Goal: Information Seeking & Learning: Learn about a topic

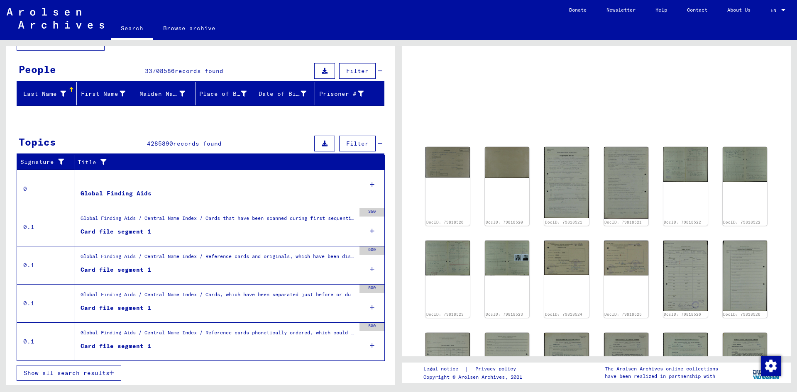
scroll to position [63, 0]
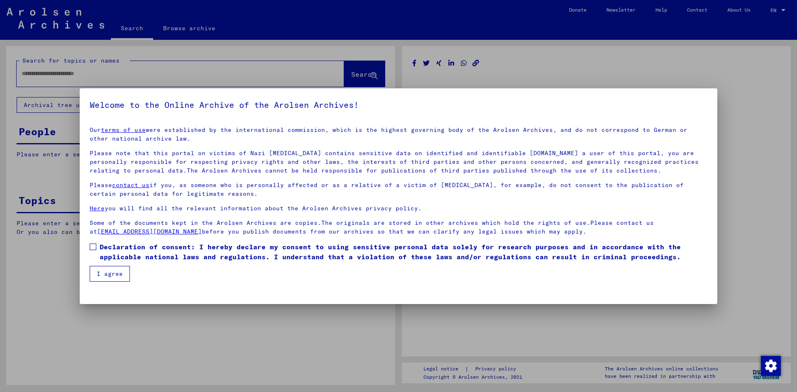
type input "********"
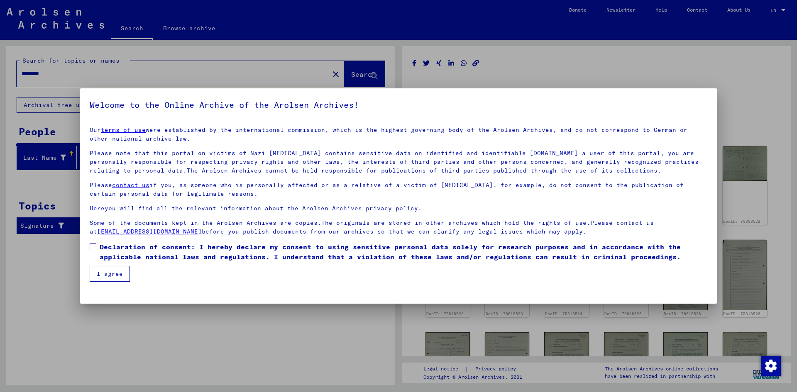
click at [95, 249] on span at bounding box center [93, 247] width 7 height 7
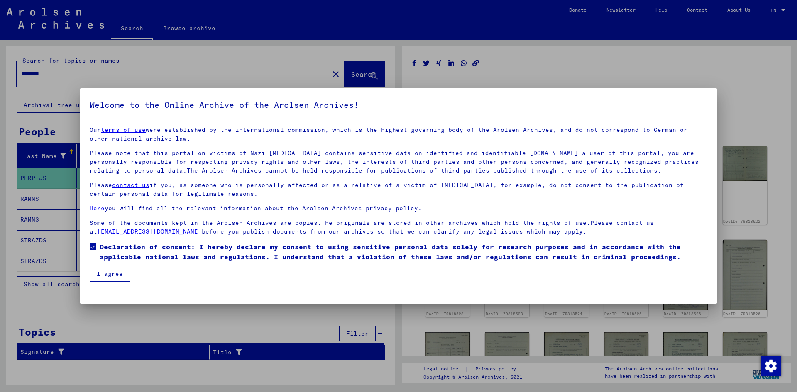
click at [101, 272] on button "I agree" at bounding box center [110, 274] width 40 height 16
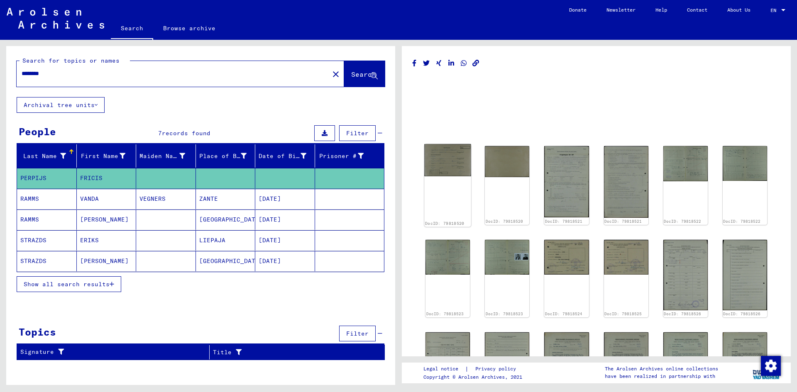
click at [452, 156] on img at bounding box center [447, 160] width 47 height 32
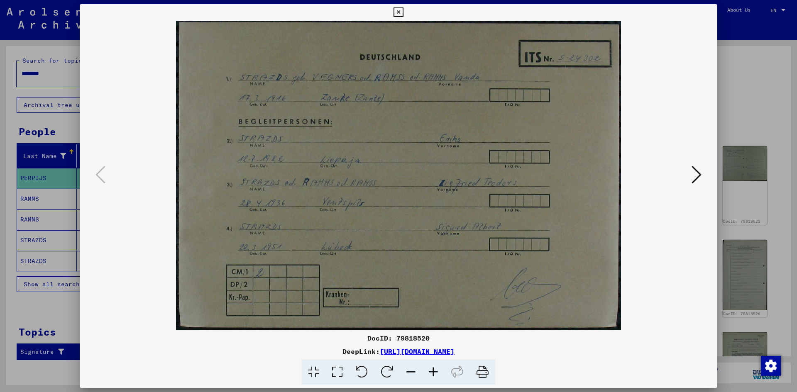
click at [690, 175] on button at bounding box center [696, 175] width 15 height 24
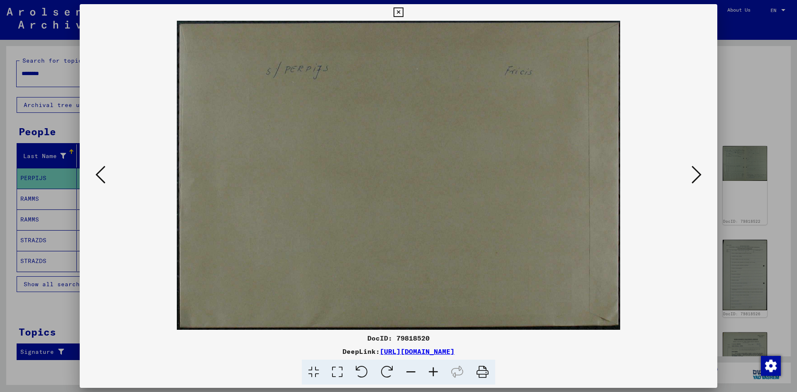
click at [690, 175] on button at bounding box center [696, 175] width 15 height 24
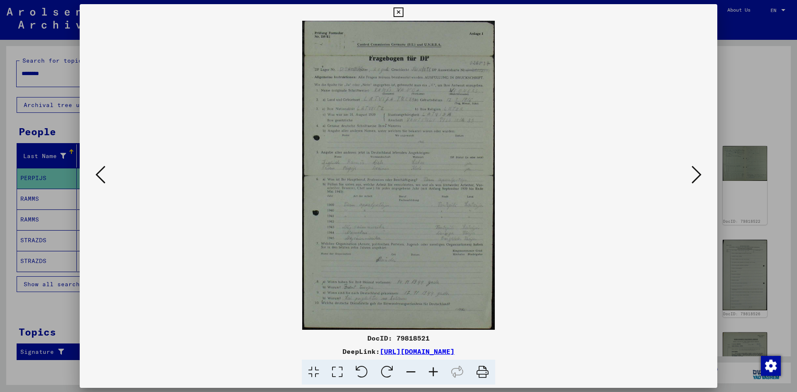
click at [690, 175] on button at bounding box center [696, 175] width 15 height 24
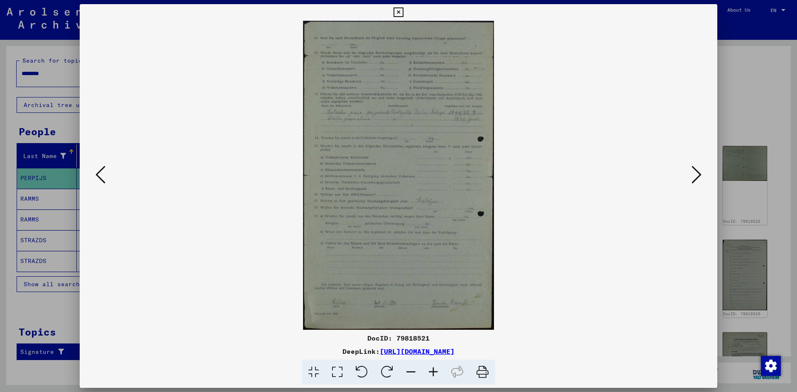
click at [690, 175] on button at bounding box center [696, 175] width 15 height 24
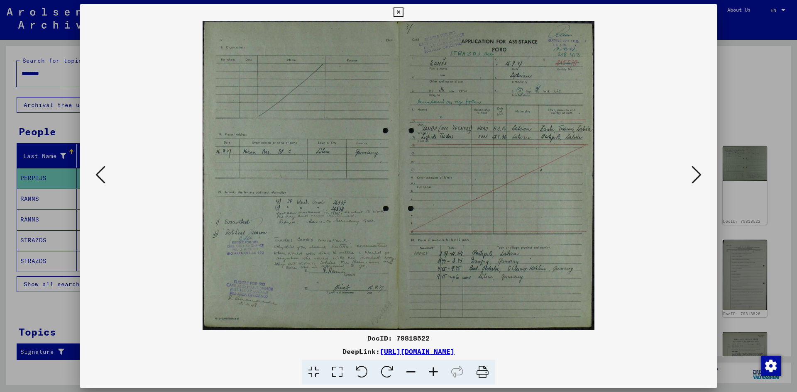
click at [690, 175] on button at bounding box center [696, 175] width 15 height 24
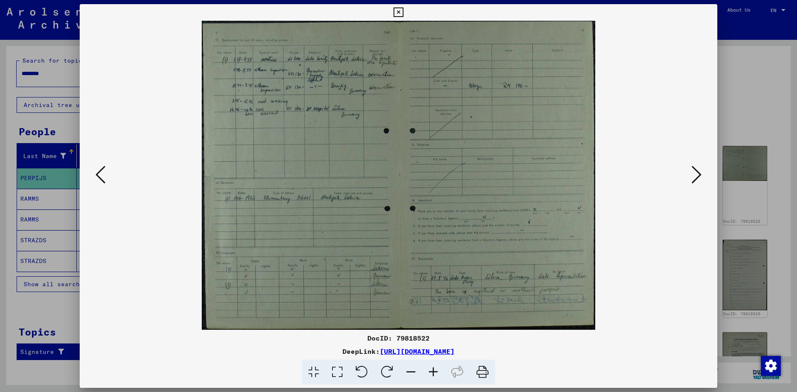
click at [431, 371] on icon at bounding box center [433, 372] width 22 height 25
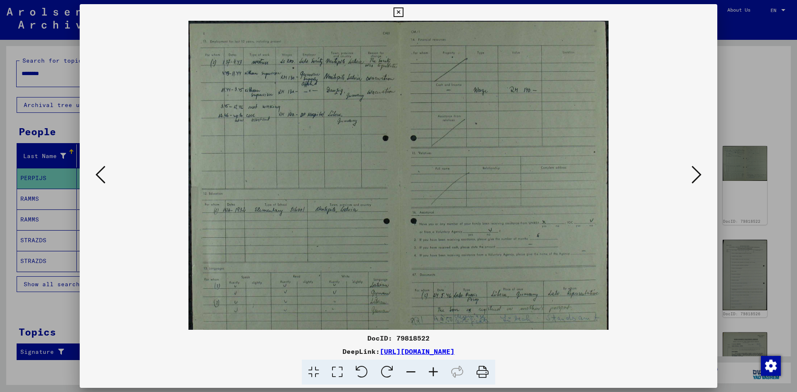
click at [429, 371] on icon at bounding box center [433, 372] width 22 height 25
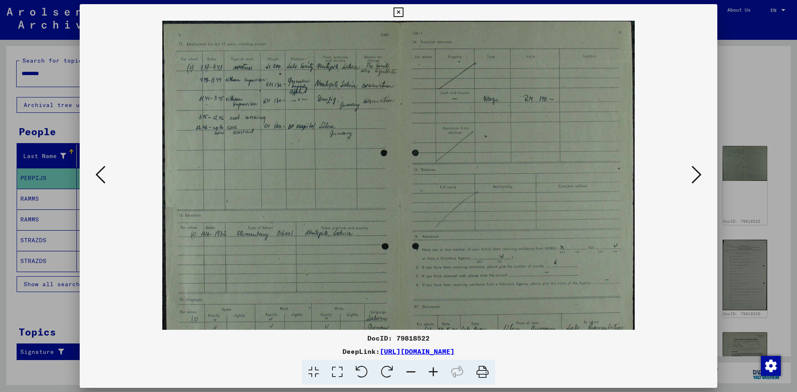
click at [429, 371] on icon at bounding box center [433, 372] width 22 height 25
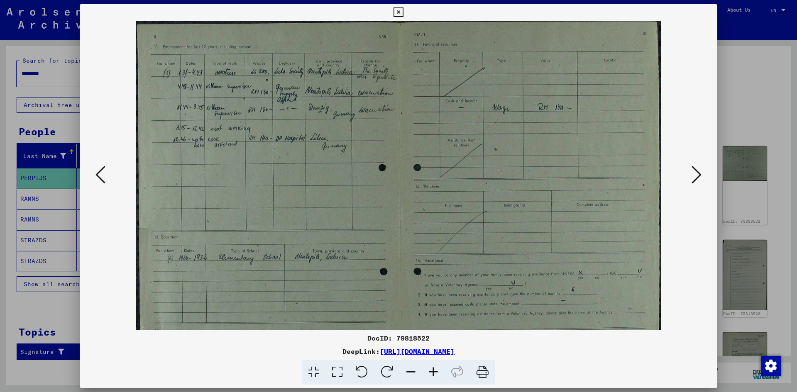
click at [429, 371] on icon at bounding box center [433, 372] width 22 height 25
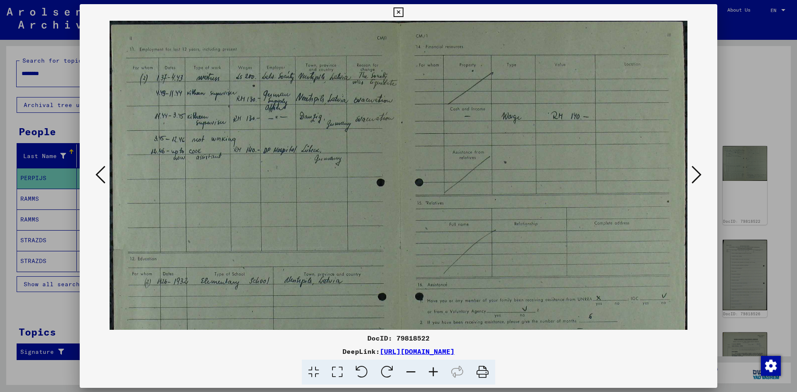
click at [429, 371] on icon at bounding box center [433, 372] width 22 height 25
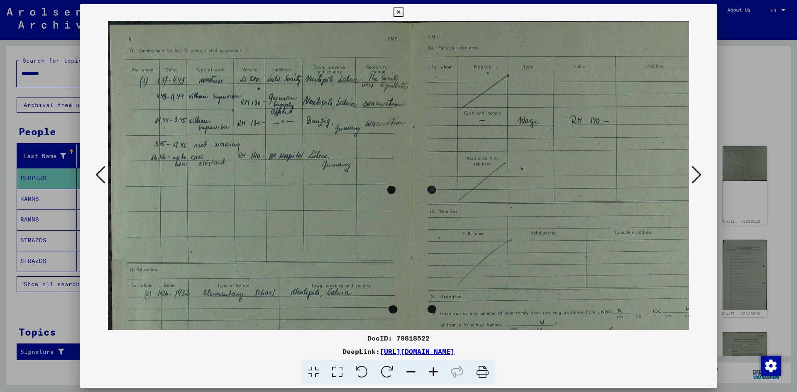
click at [429, 370] on icon at bounding box center [433, 372] width 22 height 25
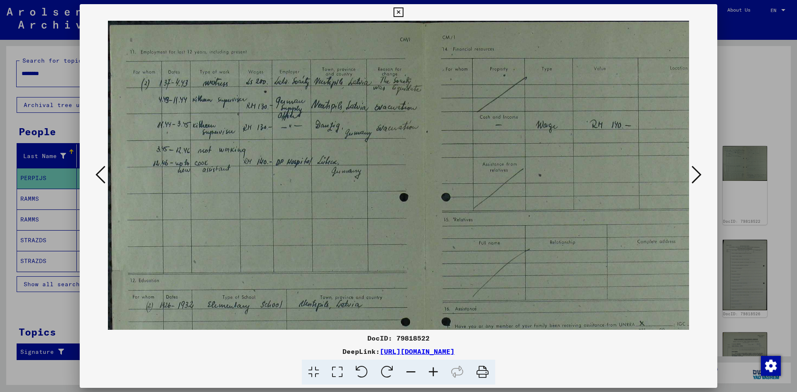
click at [429, 370] on icon at bounding box center [433, 372] width 22 height 25
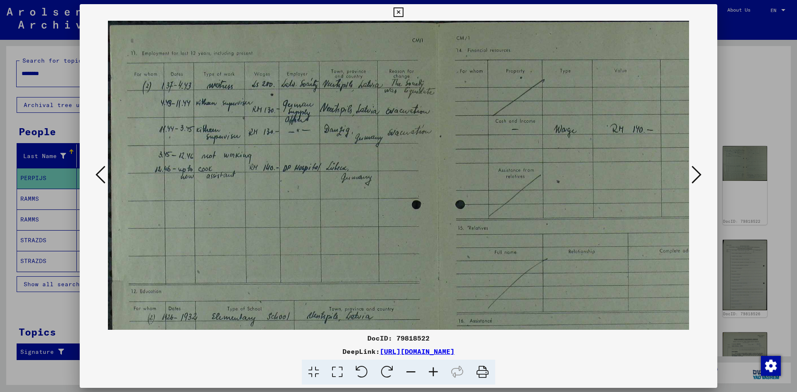
click at [429, 370] on icon at bounding box center [433, 372] width 22 height 25
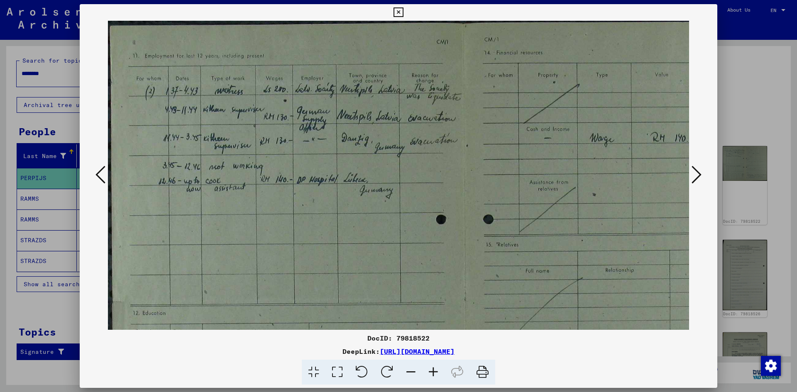
click at [429, 370] on icon at bounding box center [433, 372] width 22 height 25
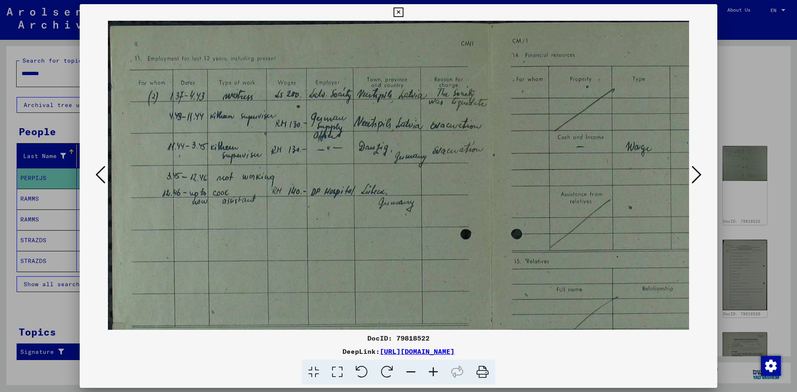
click at [694, 172] on icon at bounding box center [696, 175] width 10 height 20
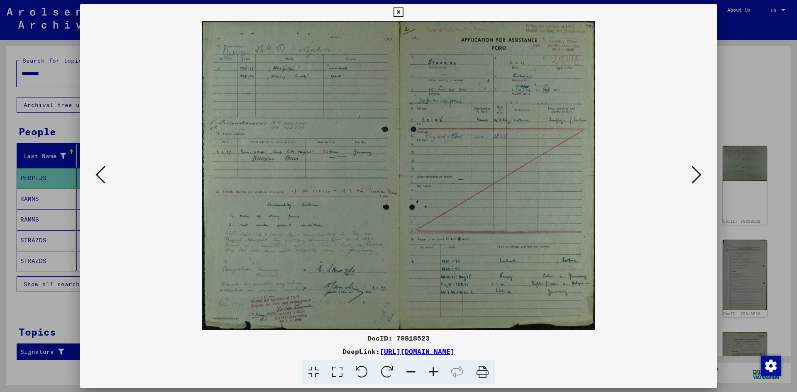
click at [691, 167] on icon at bounding box center [696, 175] width 10 height 20
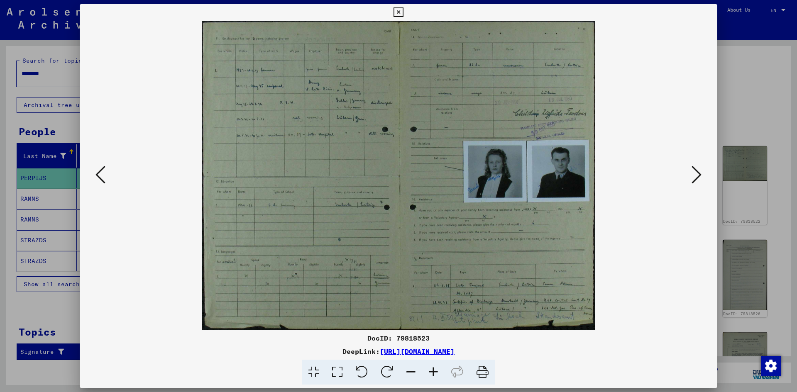
click at [432, 375] on icon at bounding box center [433, 372] width 22 height 25
click at [431, 374] on icon at bounding box center [433, 372] width 22 height 25
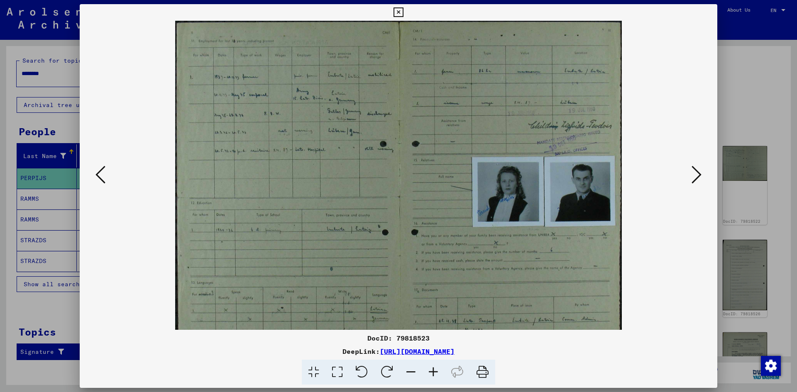
click at [431, 374] on icon at bounding box center [433, 372] width 22 height 25
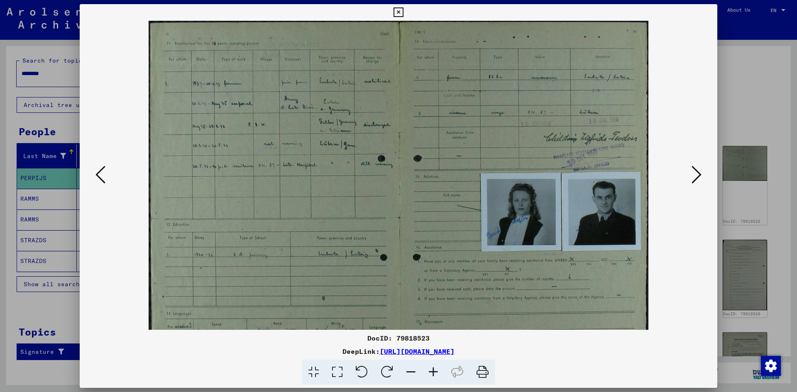
click at [431, 374] on icon at bounding box center [433, 372] width 22 height 25
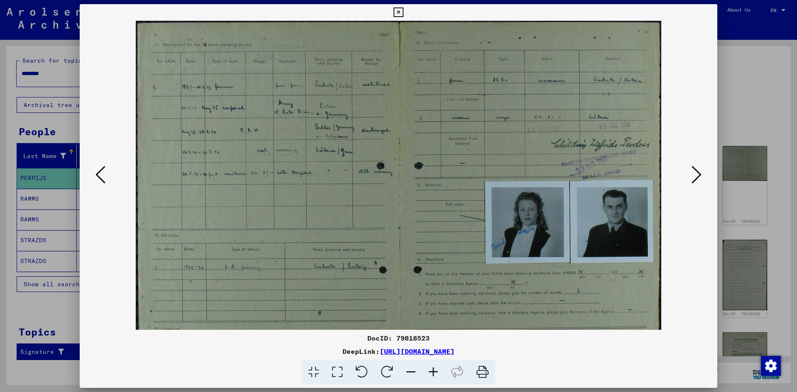
click at [432, 374] on icon at bounding box center [433, 372] width 22 height 25
click at [433, 373] on icon at bounding box center [433, 372] width 22 height 25
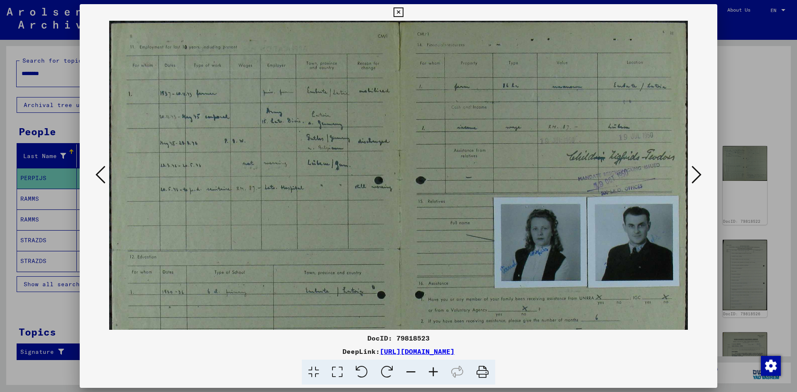
click at [433, 373] on icon at bounding box center [433, 372] width 22 height 25
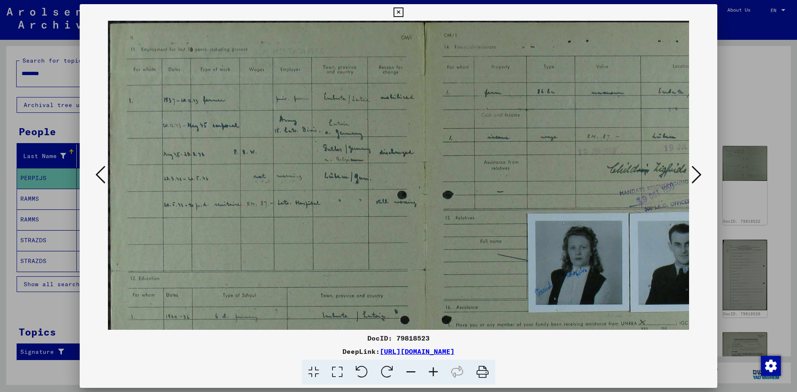
click at [433, 373] on icon at bounding box center [433, 372] width 22 height 25
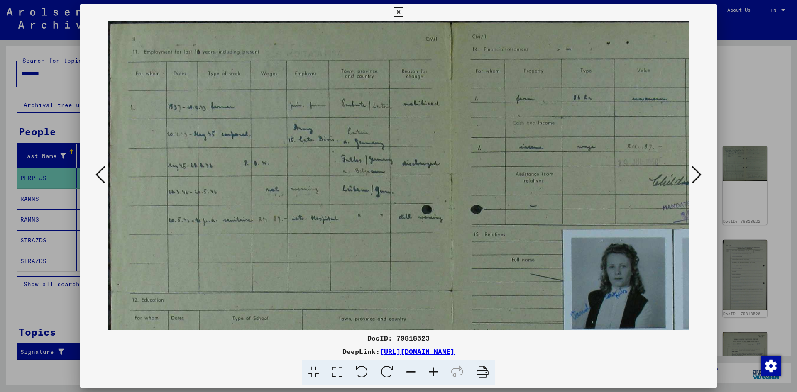
click at [433, 373] on icon at bounding box center [433, 372] width 22 height 25
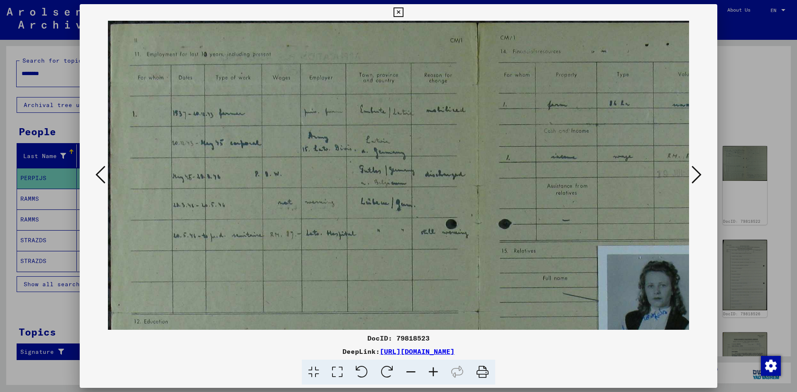
click at [433, 373] on icon at bounding box center [433, 372] width 22 height 25
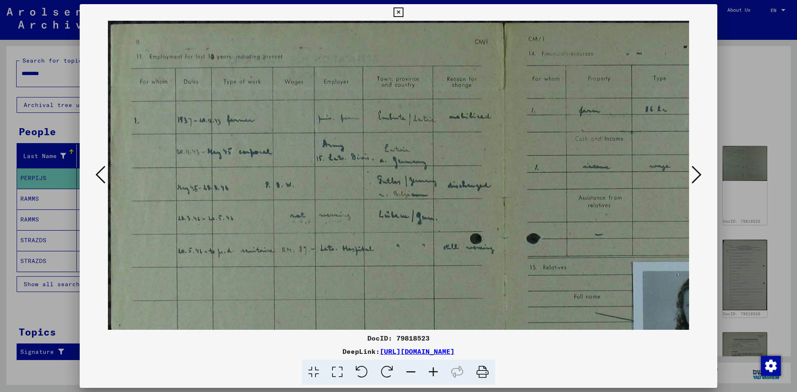
click at [433, 373] on icon at bounding box center [433, 372] width 22 height 25
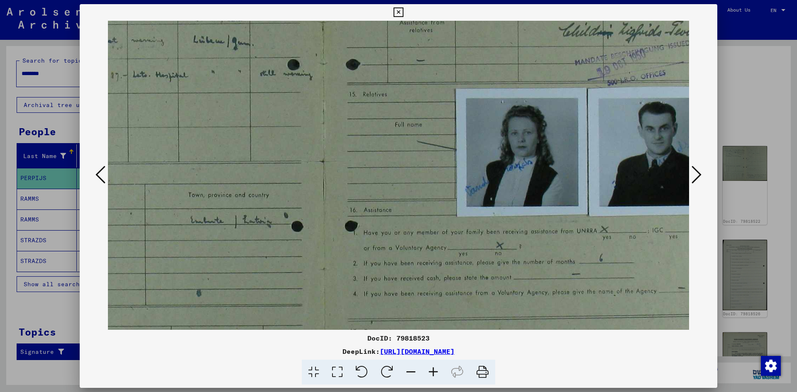
drag, startPoint x: 410, startPoint y: 243, endPoint x: 215, endPoint y: 73, distance: 258.4
click at [215, 70] on img at bounding box center [321, 159] width 816 height 641
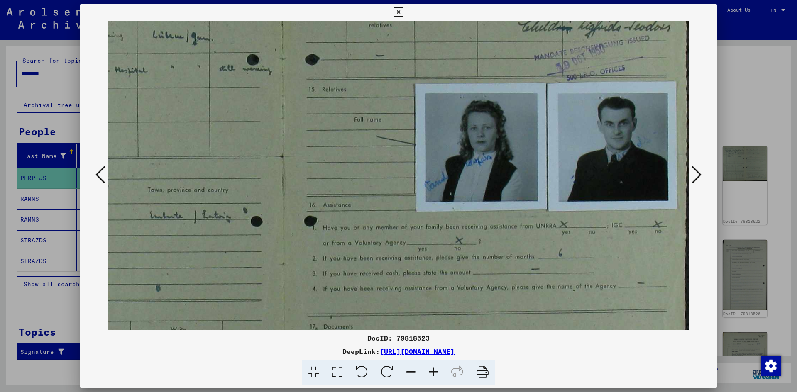
scroll to position [199, 235]
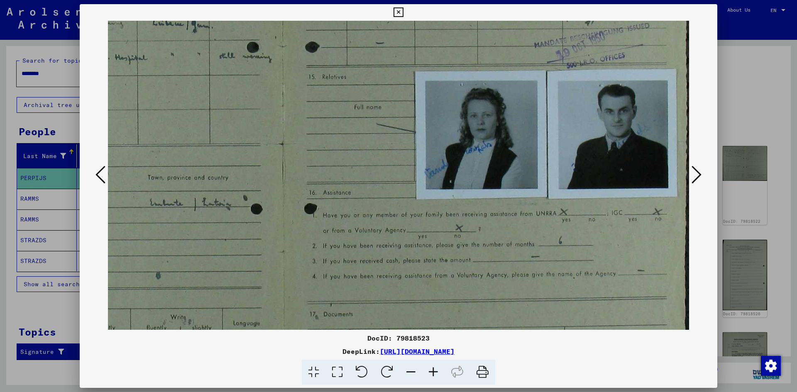
drag, startPoint x: 400, startPoint y: 139, endPoint x: 141, endPoint y: 117, distance: 259.4
click at [141, 117] on img at bounding box center [281, 142] width 816 height 641
click at [438, 375] on icon at bounding box center [433, 372] width 22 height 25
drag, startPoint x: 434, startPoint y: 373, endPoint x: 429, endPoint y: 372, distance: 5.2
click at [433, 373] on icon at bounding box center [433, 372] width 22 height 25
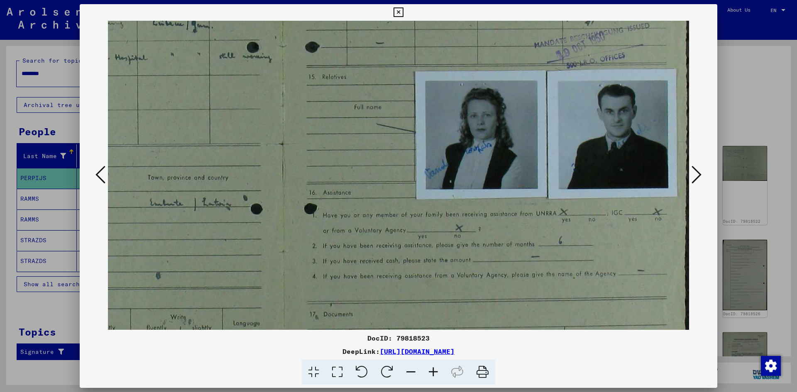
click at [429, 372] on icon at bounding box center [433, 372] width 22 height 25
click at [432, 370] on icon at bounding box center [433, 372] width 22 height 25
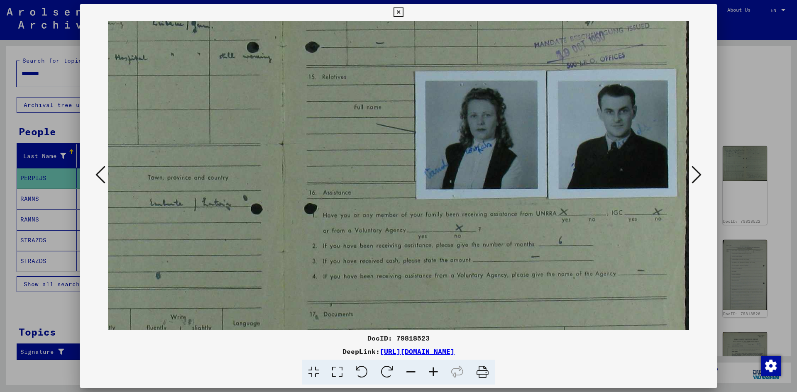
click at [432, 370] on icon at bounding box center [433, 372] width 22 height 25
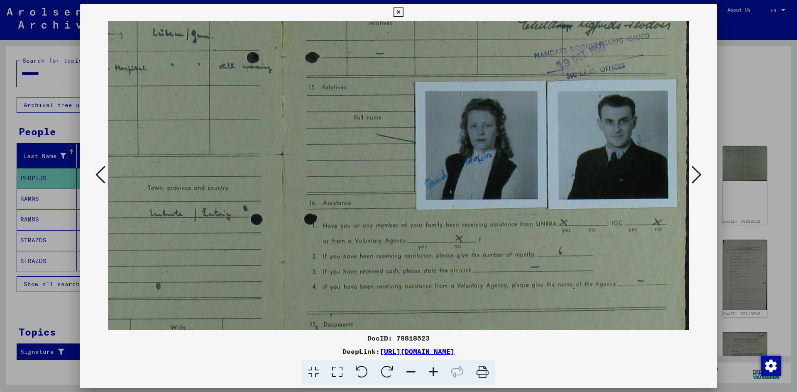
drag, startPoint x: 423, startPoint y: 245, endPoint x: 398, endPoint y: 255, distance: 27.0
click at [398, 255] on img at bounding box center [281, 152] width 816 height 641
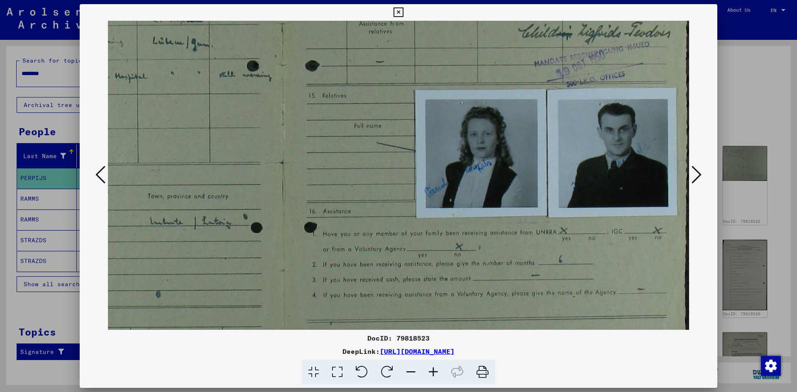
scroll to position [181, 235]
drag, startPoint x: 398, startPoint y: 255, endPoint x: 380, endPoint y: 263, distance: 19.7
click at [380, 263] on img at bounding box center [281, 160] width 816 height 641
click at [414, 369] on icon at bounding box center [411, 372] width 22 height 25
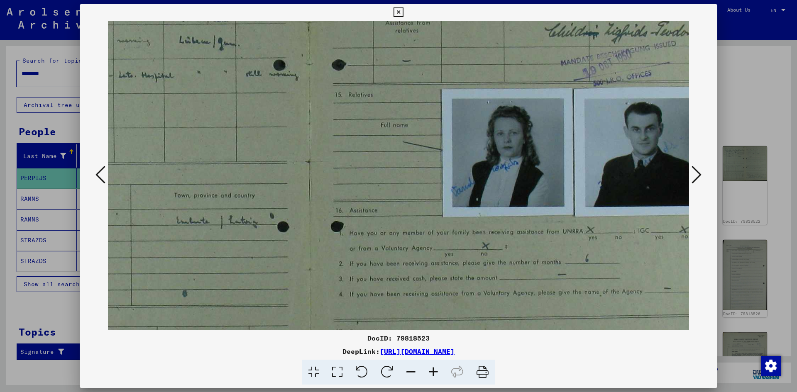
click at [414, 369] on icon at bounding box center [411, 372] width 22 height 25
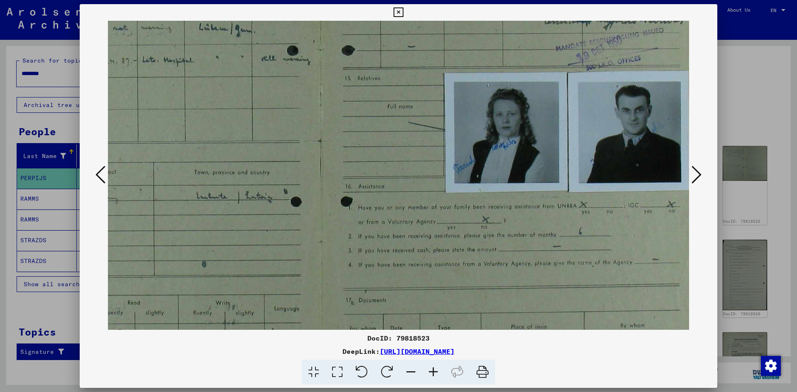
click at [414, 369] on icon at bounding box center [411, 372] width 22 height 25
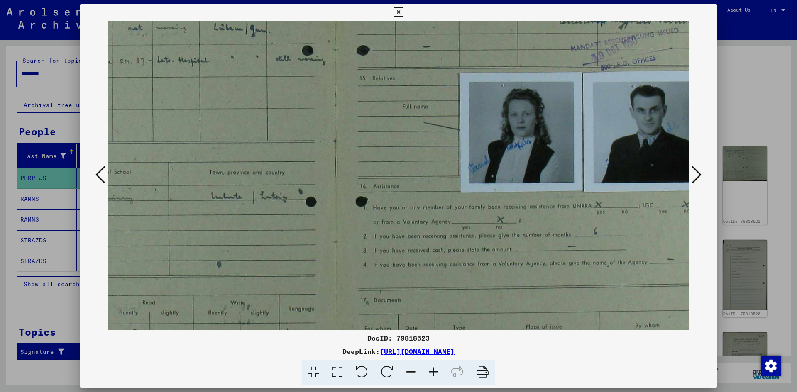
click at [414, 369] on icon at bounding box center [411, 372] width 22 height 25
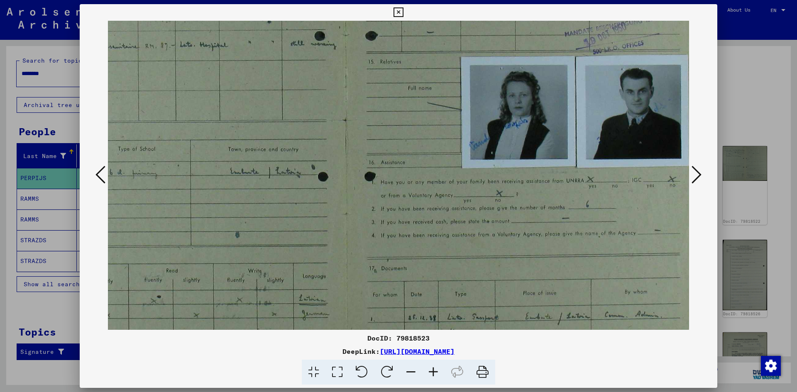
click at [414, 369] on icon at bounding box center [411, 372] width 22 height 25
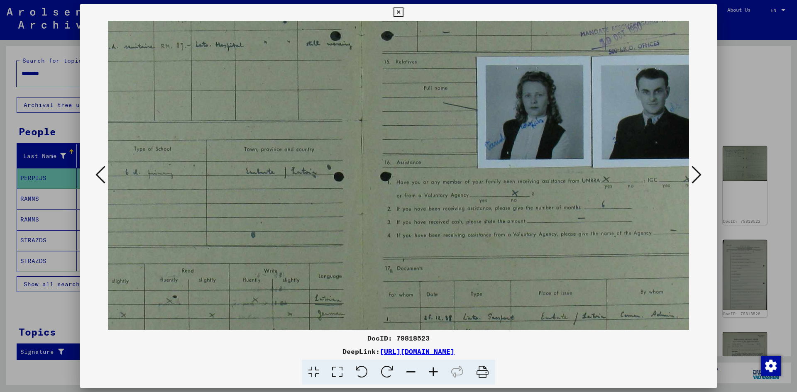
click at [414, 369] on icon at bounding box center [411, 372] width 22 height 25
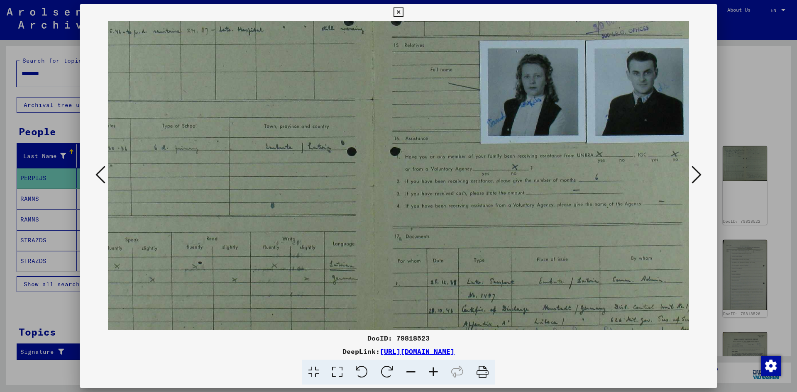
click at [414, 369] on icon at bounding box center [411, 372] width 22 height 25
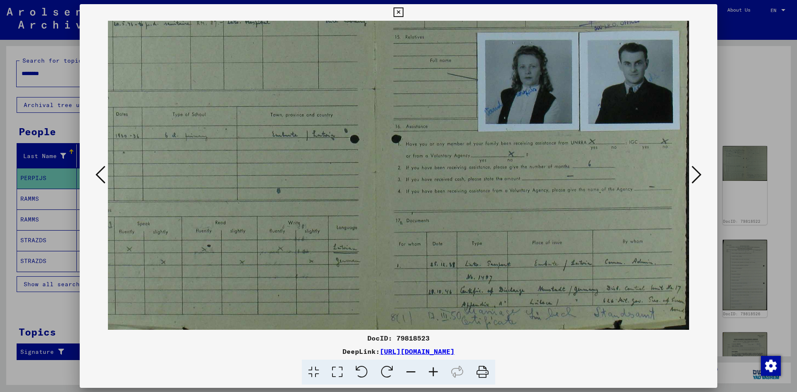
click at [414, 369] on icon at bounding box center [411, 372] width 22 height 25
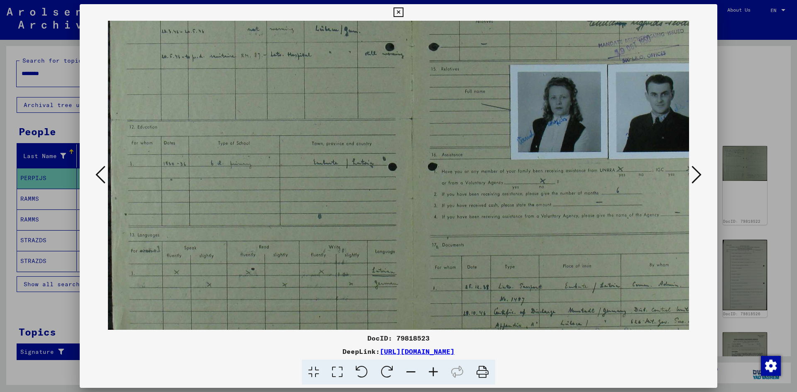
scroll to position [140, 0]
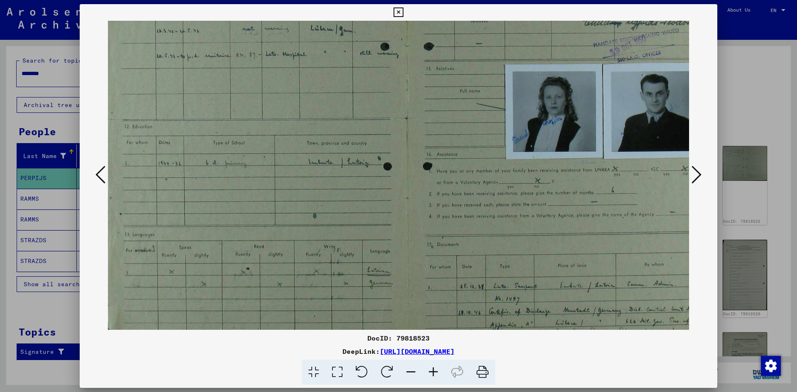
drag, startPoint x: 290, startPoint y: 262, endPoint x: 364, endPoint y: 282, distance: 77.4
click at [365, 283] on img at bounding box center [405, 117] width 605 height 475
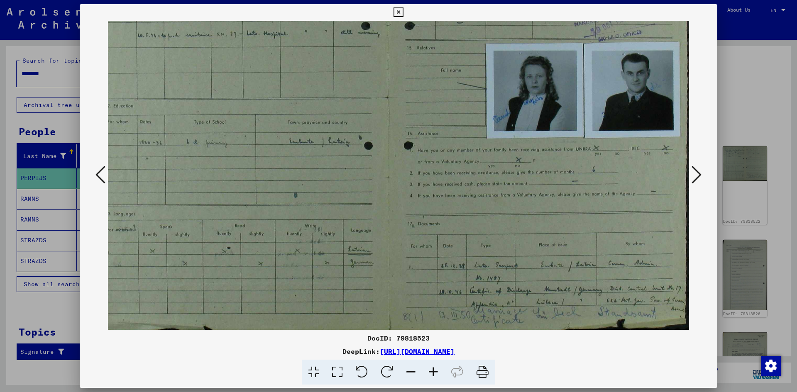
scroll to position [166, 24]
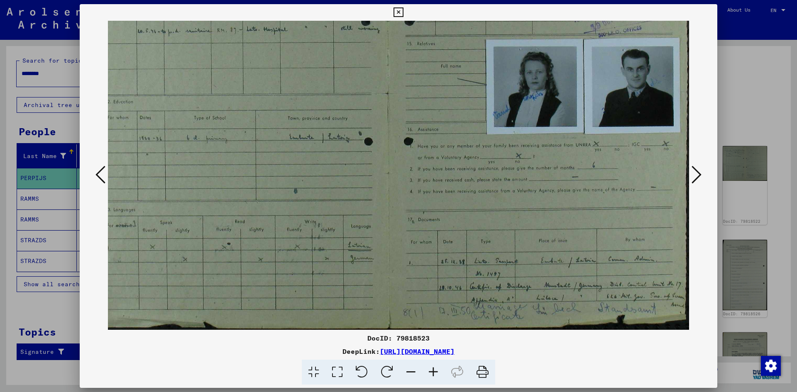
drag, startPoint x: 335, startPoint y: 251, endPoint x: 253, endPoint y: 183, distance: 106.4
click at [253, 183] on img at bounding box center [386, 92] width 605 height 475
click at [412, 373] on icon at bounding box center [411, 372] width 22 height 25
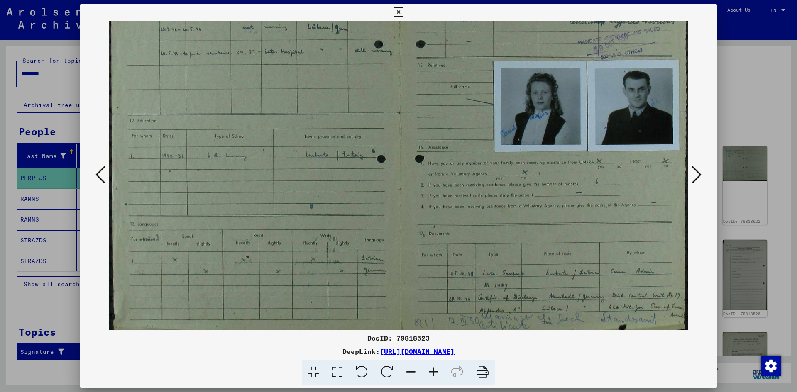
click at [412, 373] on icon at bounding box center [411, 372] width 22 height 25
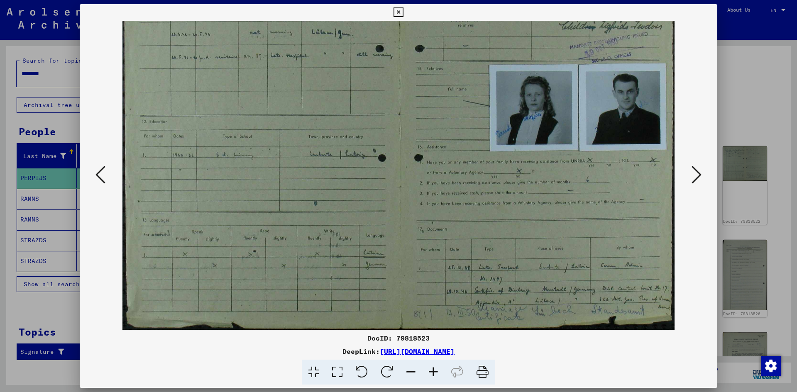
click at [412, 373] on icon at bounding box center [411, 372] width 22 height 25
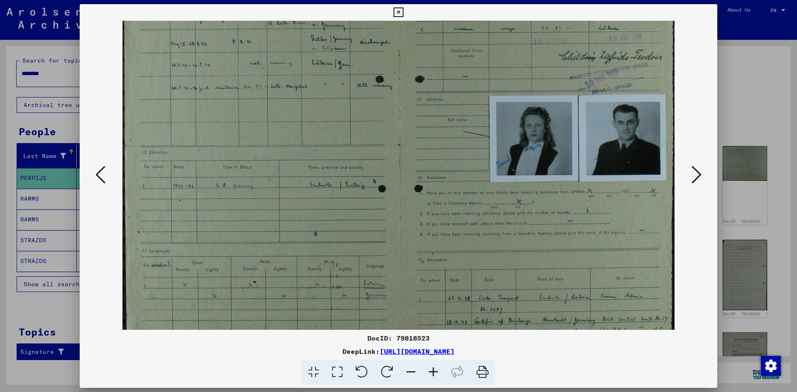
click at [412, 373] on icon at bounding box center [411, 372] width 22 height 25
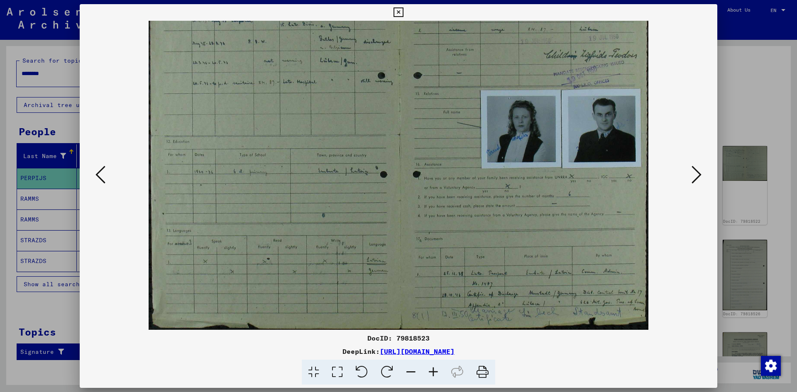
click at [412, 373] on icon at bounding box center [411, 372] width 22 height 25
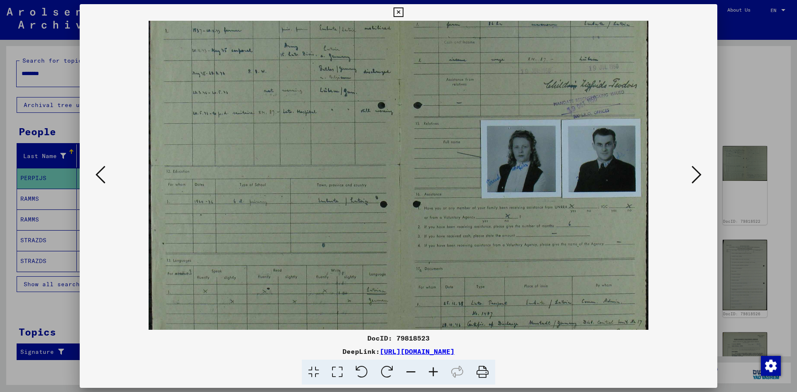
click at [412, 373] on icon at bounding box center [411, 372] width 22 height 25
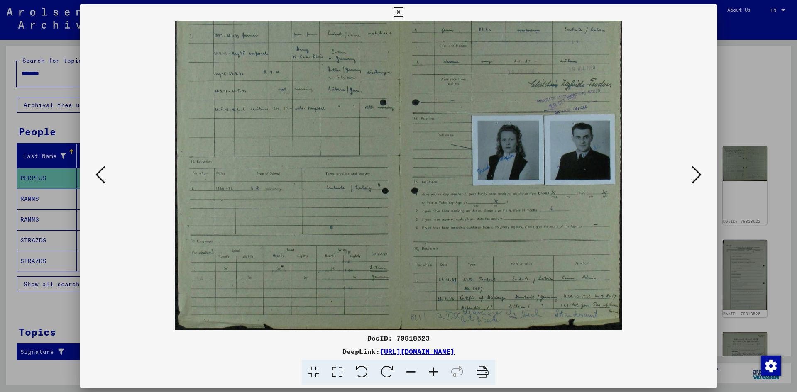
click at [412, 373] on icon at bounding box center [411, 372] width 22 height 25
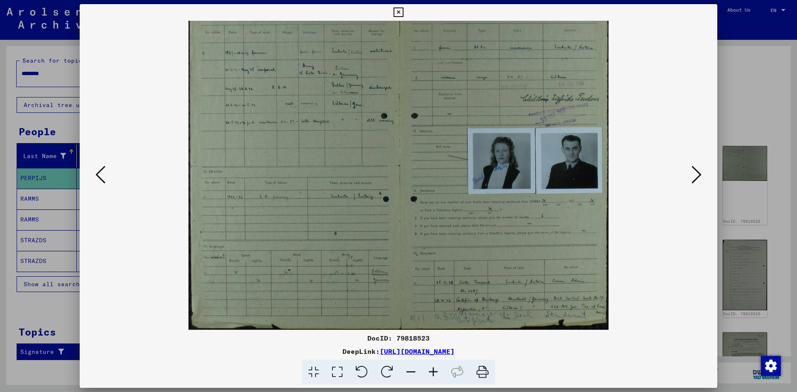
click at [412, 373] on icon at bounding box center [411, 372] width 22 height 25
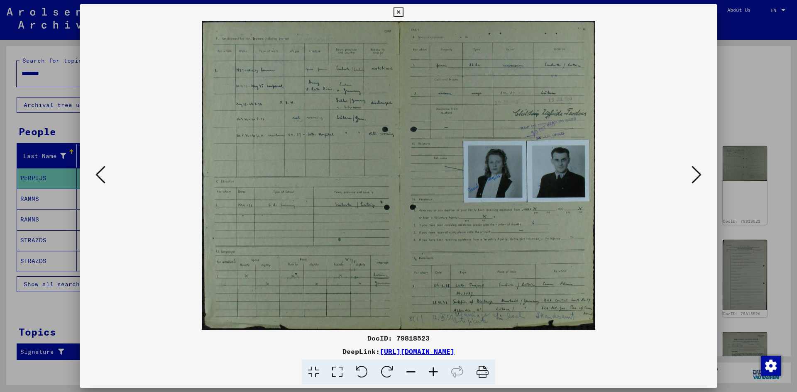
click at [412, 373] on icon at bounding box center [411, 372] width 22 height 25
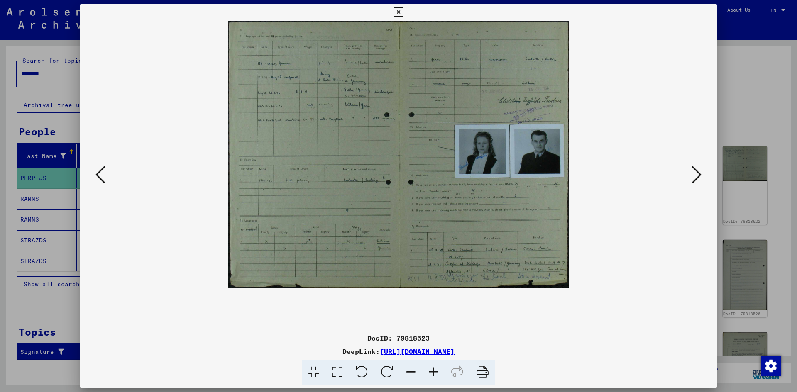
click at [94, 176] on button at bounding box center [100, 175] width 15 height 24
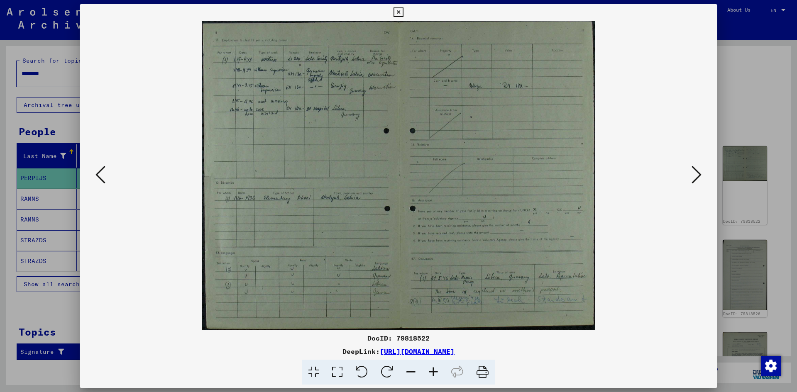
click at [94, 176] on button at bounding box center [100, 175] width 15 height 24
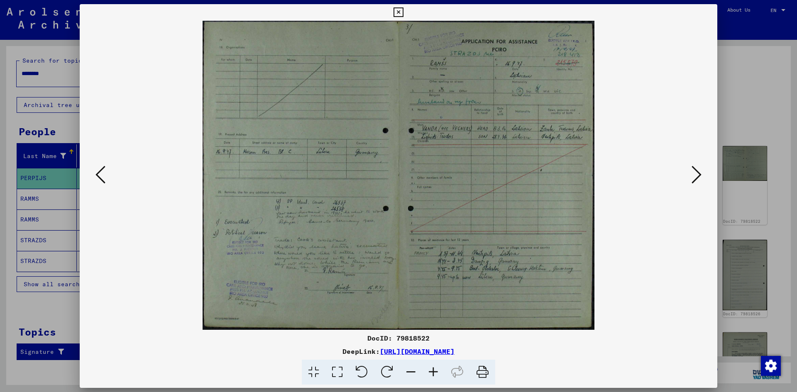
click at [434, 376] on icon at bounding box center [433, 372] width 22 height 25
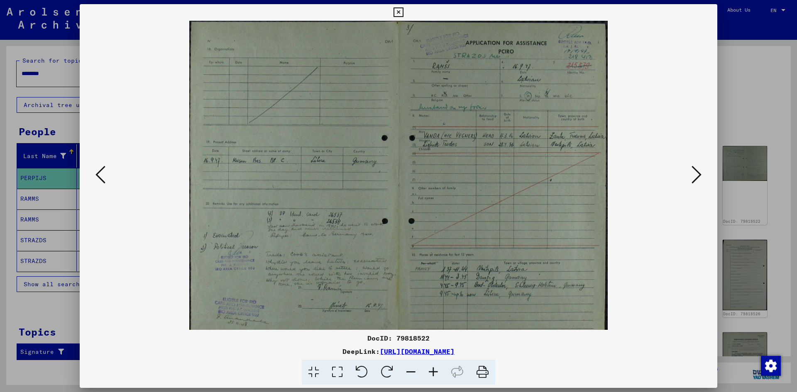
click at [434, 376] on icon at bounding box center [433, 372] width 22 height 25
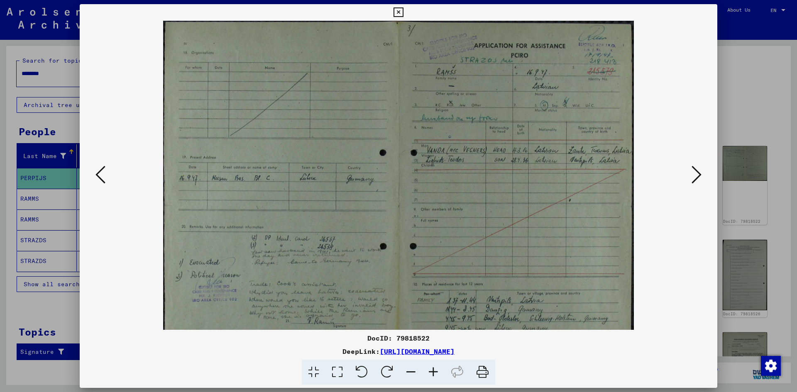
click at [434, 376] on icon at bounding box center [433, 372] width 22 height 25
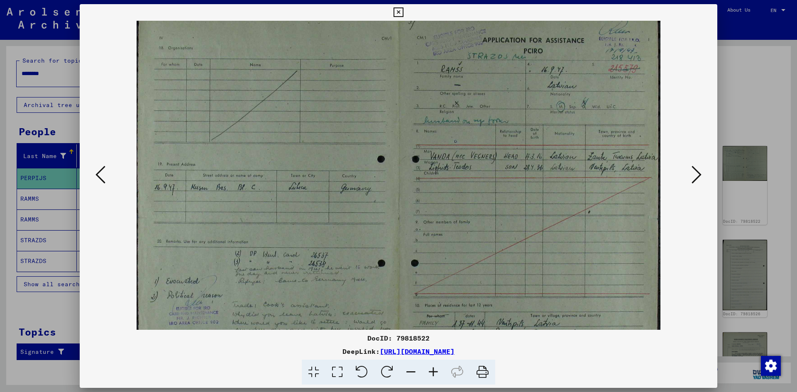
scroll to position [17, 0]
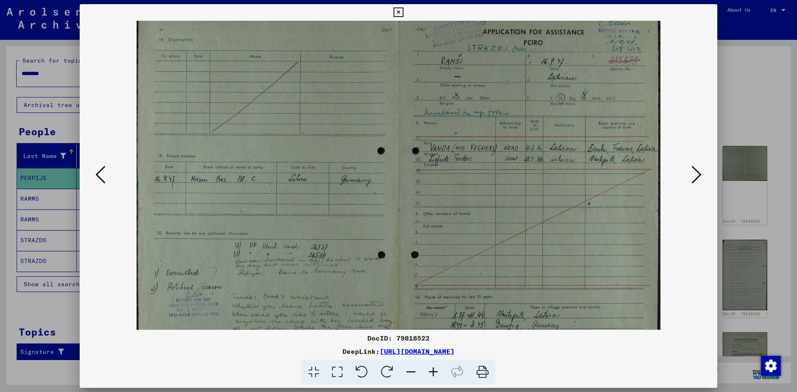
drag, startPoint x: 417, startPoint y: 272, endPoint x: 326, endPoint y: 255, distance: 92.4
click at [326, 255] on img at bounding box center [398, 210] width 523 height 413
click at [430, 376] on icon at bounding box center [433, 372] width 22 height 25
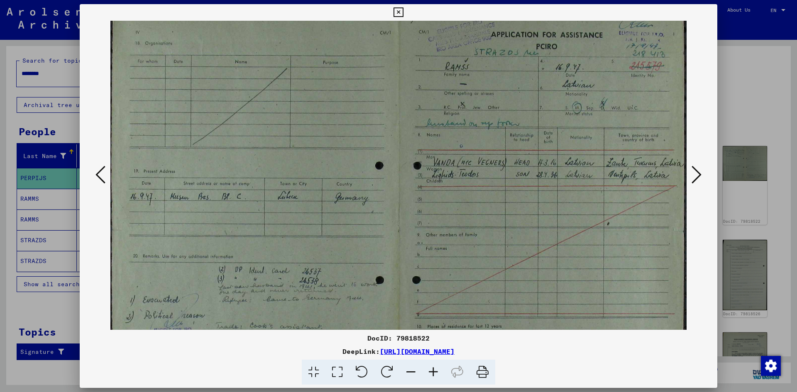
click at [430, 376] on icon at bounding box center [433, 372] width 22 height 25
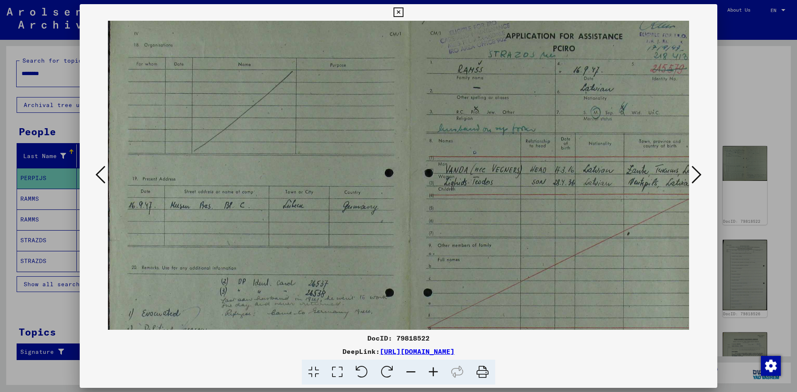
click at [430, 376] on icon at bounding box center [433, 372] width 22 height 25
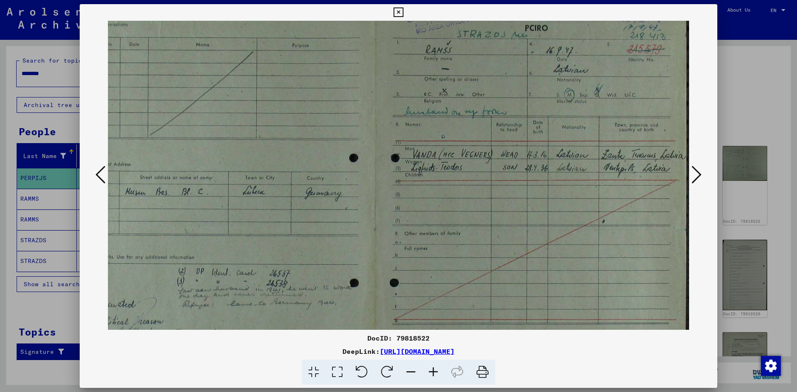
drag, startPoint x: 438, startPoint y: 283, endPoint x: 315, endPoint y: 257, distance: 125.0
click at [316, 259] on img at bounding box center [374, 230] width 629 height 496
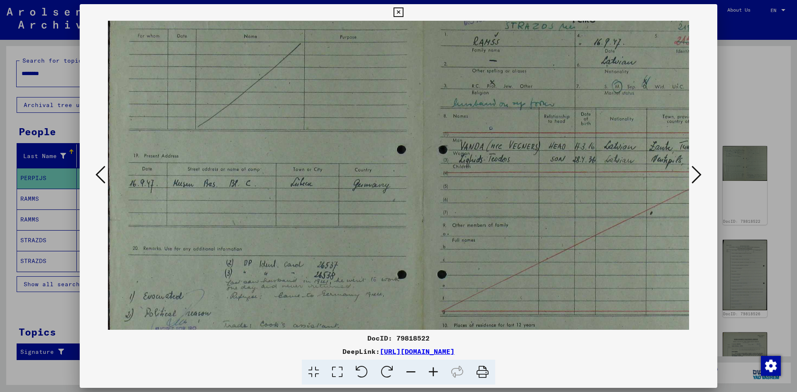
scroll to position [47, 0]
drag, startPoint x: 285, startPoint y: 176, endPoint x: 336, endPoint y: 169, distance: 51.5
click at [336, 169] on img at bounding box center [421, 221] width 629 height 496
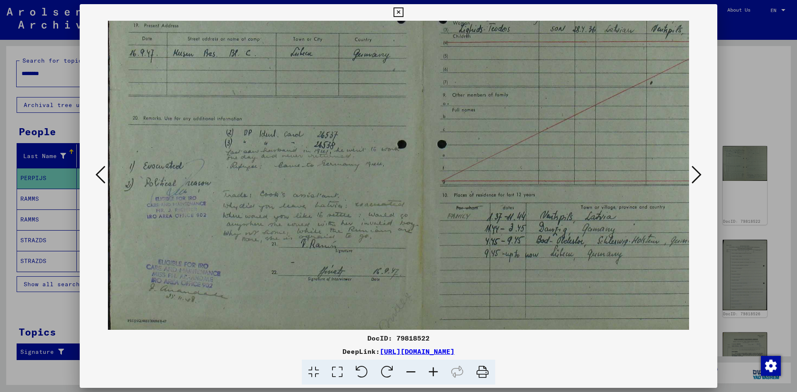
scroll to position [178, 0]
drag, startPoint x: 262, startPoint y: 193, endPoint x: 282, endPoint y: 70, distance: 124.8
click at [282, 70] on img at bounding box center [422, 91] width 629 height 496
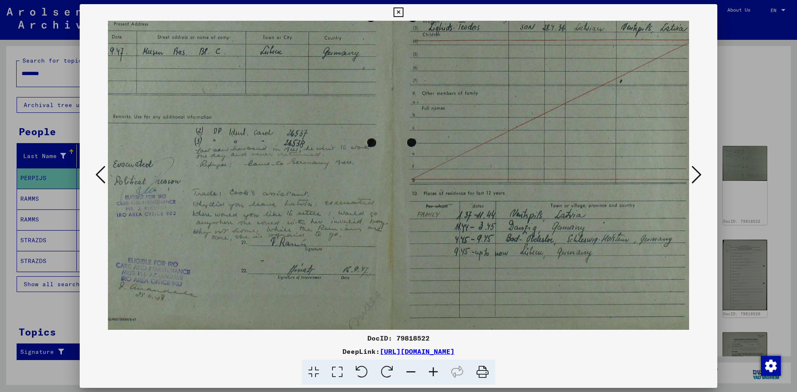
scroll to position [179, 32]
drag, startPoint x: 261, startPoint y: 141, endPoint x: 229, endPoint y: 139, distance: 32.0
click at [230, 139] on img at bounding box center [391, 90] width 629 height 496
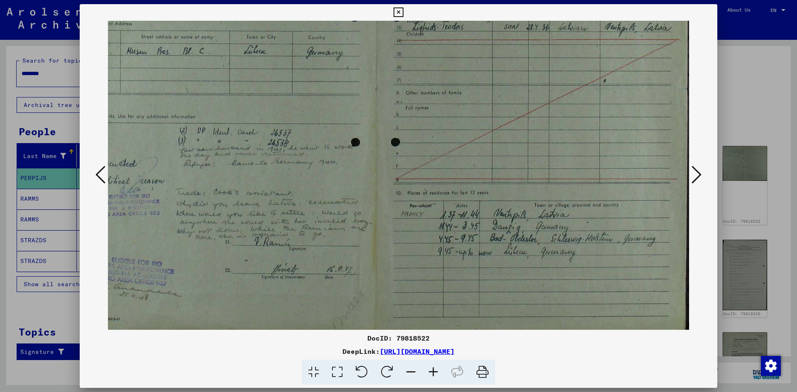
scroll to position [180, 48]
drag, startPoint x: 289, startPoint y: 219, endPoint x: 261, endPoint y: 219, distance: 28.2
click at [262, 219] on img at bounding box center [374, 89] width 629 height 496
drag, startPoint x: 313, startPoint y: 254, endPoint x: 268, endPoint y: 255, distance: 44.8
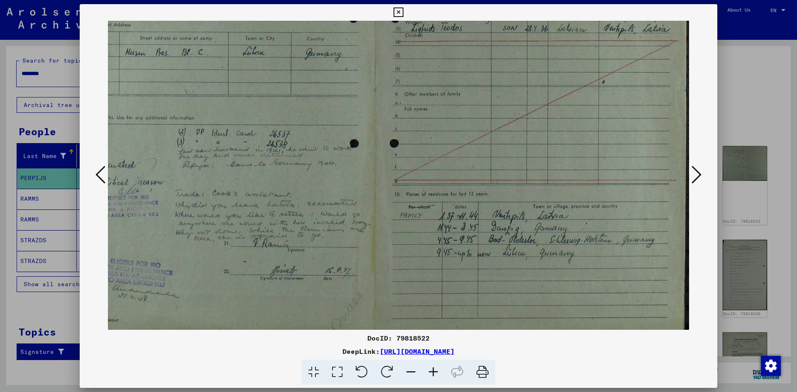
click at [268, 255] on img at bounding box center [374, 90] width 629 height 496
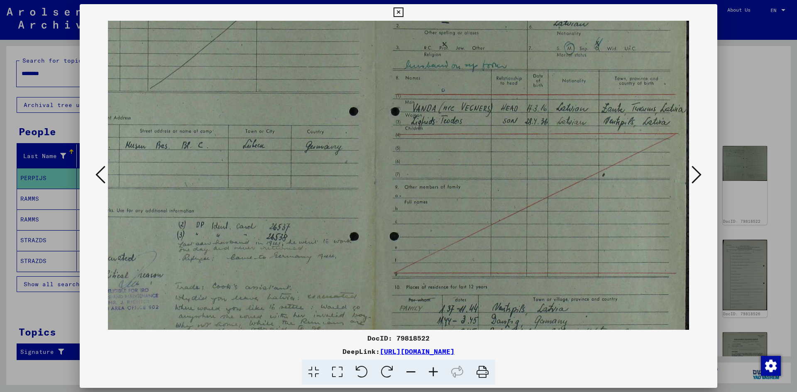
drag, startPoint x: 377, startPoint y: 214, endPoint x: 302, endPoint y: 307, distance: 119.2
click at [302, 307] on img at bounding box center [374, 183] width 629 height 496
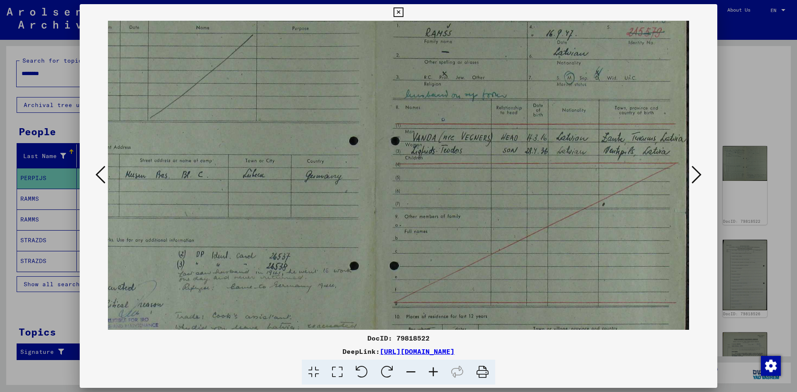
scroll to position [55, 48]
drag, startPoint x: 313, startPoint y: 224, endPoint x: 303, endPoint y: 244, distance: 21.9
click at [303, 244] on img at bounding box center [374, 214] width 629 height 496
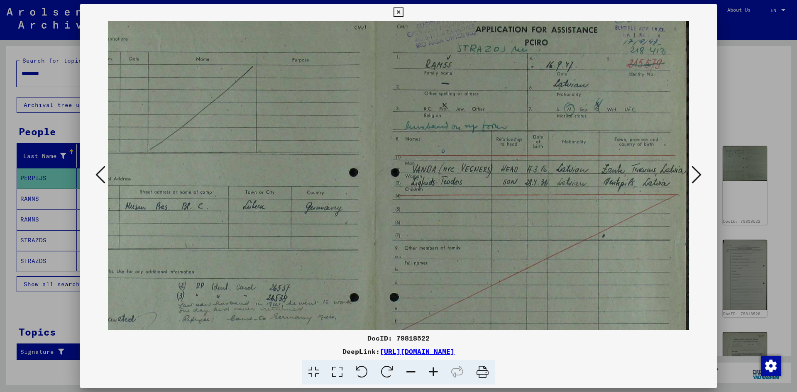
scroll to position [23, 48]
drag, startPoint x: 419, startPoint y: 174, endPoint x: 417, endPoint y: 206, distance: 32.0
click at [417, 206] on img at bounding box center [374, 246] width 629 height 496
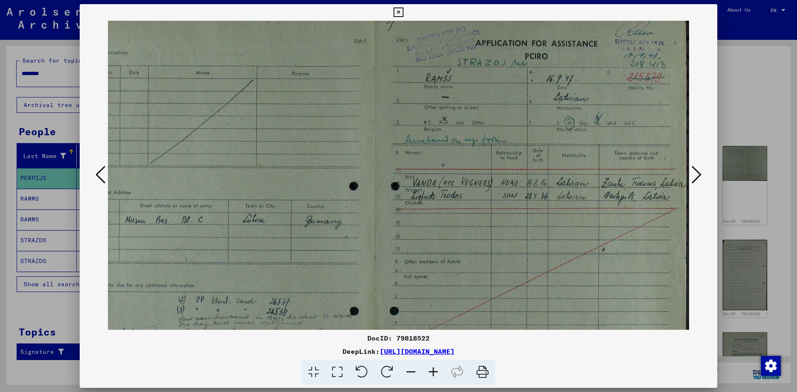
scroll to position [9, 48]
drag, startPoint x: 410, startPoint y: 187, endPoint x: 408, endPoint y: 201, distance: 14.3
click at [408, 201] on img at bounding box center [374, 260] width 629 height 496
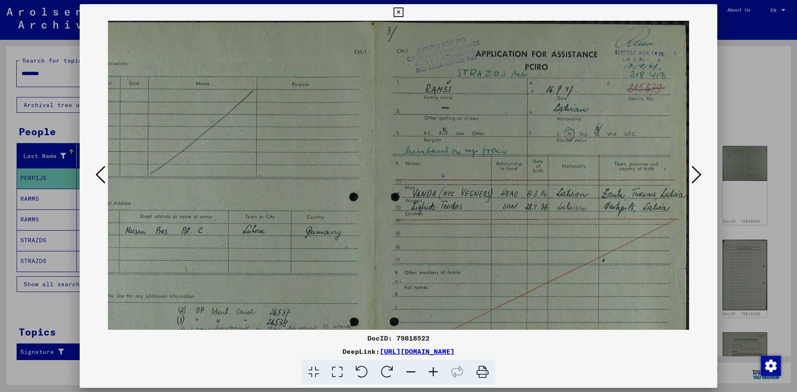
drag, startPoint x: 458, startPoint y: 192, endPoint x: 444, endPoint y: 204, distance: 19.1
click at [444, 204] on img at bounding box center [374, 269] width 629 height 496
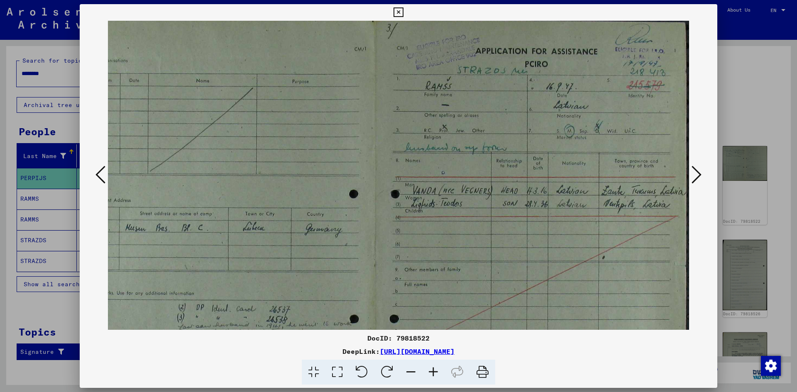
scroll to position [3, 48]
drag, startPoint x: 444, startPoint y: 204, endPoint x: 421, endPoint y: 201, distance: 23.1
click at [421, 201] on img at bounding box center [374, 265] width 629 height 496
click at [688, 171] on img at bounding box center [374, 265] width 629 height 496
click at [697, 175] on icon at bounding box center [696, 175] width 10 height 20
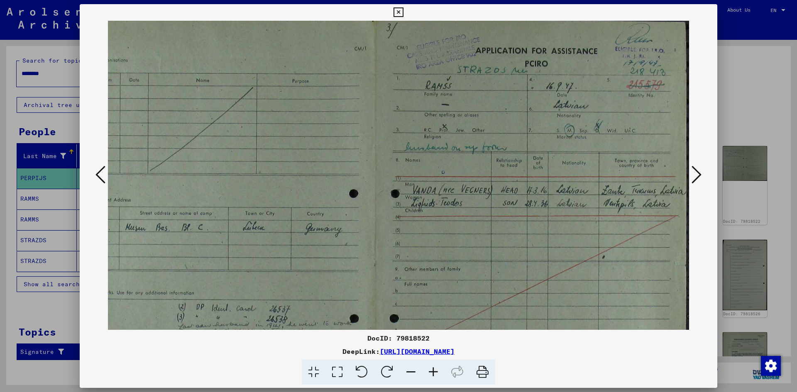
scroll to position [0, 0]
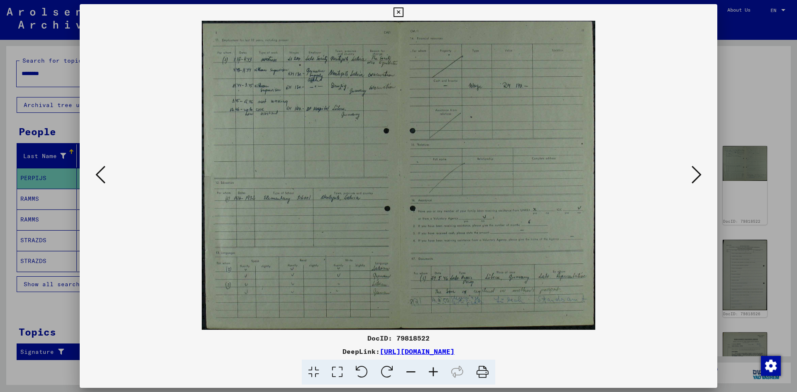
click at [696, 171] on icon at bounding box center [696, 175] width 10 height 20
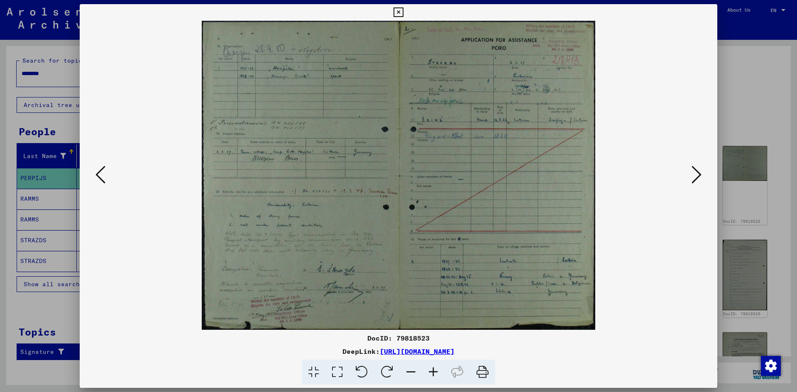
click at [433, 371] on icon at bounding box center [433, 372] width 22 height 25
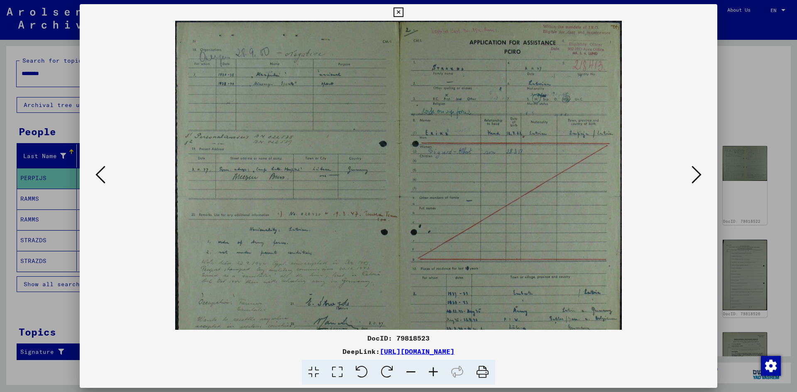
click at [433, 371] on icon at bounding box center [433, 372] width 22 height 25
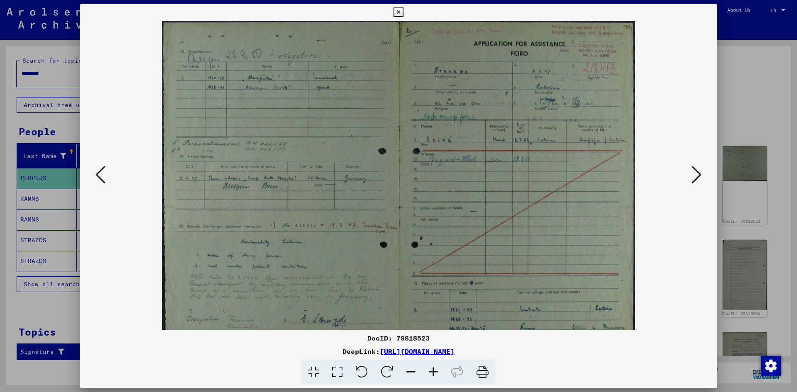
click at [433, 371] on icon at bounding box center [433, 372] width 22 height 25
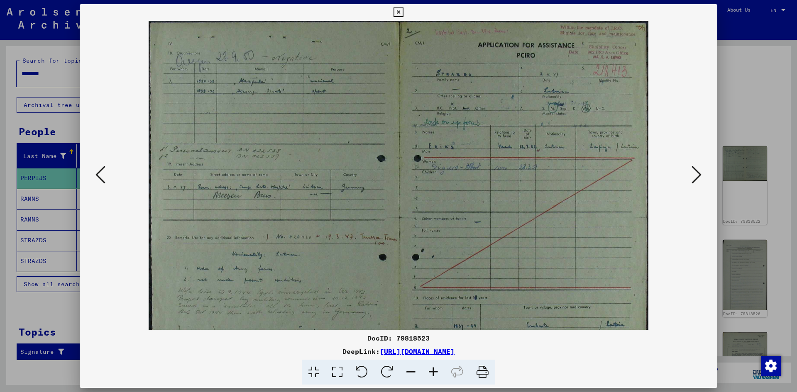
click at [433, 369] on icon at bounding box center [433, 372] width 22 height 25
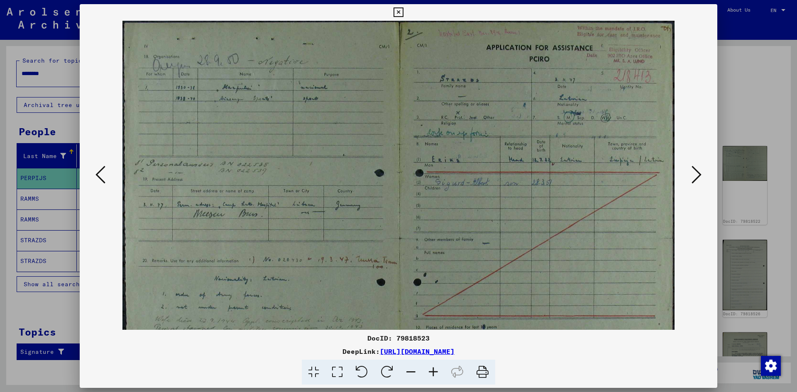
click at [433, 369] on icon at bounding box center [433, 372] width 22 height 25
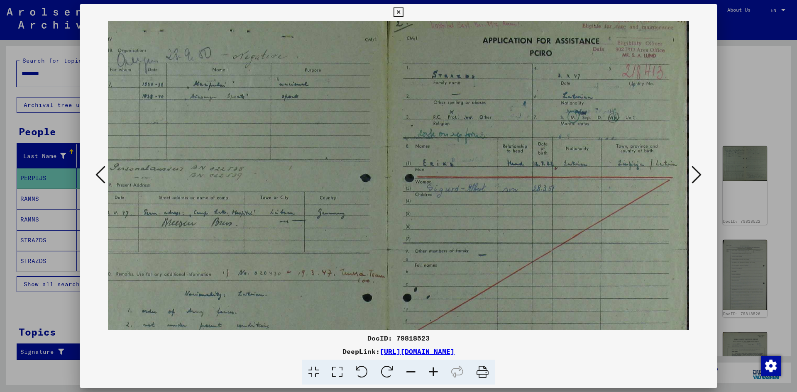
drag, startPoint x: 268, startPoint y: 164, endPoint x: 218, endPoint y: 155, distance: 51.1
click at [218, 155] on img at bounding box center [386, 248] width 605 height 475
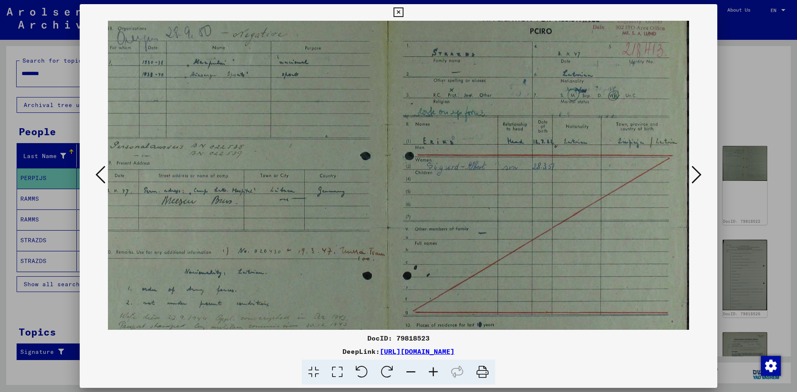
scroll to position [32, 24]
drag, startPoint x: 290, startPoint y: 185, endPoint x: 282, endPoint y: 176, distance: 12.3
click at [282, 176] on img at bounding box center [386, 226] width 605 height 475
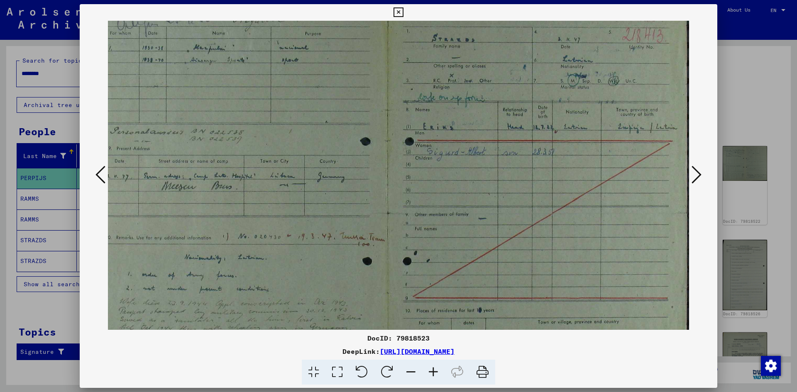
drag, startPoint x: 273, startPoint y: 163, endPoint x: 261, endPoint y: 149, distance: 18.3
click at [261, 149] on img at bounding box center [386, 212] width 605 height 475
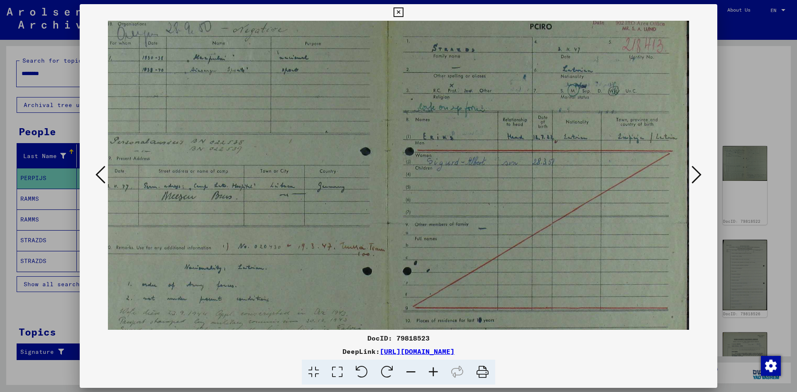
scroll to position [23, 24]
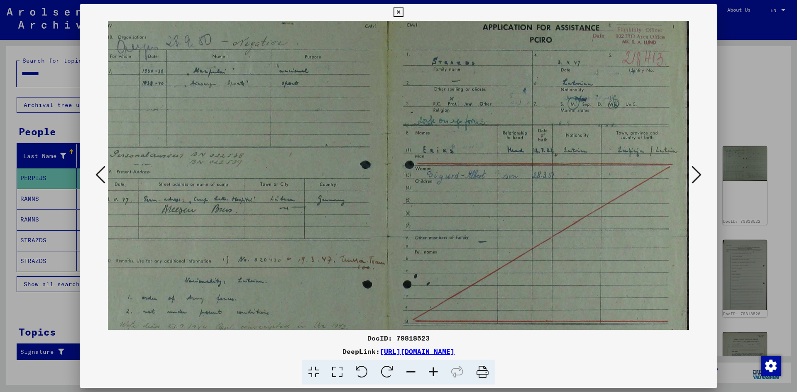
drag, startPoint x: 261, startPoint y: 149, endPoint x: 258, endPoint y: 172, distance: 23.4
click at [258, 172] on img at bounding box center [386, 235] width 605 height 475
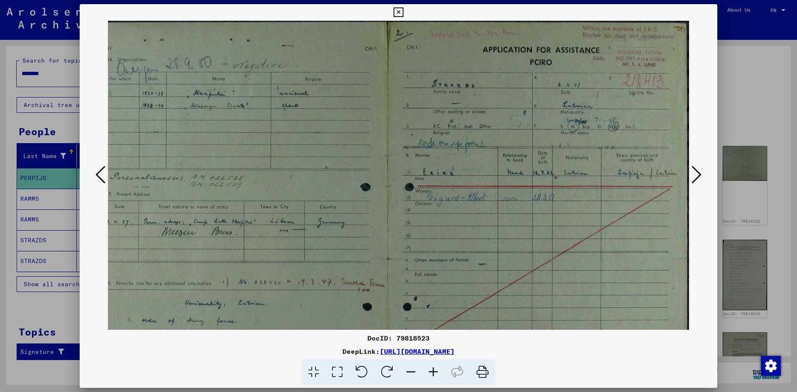
scroll to position [0, 24]
drag, startPoint x: 256, startPoint y: 168, endPoint x: 248, endPoint y: 196, distance: 29.4
click at [248, 196] on img at bounding box center [386, 258] width 605 height 475
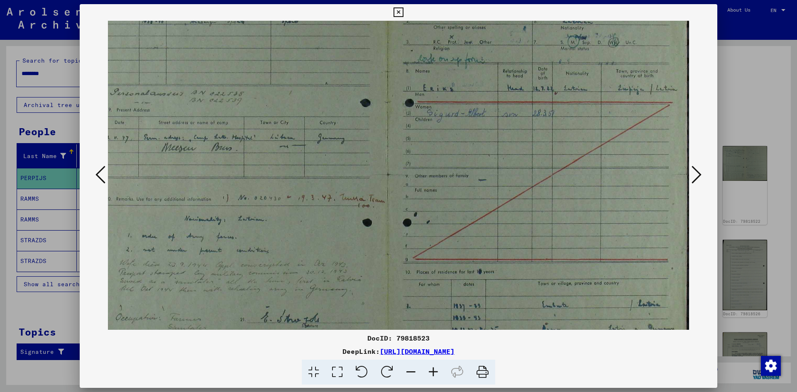
drag, startPoint x: 243, startPoint y: 187, endPoint x: 225, endPoint y: 102, distance: 86.4
click at [225, 102] on img at bounding box center [386, 173] width 605 height 475
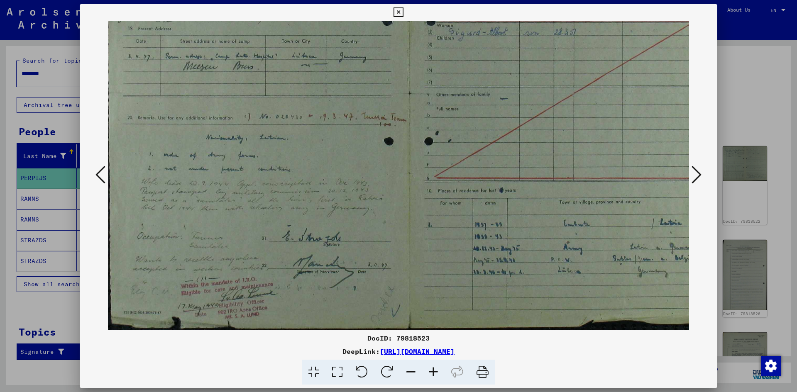
scroll to position [166, 2]
drag, startPoint x: 265, startPoint y: 185, endPoint x: 277, endPoint y: 94, distance: 91.7
click at [277, 94] on img at bounding box center [408, 92] width 605 height 475
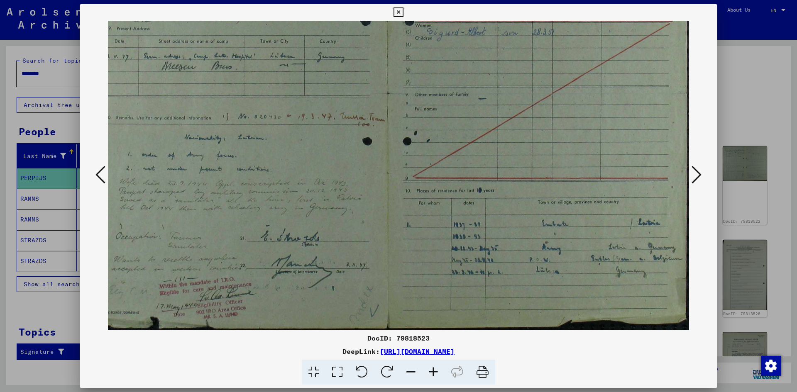
scroll to position [166, 23]
drag, startPoint x: 314, startPoint y: 254, endPoint x: 267, endPoint y: 248, distance: 47.2
click at [267, 248] on img at bounding box center [387, 92] width 605 height 475
click at [432, 372] on icon at bounding box center [433, 372] width 22 height 25
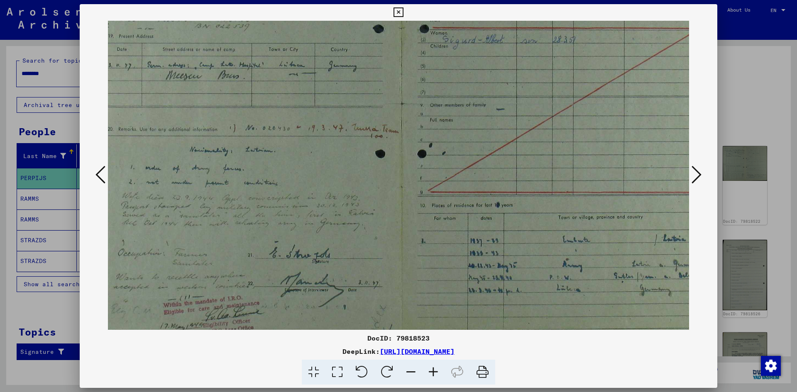
click at [432, 372] on icon at bounding box center [433, 372] width 22 height 25
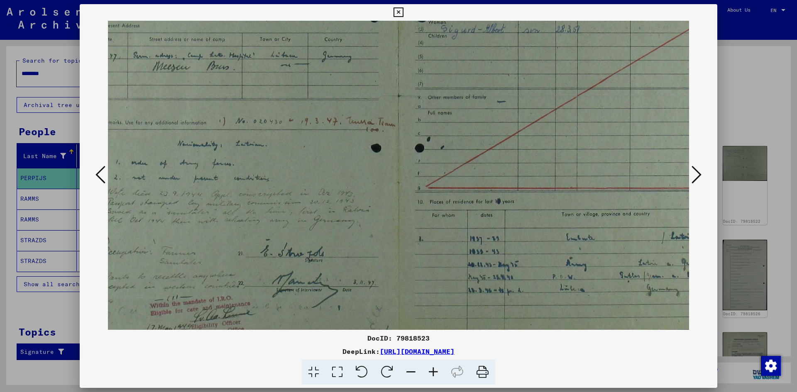
scroll to position [207, 77]
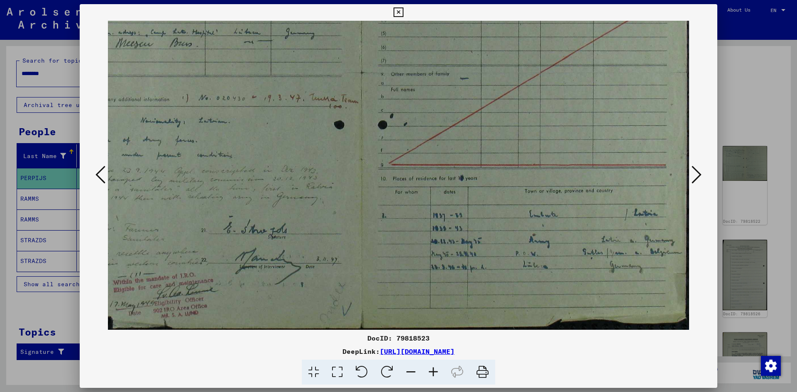
drag, startPoint x: 388, startPoint y: 268, endPoint x: 234, endPoint y: 219, distance: 162.3
click at [234, 219] on img at bounding box center [360, 71] width 658 height 517
drag, startPoint x: 526, startPoint y: 257, endPoint x: 477, endPoint y: 257, distance: 49.4
click at [477, 257] on img at bounding box center [360, 71] width 658 height 517
click at [435, 373] on icon at bounding box center [433, 372] width 22 height 25
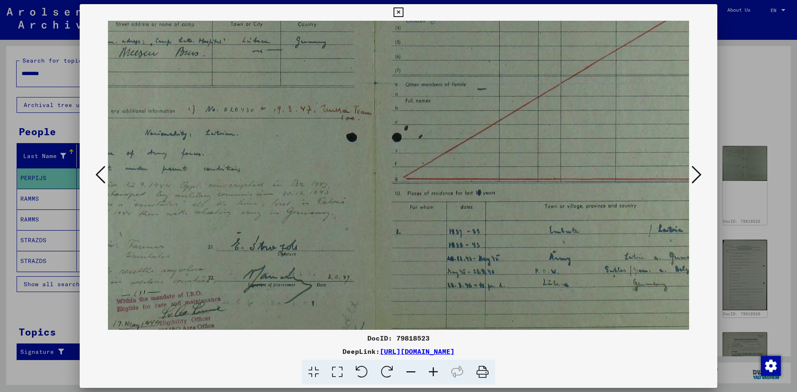
click at [435, 373] on icon at bounding box center [433, 372] width 22 height 25
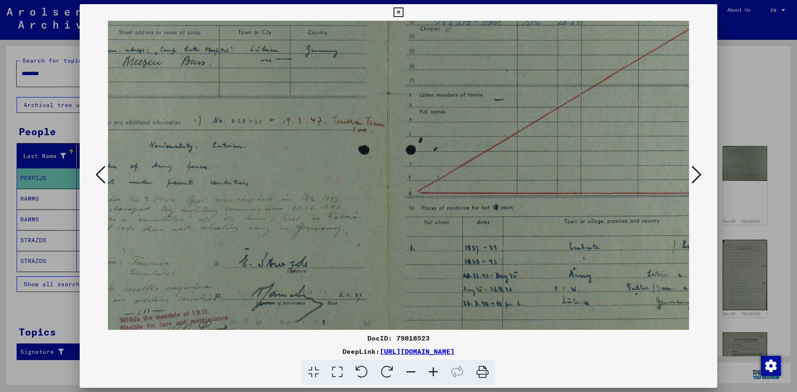
click at [435, 373] on icon at bounding box center [433, 372] width 22 height 25
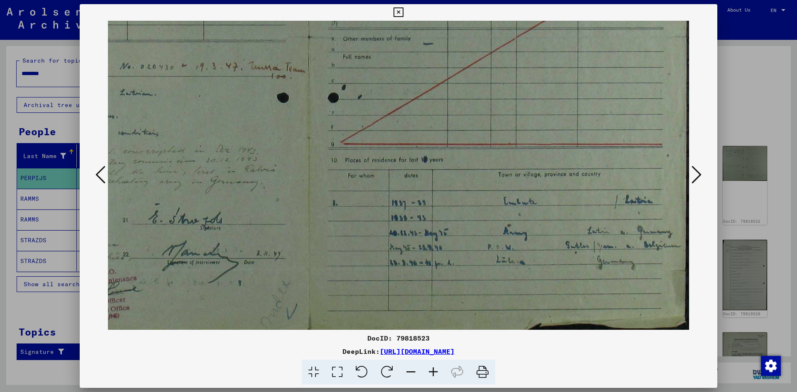
scroll to position [286, 183]
drag, startPoint x: 393, startPoint y: 283, endPoint x: 182, endPoint y: 166, distance: 241.8
click at [175, 164] on img at bounding box center [306, 35] width 763 height 600
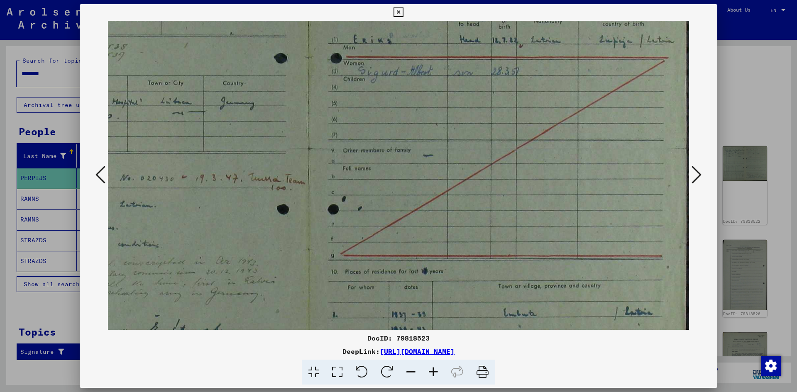
scroll to position [162, 183]
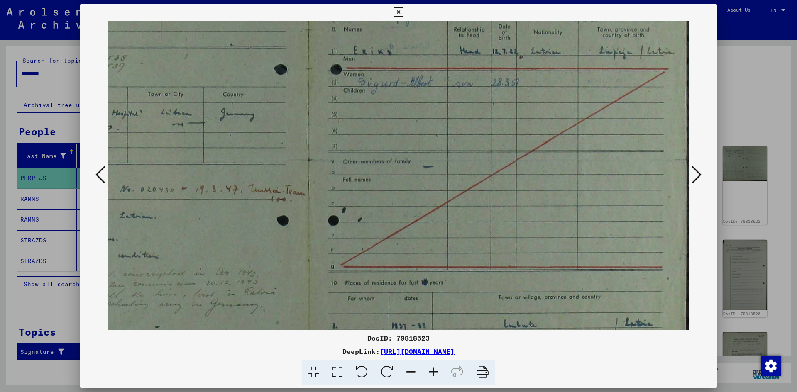
drag, startPoint x: 376, startPoint y: 202, endPoint x: 330, endPoint y: 326, distance: 132.2
click at [330, 326] on img at bounding box center [306, 159] width 763 height 600
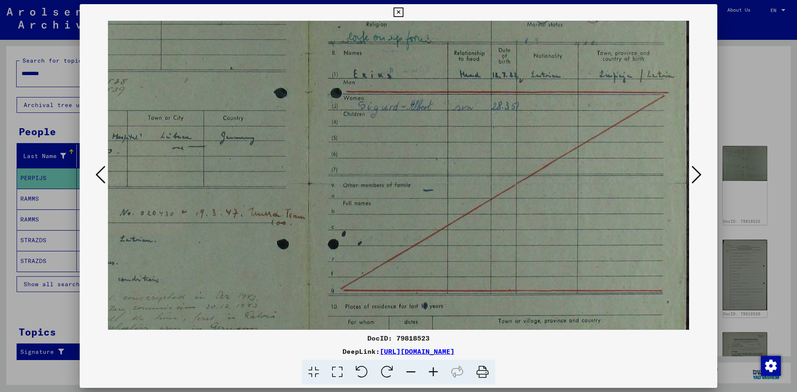
scroll to position [137, 183]
drag, startPoint x: 312, startPoint y: 270, endPoint x: 305, endPoint y: 295, distance: 26.4
click at [305, 295] on img at bounding box center [306, 184] width 763 height 600
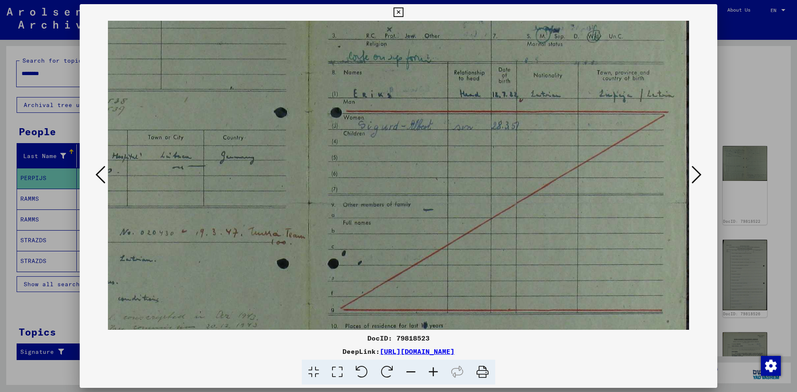
scroll to position [118, 183]
drag, startPoint x: 296, startPoint y: 241, endPoint x: 290, endPoint y: 260, distance: 19.4
click at [290, 260] on img at bounding box center [306, 203] width 763 height 600
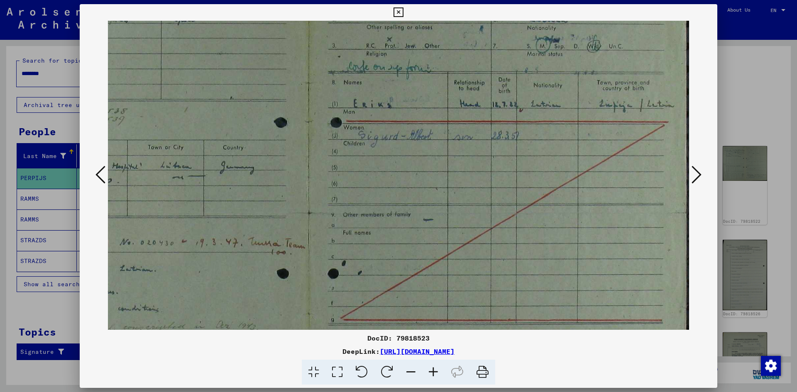
scroll to position [108, 183]
drag, startPoint x: 290, startPoint y: 241, endPoint x: 269, endPoint y: 251, distance: 23.2
click at [269, 251] on img at bounding box center [306, 212] width 763 height 600
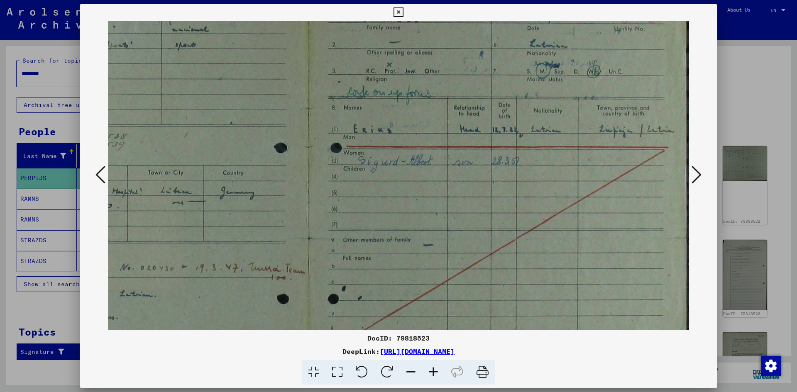
scroll to position [82, 183]
drag, startPoint x: 261, startPoint y: 230, endPoint x: 256, endPoint y: 256, distance: 26.6
click at [256, 256] on img at bounding box center [306, 239] width 763 height 600
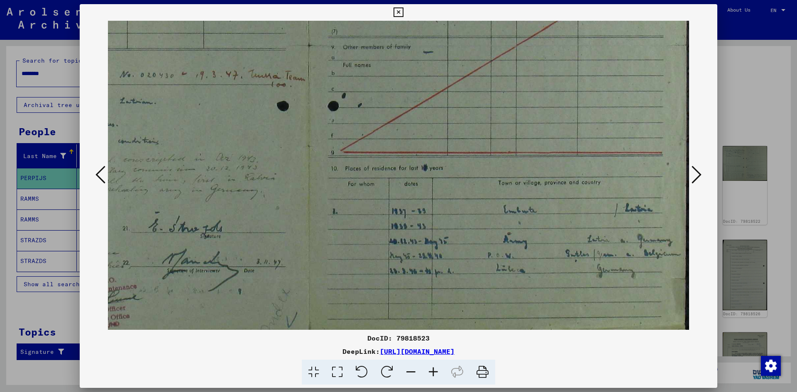
scroll to position [278, 183]
drag, startPoint x: 256, startPoint y: 256, endPoint x: 295, endPoint y: 62, distance: 198.0
click at [295, 62] on img at bounding box center [306, 43] width 763 height 600
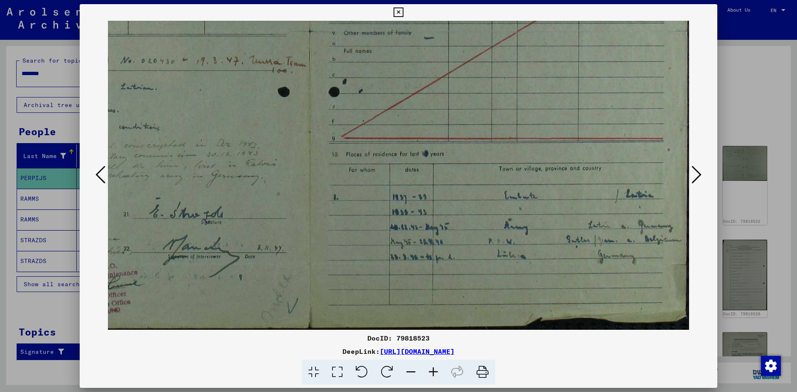
drag, startPoint x: 238, startPoint y: 161, endPoint x: 217, endPoint y: 104, distance: 61.0
click at [217, 104] on img at bounding box center [307, 30] width 763 height 600
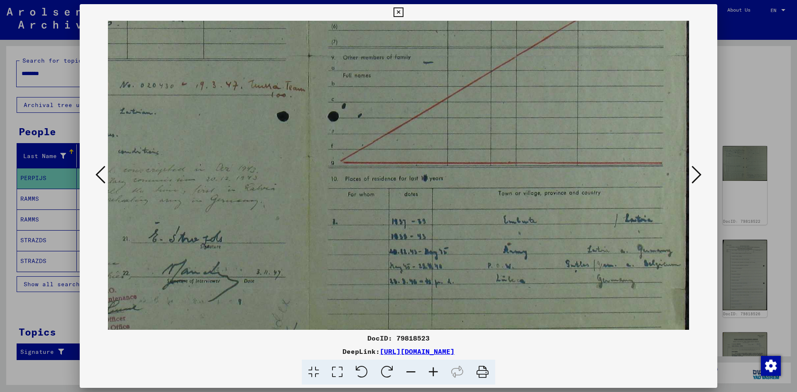
drag, startPoint x: 216, startPoint y: 118, endPoint x: 208, endPoint y: 131, distance: 15.4
click at [208, 131] on img at bounding box center [306, 55] width 763 height 600
click at [208, 131] on img at bounding box center [306, 56] width 763 height 600
click at [207, 131] on img at bounding box center [306, 56] width 763 height 600
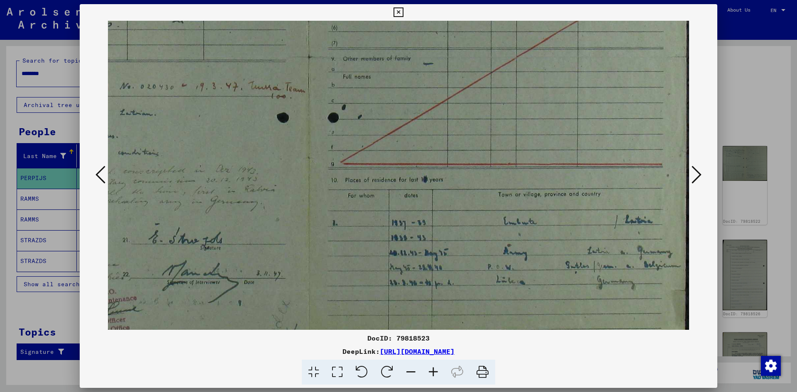
click at [207, 131] on img at bounding box center [306, 56] width 763 height 600
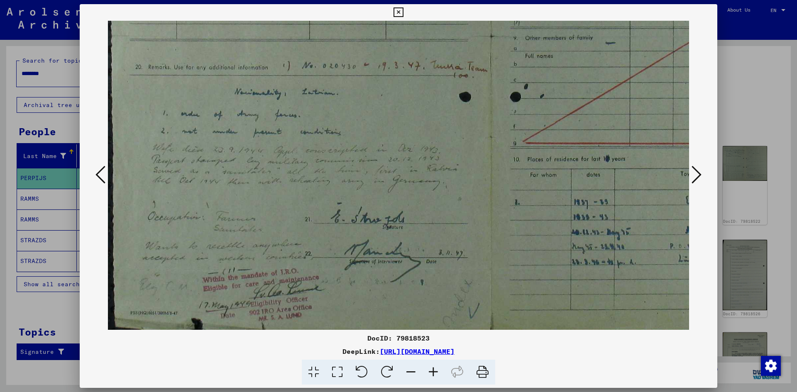
scroll to position [290, 0]
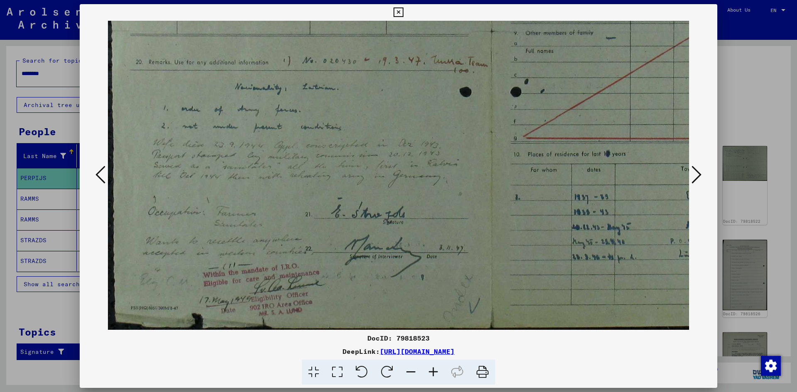
drag, startPoint x: 200, startPoint y: 151, endPoint x: 408, endPoint y: 101, distance: 213.4
click at [408, 101] on img at bounding box center [489, 30] width 763 height 600
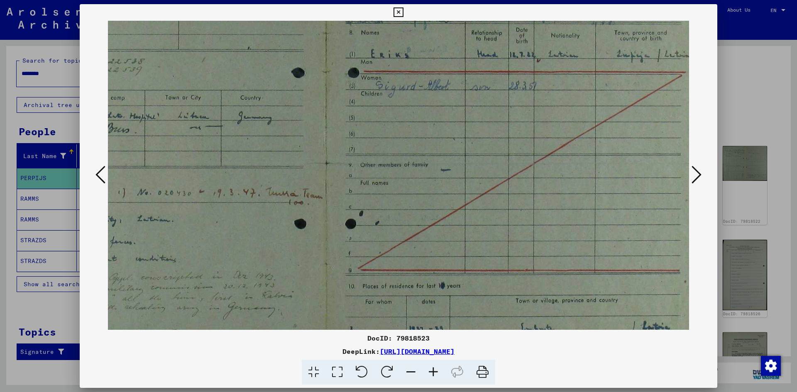
drag, startPoint x: 386, startPoint y: 110, endPoint x: 220, endPoint y: 242, distance: 211.7
click at [220, 242] on img at bounding box center [324, 162] width 763 height 600
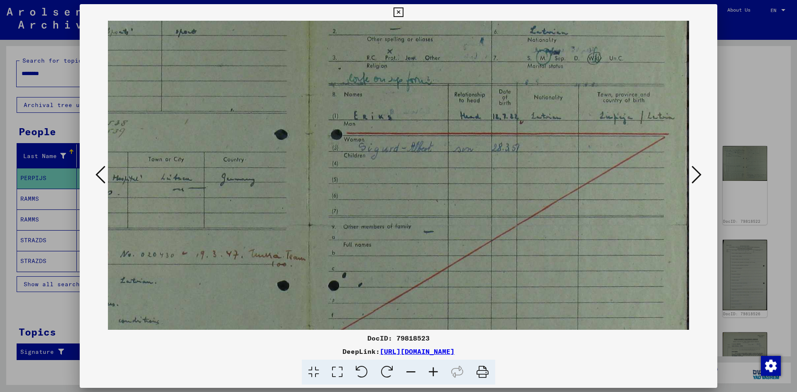
scroll to position [93, 182]
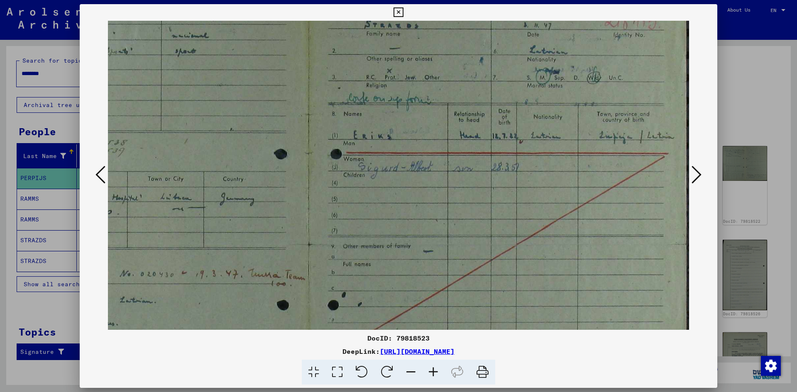
drag, startPoint x: 300, startPoint y: 189, endPoint x: 233, endPoint y: 256, distance: 94.8
click at [233, 256] on img at bounding box center [306, 244] width 763 height 600
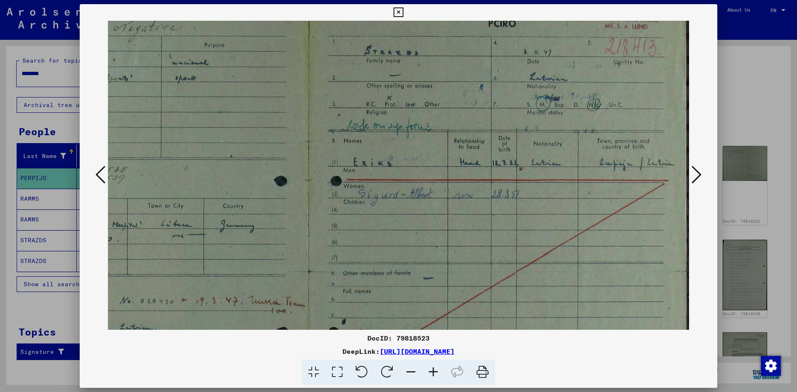
scroll to position [55, 183]
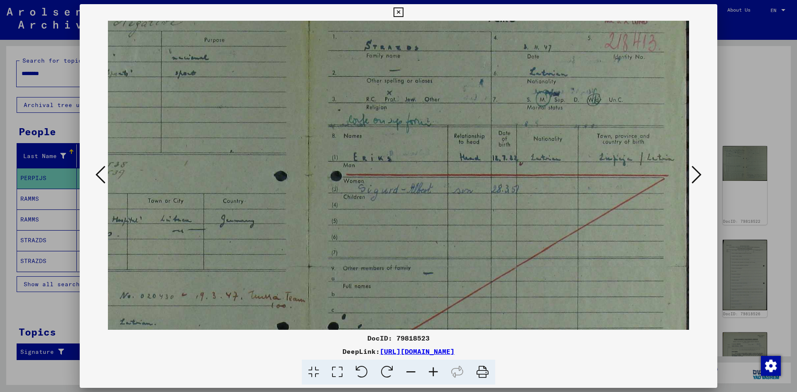
drag, startPoint x: 237, startPoint y: 214, endPoint x: 232, endPoint y: 236, distance: 22.6
click at [232, 236] on img at bounding box center [306, 266] width 763 height 600
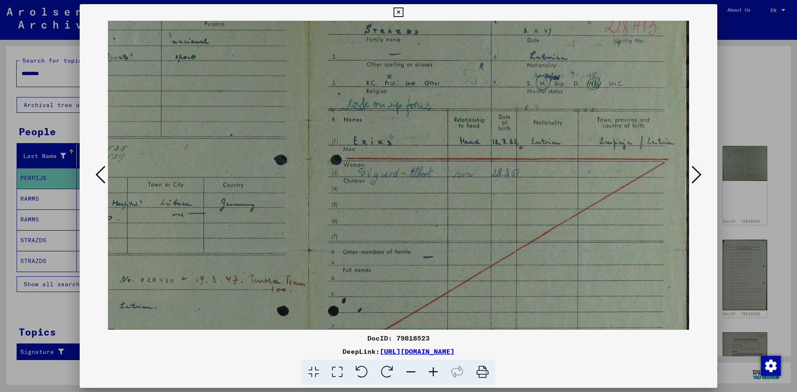
scroll to position [72, 183]
drag, startPoint x: 229, startPoint y: 237, endPoint x: 222, endPoint y: 220, distance: 17.7
click at [222, 220] on img at bounding box center [306, 249] width 763 height 600
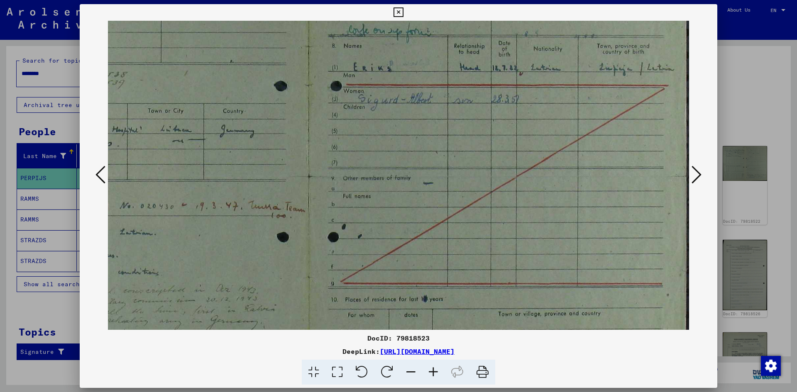
scroll to position [148, 183]
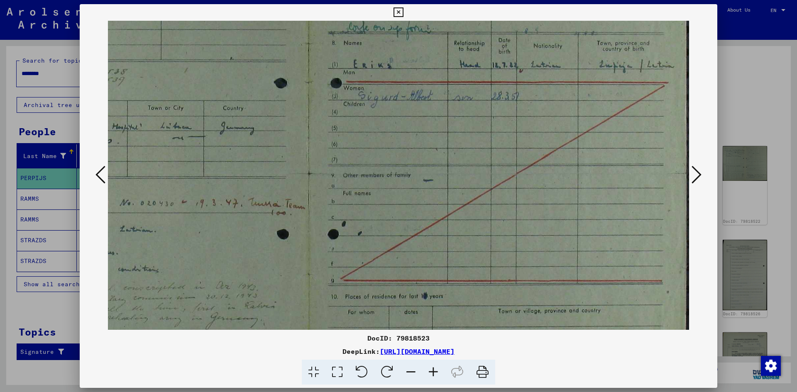
drag, startPoint x: 222, startPoint y: 221, endPoint x: 205, endPoint y: 145, distance: 78.2
click at [205, 145] on img at bounding box center [306, 173] width 763 height 600
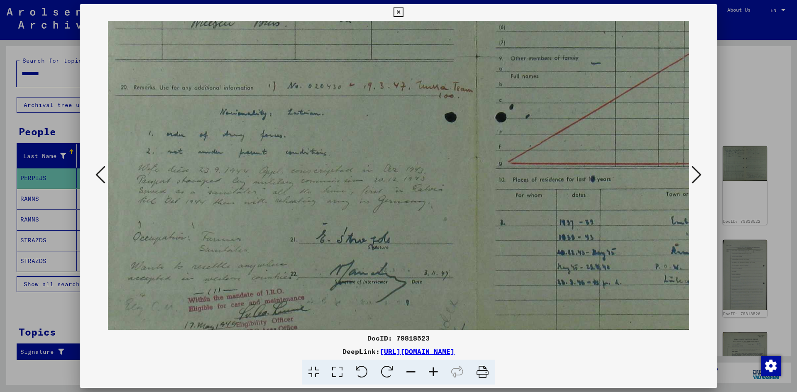
scroll to position [265, 15]
drag, startPoint x: 213, startPoint y: 226, endPoint x: 383, endPoint y: 110, distance: 205.9
click at [383, 110] on img at bounding box center [474, 56] width 763 height 600
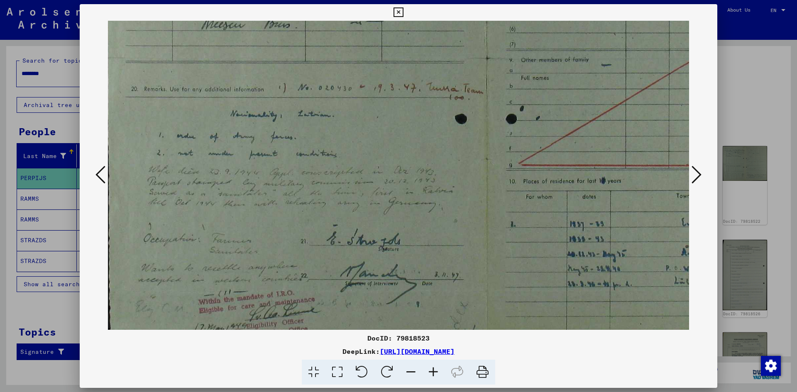
scroll to position [263, 2]
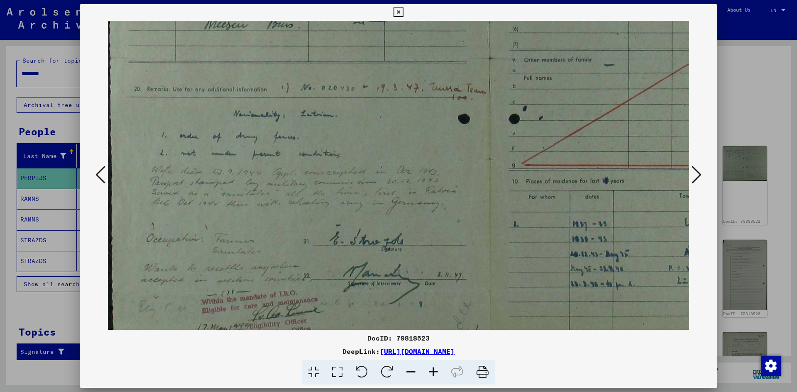
drag, startPoint x: 291, startPoint y: 181, endPoint x: 299, endPoint y: 181, distance: 8.3
click at [299, 181] on img at bounding box center [487, 57] width 763 height 600
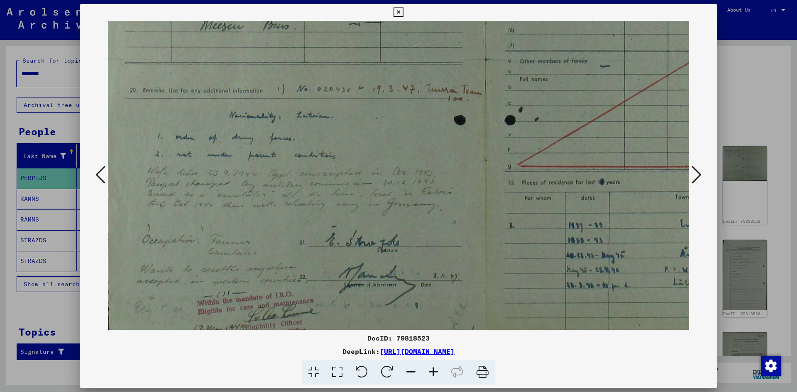
scroll to position [262, 5]
click at [391, 198] on img at bounding box center [483, 59] width 763 height 600
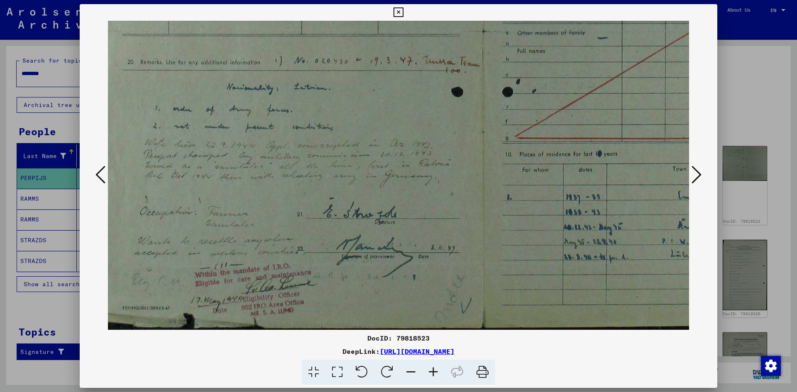
scroll to position [290, 4]
drag, startPoint x: 189, startPoint y: 207, endPoint x: 190, endPoint y: 155, distance: 52.7
click at [190, 155] on img at bounding box center [485, 30] width 763 height 600
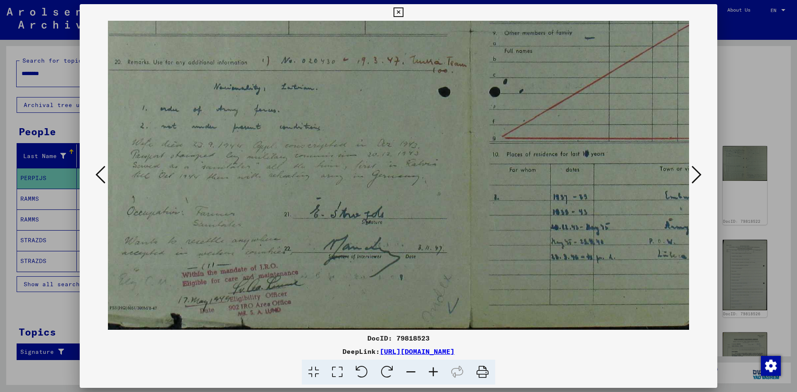
drag, startPoint x: 185, startPoint y: 165, endPoint x: 168, endPoint y: 163, distance: 17.1
click at [168, 163] on img at bounding box center [468, 30] width 763 height 600
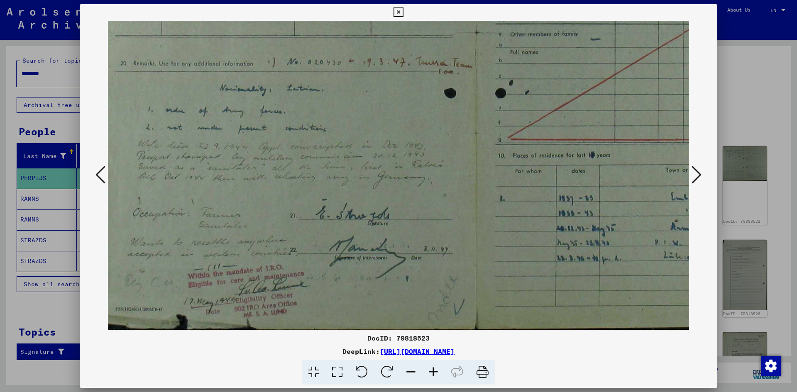
scroll to position [290, 0]
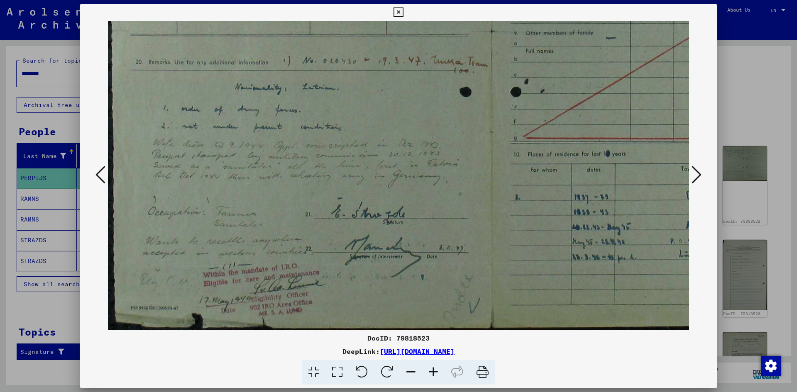
drag, startPoint x: 169, startPoint y: 164, endPoint x: 195, endPoint y: 162, distance: 26.6
click at [195, 162] on img at bounding box center [489, 30] width 763 height 600
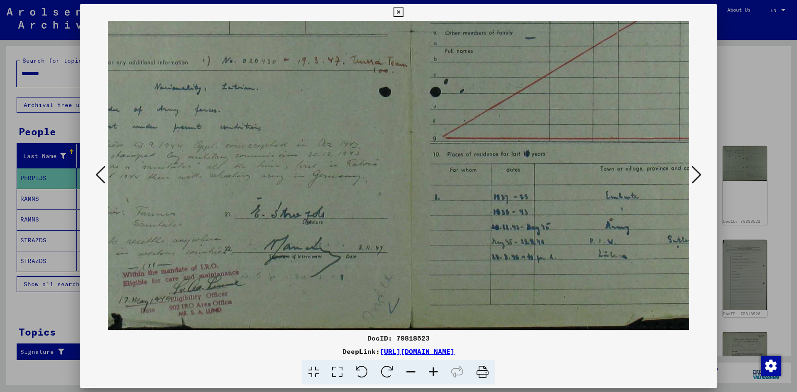
drag, startPoint x: 295, startPoint y: 196, endPoint x: 214, endPoint y: 155, distance: 90.4
click at [214, 155] on img at bounding box center [408, 30] width 763 height 600
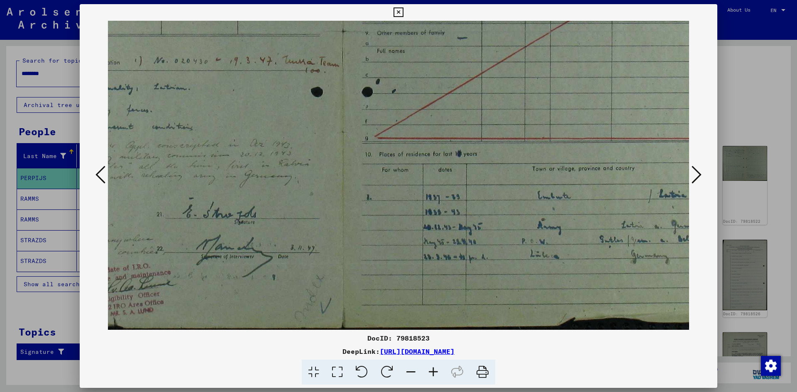
drag, startPoint x: 335, startPoint y: 193, endPoint x: 267, endPoint y: 172, distance: 71.3
click at [267, 172] on img at bounding box center [340, 30] width 763 height 600
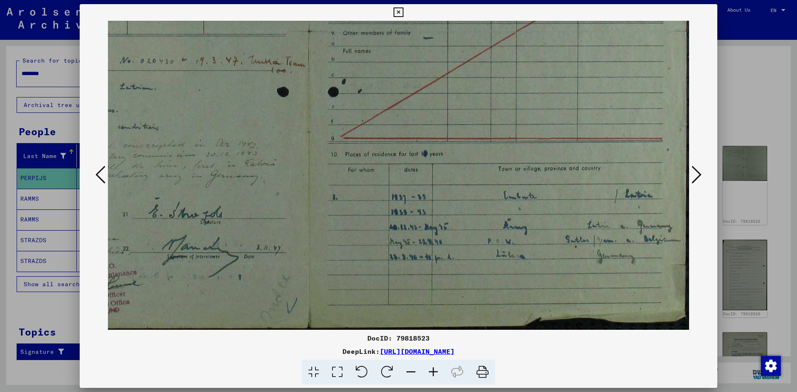
drag, startPoint x: 319, startPoint y: 173, endPoint x: 214, endPoint y: 146, distance: 108.3
click at [214, 146] on img at bounding box center [306, 30] width 763 height 600
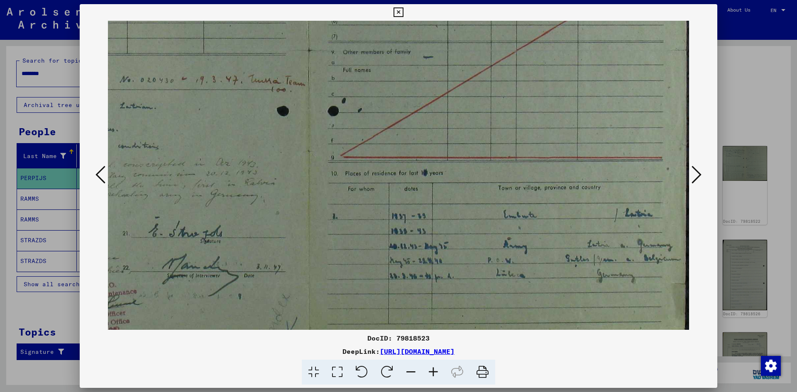
scroll to position [272, 183]
drag, startPoint x: 348, startPoint y: 102, endPoint x: 337, endPoint y: 120, distance: 20.5
click at [337, 120] on img at bounding box center [306, 49] width 763 height 600
drag, startPoint x: 322, startPoint y: 158, endPoint x: 314, endPoint y: 157, distance: 8.1
click at [314, 157] on img at bounding box center [306, 46] width 763 height 600
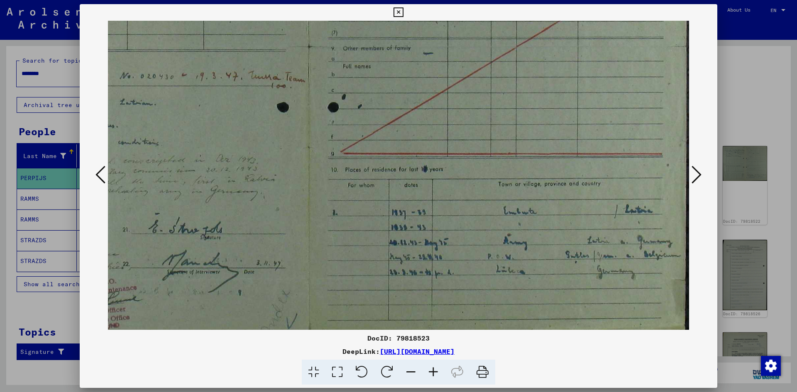
click at [701, 176] on button at bounding box center [696, 175] width 15 height 24
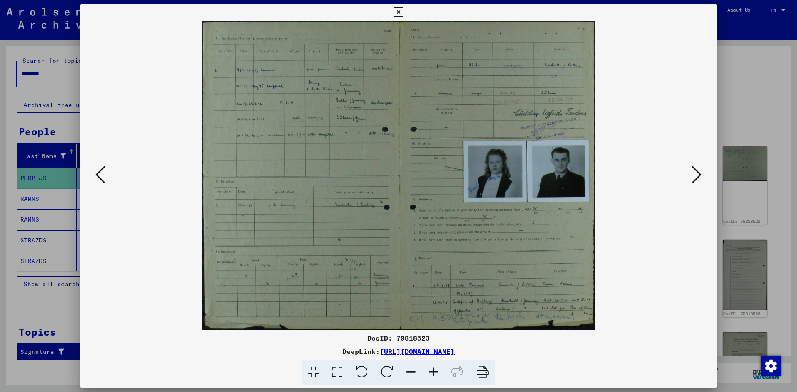
click at [431, 368] on icon at bounding box center [433, 372] width 22 height 25
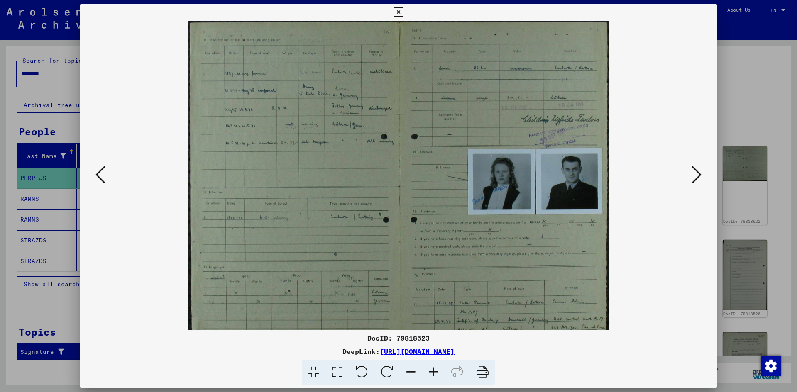
click at [431, 368] on icon at bounding box center [433, 372] width 22 height 25
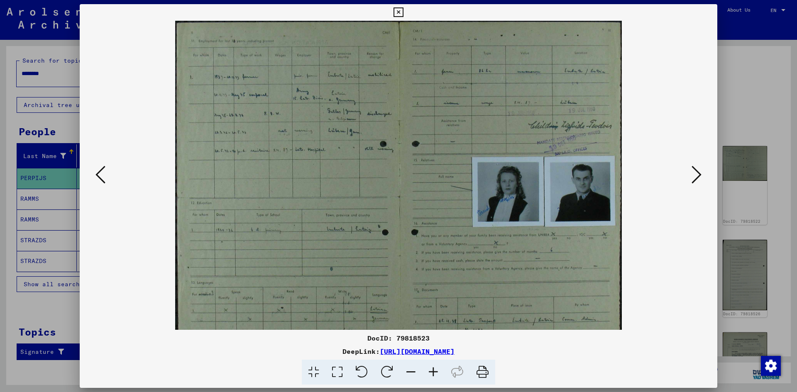
click at [431, 368] on icon at bounding box center [433, 372] width 22 height 25
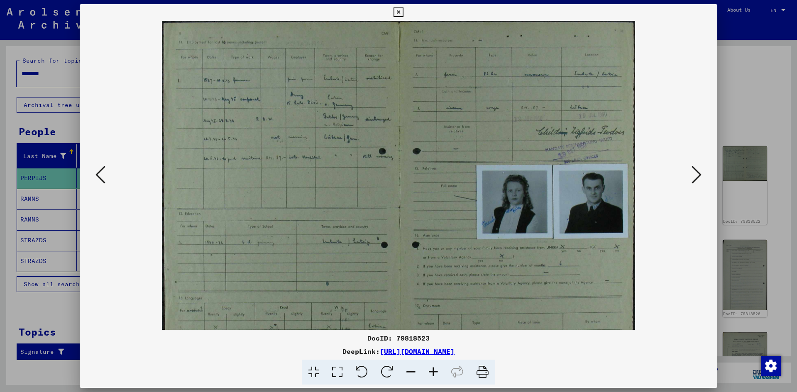
click at [430, 368] on icon at bounding box center [433, 372] width 22 height 25
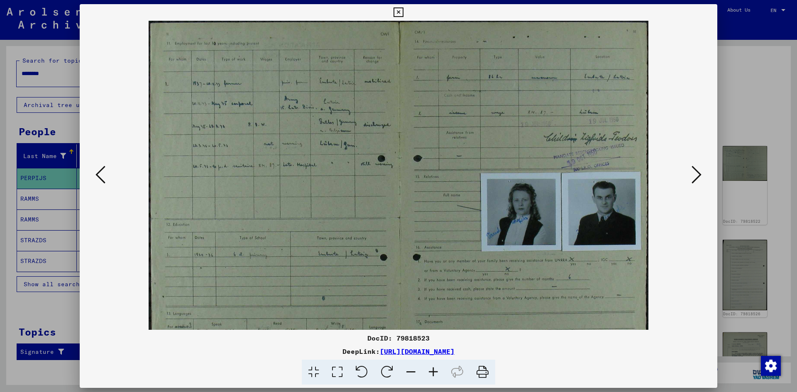
drag, startPoint x: 428, startPoint y: 368, endPoint x: 421, endPoint y: 340, distance: 29.4
click at [427, 369] on icon at bounding box center [433, 372] width 22 height 25
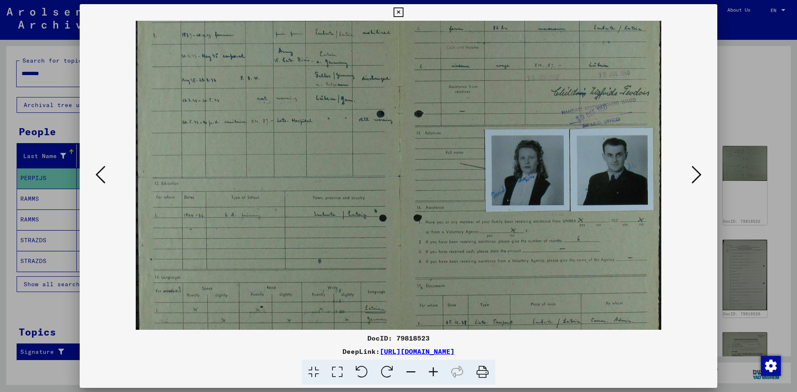
scroll to position [104, 0]
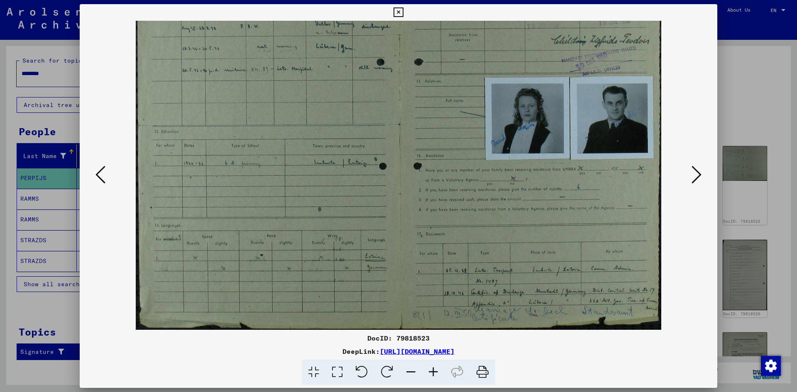
drag, startPoint x: 360, startPoint y: 180, endPoint x: 280, endPoint y: 61, distance: 143.5
click at [280, 61] on img at bounding box center [399, 123] width 526 height 413
click at [429, 369] on icon at bounding box center [433, 372] width 22 height 25
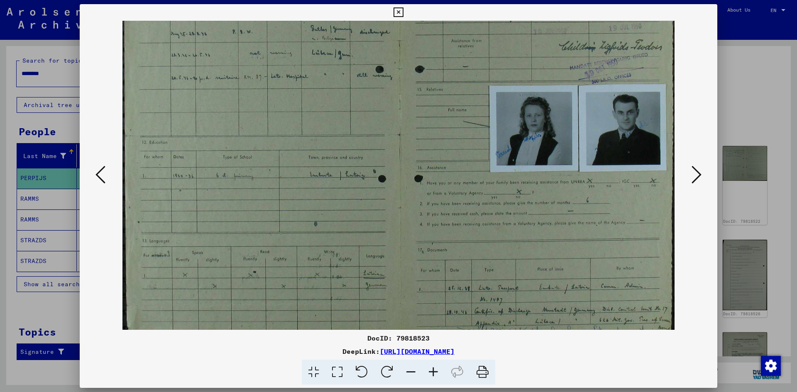
click at [429, 369] on icon at bounding box center [433, 372] width 22 height 25
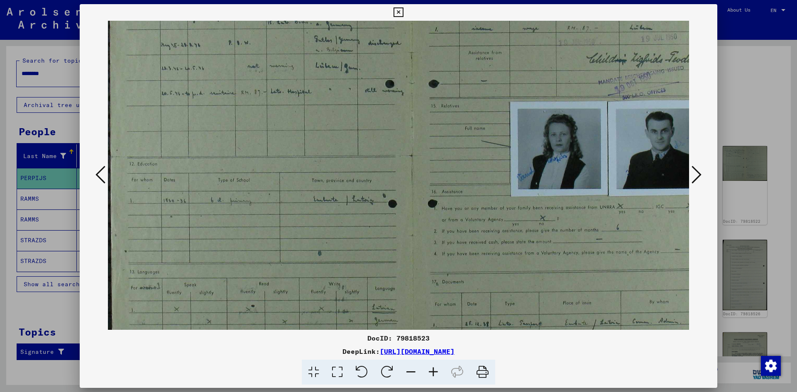
click at [429, 369] on icon at bounding box center [433, 372] width 22 height 25
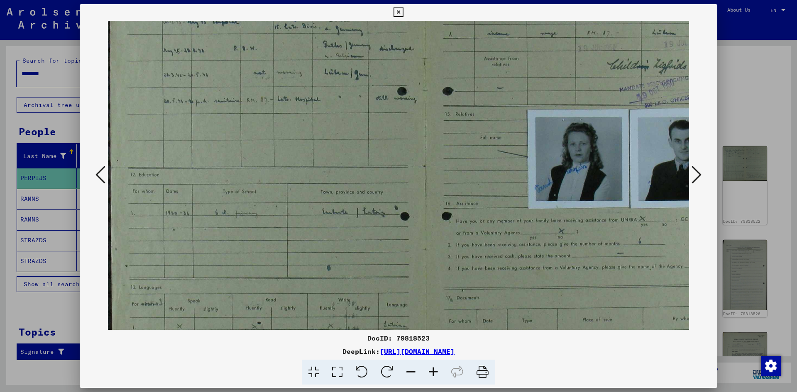
click at [429, 369] on icon at bounding box center [433, 372] width 22 height 25
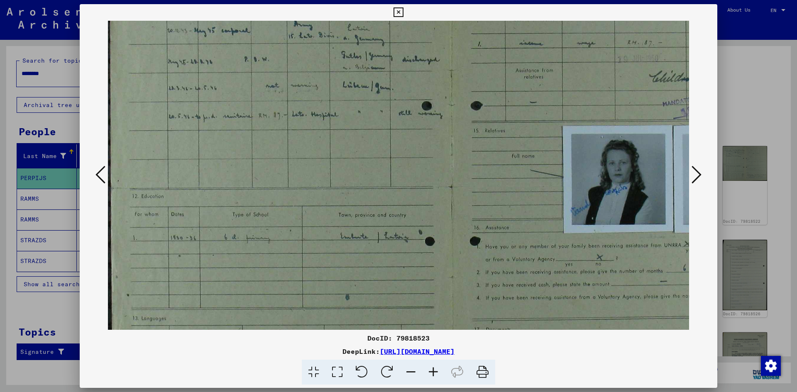
click at [429, 369] on icon at bounding box center [433, 372] width 22 height 25
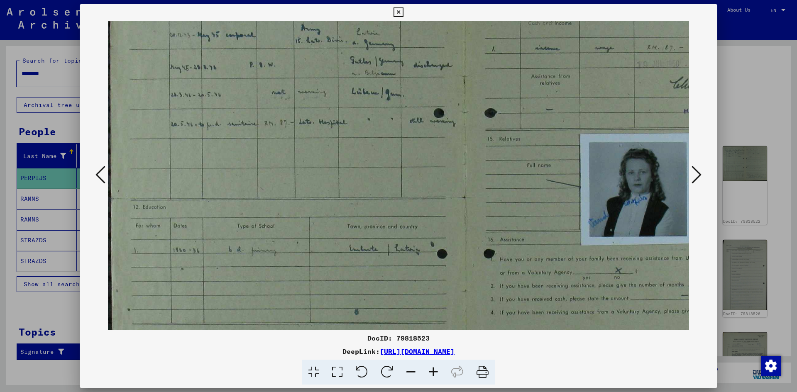
click at [429, 369] on icon at bounding box center [433, 372] width 22 height 25
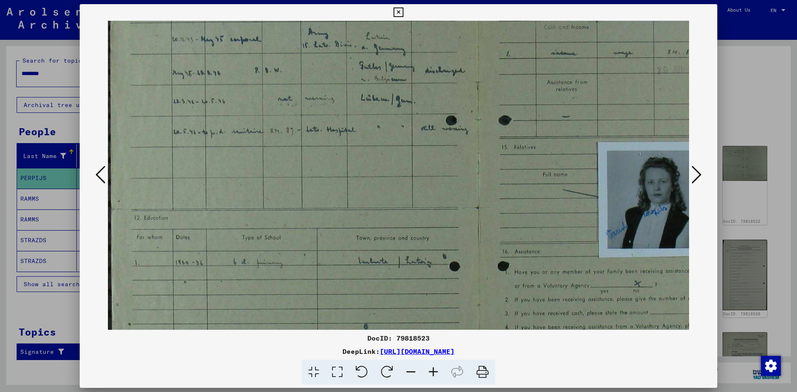
click at [427, 366] on icon at bounding box center [433, 372] width 22 height 25
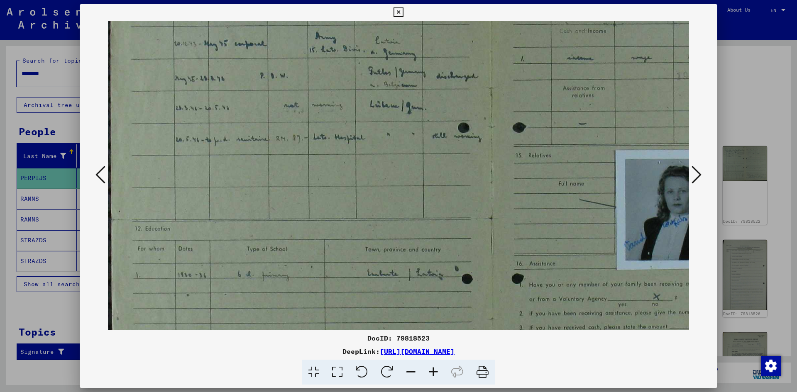
click at [427, 366] on icon at bounding box center [433, 372] width 22 height 25
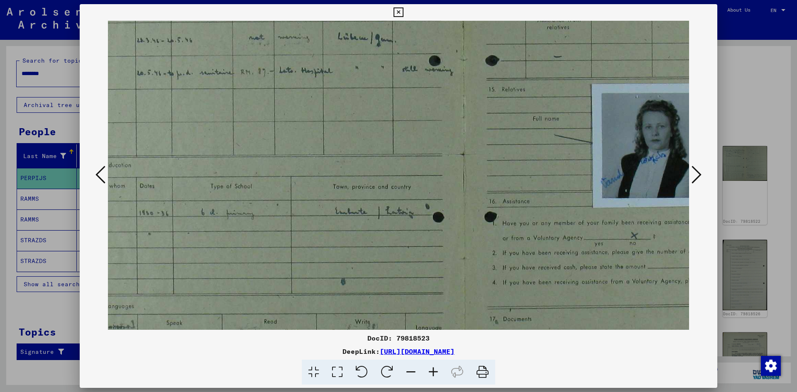
drag, startPoint x: 400, startPoint y: 282, endPoint x: 357, endPoint y: 205, distance: 88.6
click at [357, 205] on img at bounding box center [462, 153] width 790 height 620
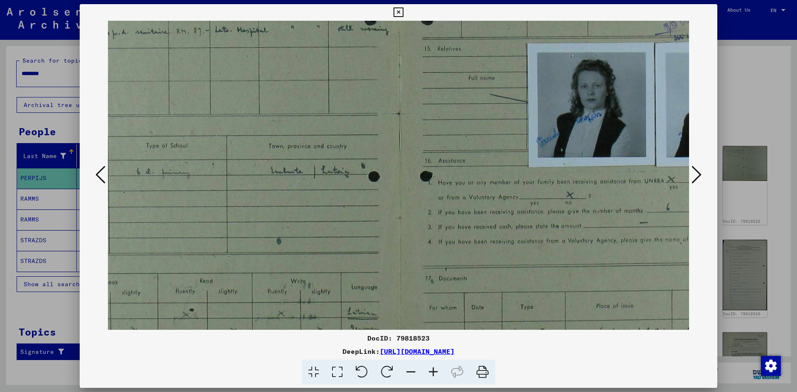
scroll to position [219, 107]
drag, startPoint x: 347, startPoint y: 232, endPoint x: 283, endPoint y: 193, distance: 74.4
click at [283, 193] on img at bounding box center [396, 111] width 790 height 620
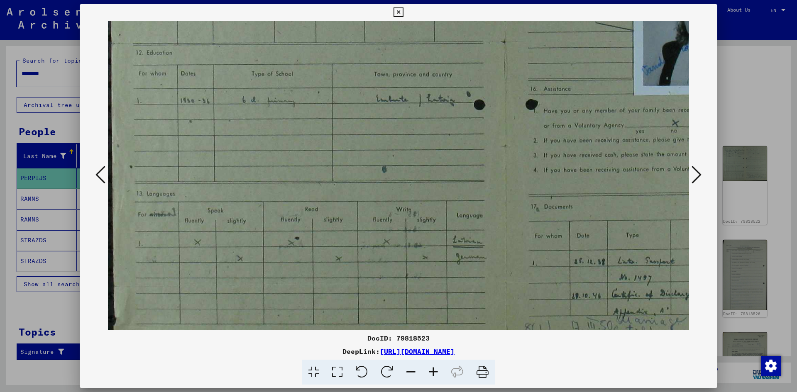
scroll to position [292, 0]
drag, startPoint x: 302, startPoint y: 200, endPoint x: 454, endPoint y: 128, distance: 168.1
click at [454, 128] on img at bounding box center [503, 39] width 790 height 620
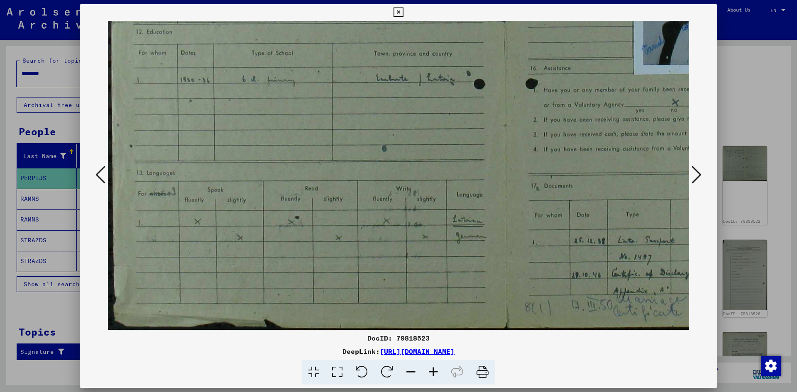
drag, startPoint x: 378, startPoint y: 201, endPoint x: 397, endPoint y: 137, distance: 66.8
click at [397, 137] on img at bounding box center [503, 20] width 790 height 620
drag, startPoint x: 351, startPoint y: 155, endPoint x: 358, endPoint y: 138, distance: 18.6
click at [358, 138] on img at bounding box center [503, 20] width 790 height 620
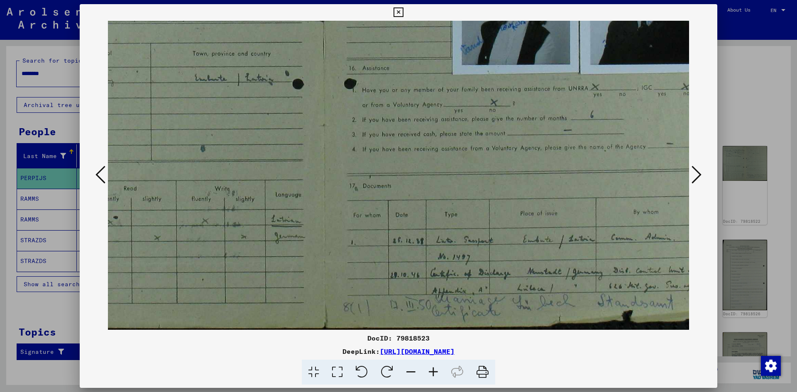
scroll to position [311, 209]
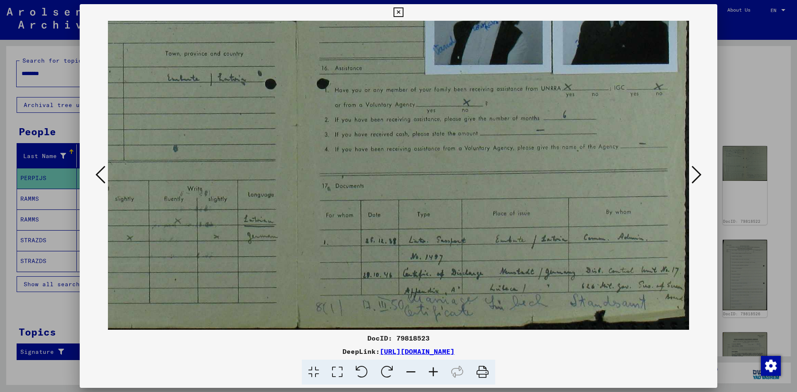
drag, startPoint x: 413, startPoint y: 254, endPoint x: 158, endPoint y: 209, distance: 258.8
click at [158, 209] on img at bounding box center [294, 20] width 790 height 620
drag, startPoint x: 401, startPoint y: 226, endPoint x: 357, endPoint y: 205, distance: 48.6
click at [357, 205] on img at bounding box center [294, 20] width 790 height 620
click at [431, 369] on icon at bounding box center [433, 372] width 22 height 25
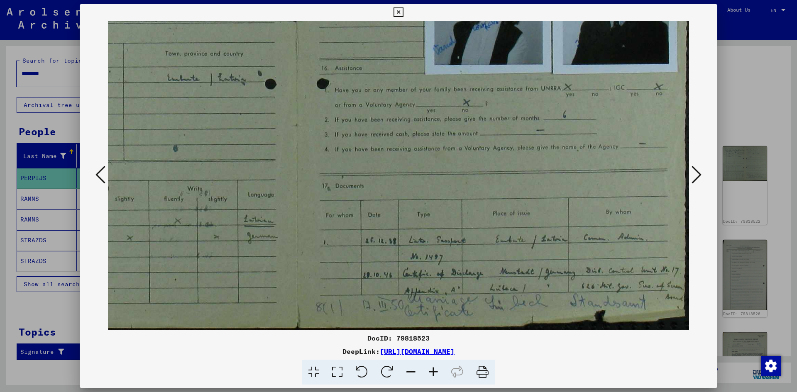
click at [432, 369] on icon at bounding box center [433, 372] width 22 height 25
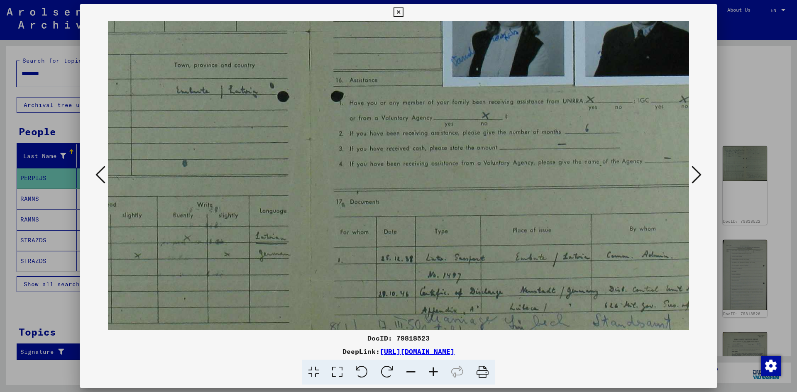
click at [434, 368] on icon at bounding box center [433, 372] width 22 height 25
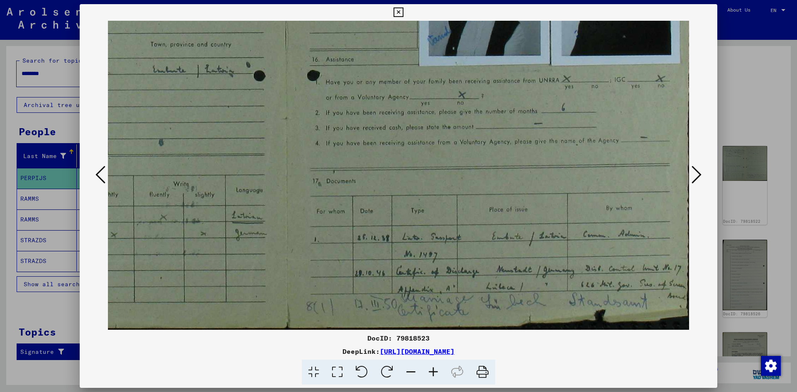
scroll to position [332, 235]
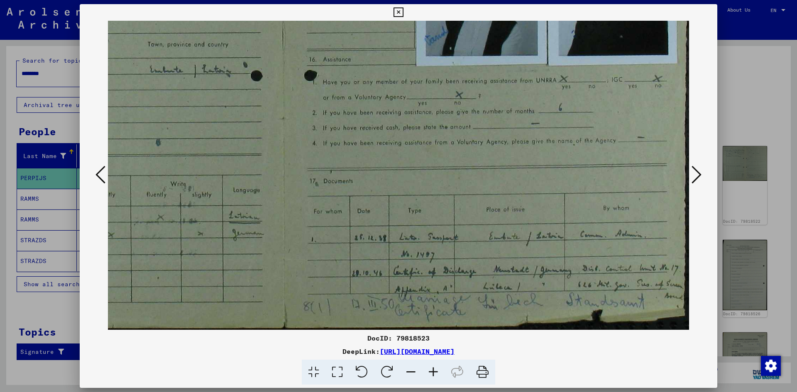
drag, startPoint x: 412, startPoint y: 295, endPoint x: 345, endPoint y: 261, distance: 74.6
click at [345, 261] on img at bounding box center [281, 9] width 816 height 641
drag, startPoint x: 372, startPoint y: 205, endPoint x: 314, endPoint y: 167, distance: 69.4
click at [314, 167] on img at bounding box center [281, 9] width 816 height 641
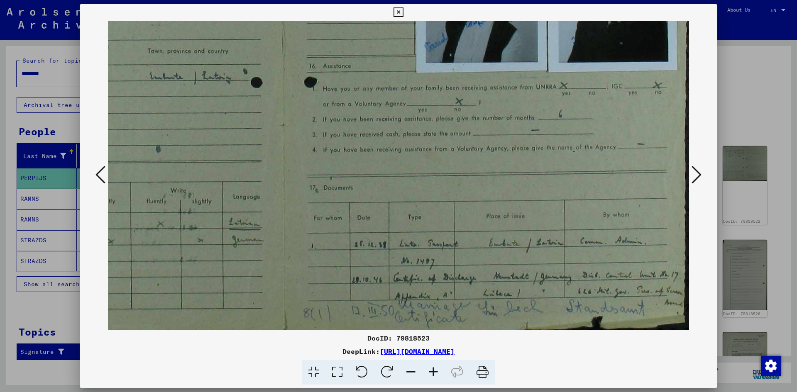
drag, startPoint x: 317, startPoint y: 171, endPoint x: 285, endPoint y: 178, distance: 33.0
click at [285, 178] on img at bounding box center [281, 15] width 816 height 641
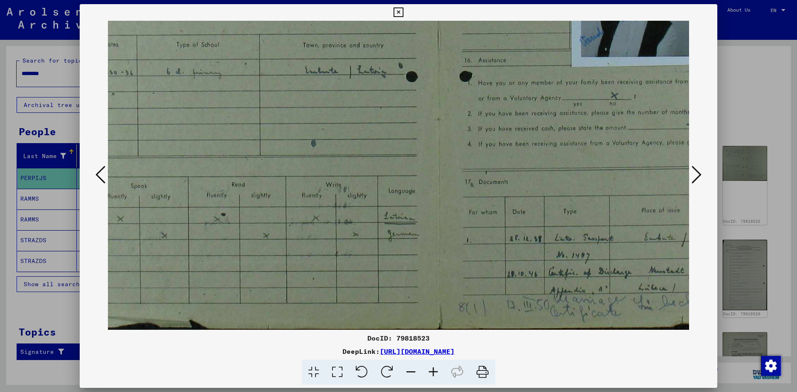
drag, startPoint x: 285, startPoint y: 190, endPoint x: 439, endPoint y: 178, distance: 154.9
click at [439, 178] on img at bounding box center [436, 10] width 816 height 641
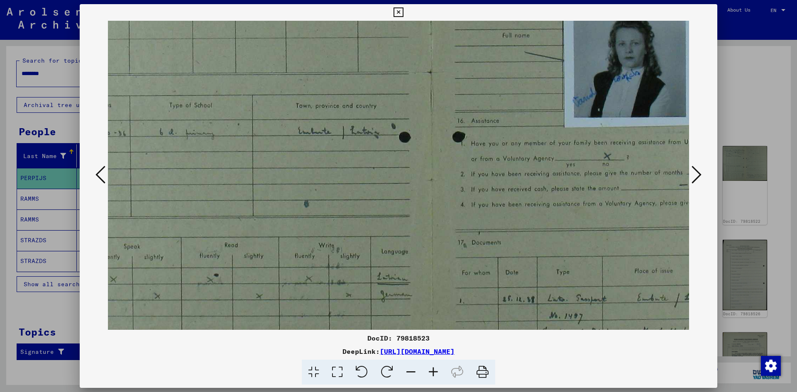
drag, startPoint x: 388, startPoint y: 236, endPoint x: 343, endPoint y: 291, distance: 70.8
click at [344, 291] on img at bounding box center [429, 70] width 816 height 641
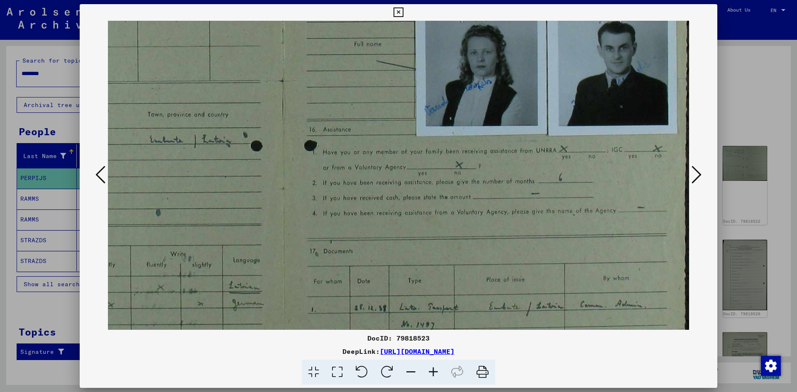
drag, startPoint x: 429, startPoint y: 242, endPoint x: 307, endPoint y: 239, distance: 121.6
click at [283, 249] on img at bounding box center [281, 79] width 816 height 641
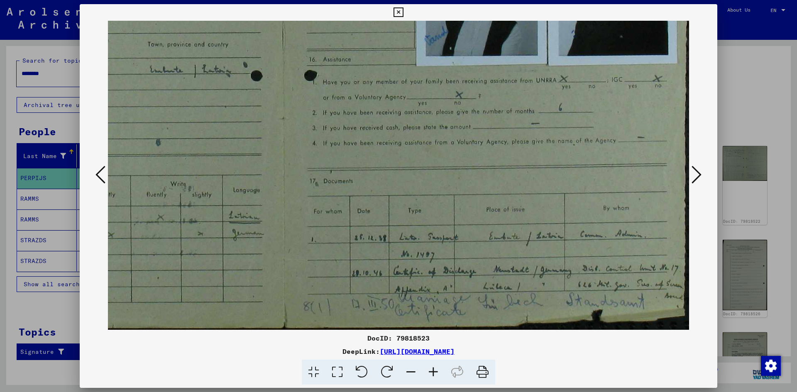
drag, startPoint x: 596, startPoint y: 216, endPoint x: 453, endPoint y: 122, distance: 170.7
click at [453, 122] on img at bounding box center [281, 9] width 816 height 641
drag, startPoint x: 453, startPoint y: 273, endPoint x: 448, endPoint y: 264, distance: 10.6
click at [448, 264] on img at bounding box center [281, 9] width 816 height 641
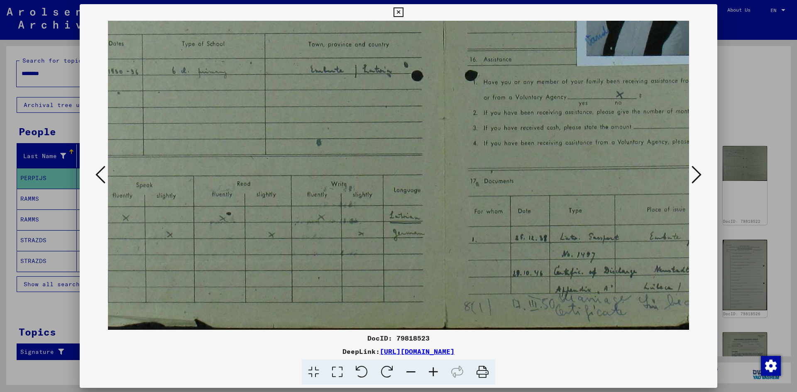
drag, startPoint x: 405, startPoint y: 205, endPoint x: 566, endPoint y: 184, distance: 162.0
click at [566, 184] on img at bounding box center [441, 9] width 816 height 641
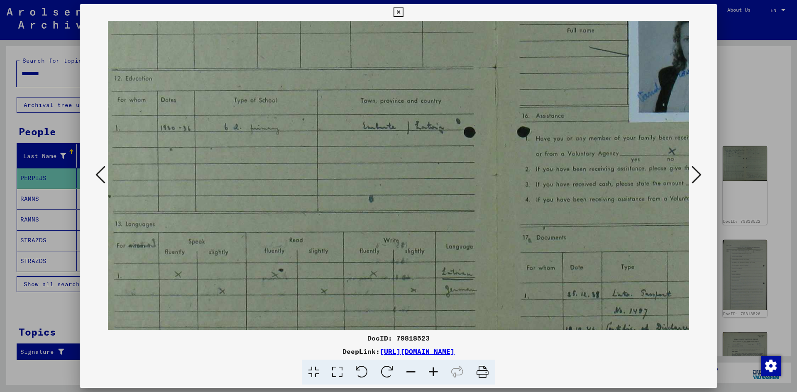
drag, startPoint x: 457, startPoint y: 255, endPoint x: 472, endPoint y: 268, distance: 20.6
click at [472, 268] on img at bounding box center [493, 65] width 816 height 641
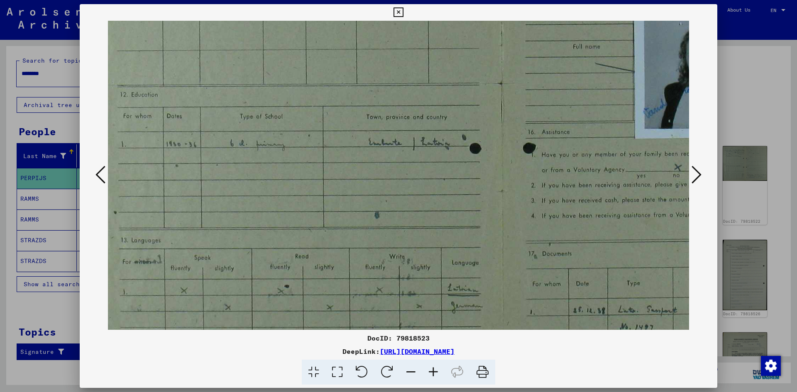
scroll to position [258, 20]
drag, startPoint x: 364, startPoint y: 248, endPoint x: 465, endPoint y: 251, distance: 101.3
click at [465, 251] on img at bounding box center [496, 82] width 816 height 641
click at [698, 172] on icon at bounding box center [696, 175] width 10 height 20
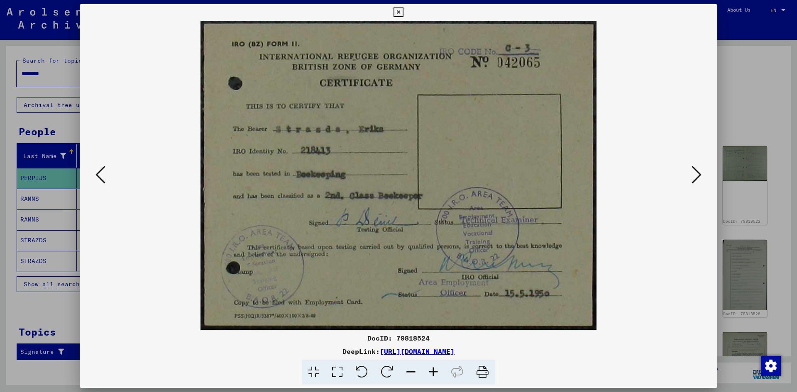
click at [686, 176] on viewer-one-image at bounding box center [398, 175] width 581 height 309
click at [699, 176] on icon at bounding box center [696, 175] width 10 height 20
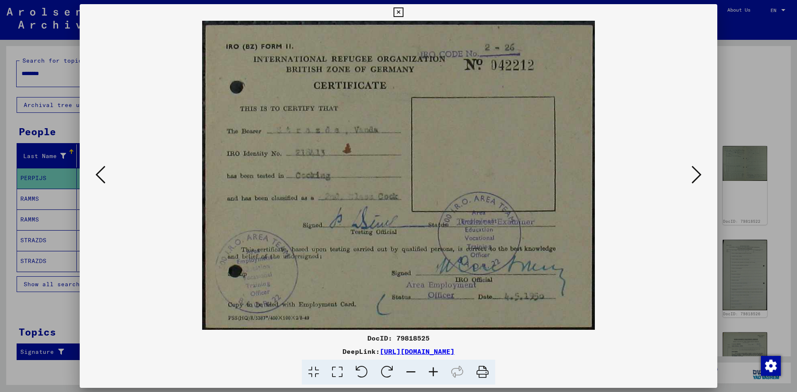
click at [101, 172] on icon at bounding box center [100, 175] width 10 height 20
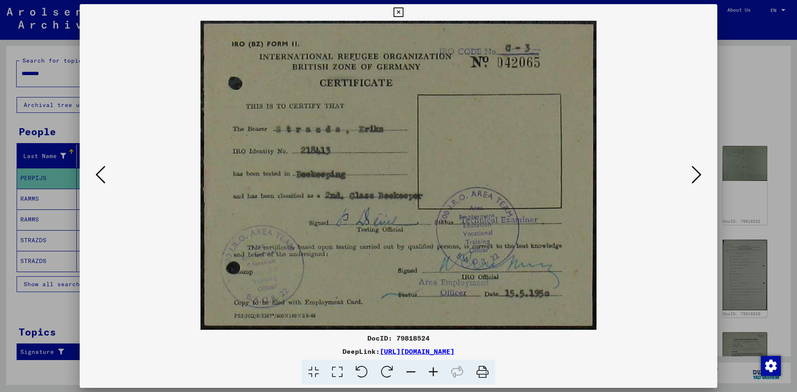
click at [699, 178] on icon at bounding box center [696, 175] width 10 height 20
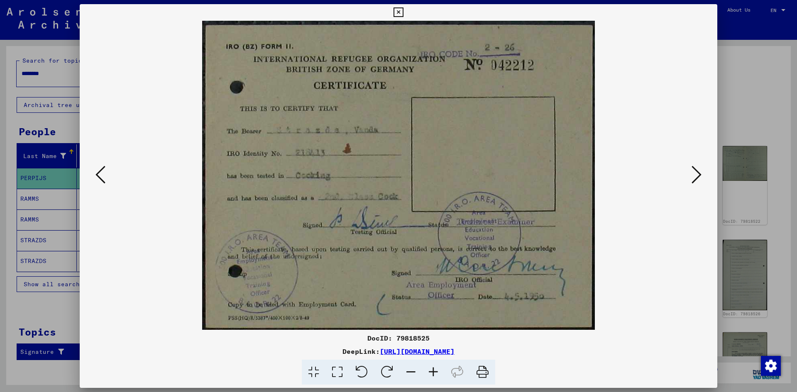
click at [699, 178] on icon at bounding box center [696, 175] width 10 height 20
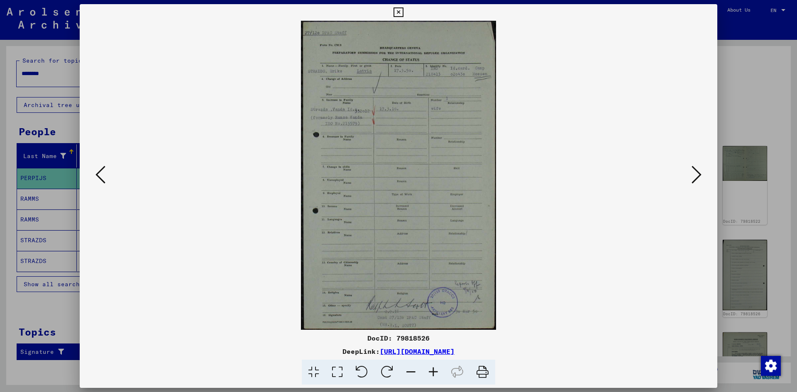
drag, startPoint x: 434, startPoint y: 371, endPoint x: 434, endPoint y: 365, distance: 5.5
click at [435, 368] on icon at bounding box center [433, 372] width 22 height 25
click at [434, 365] on icon at bounding box center [433, 372] width 22 height 25
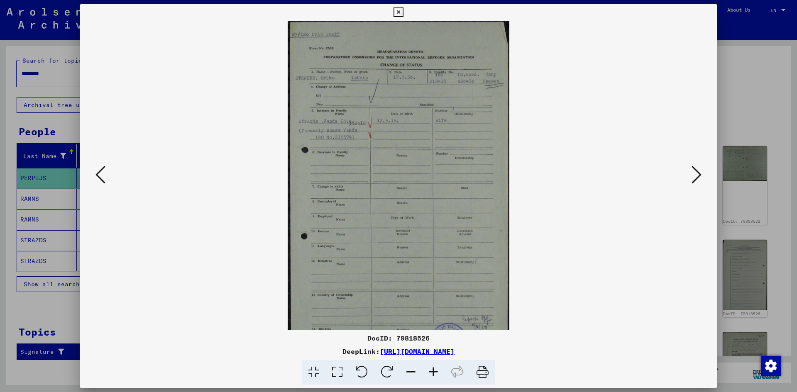
click at [434, 365] on icon at bounding box center [433, 372] width 22 height 25
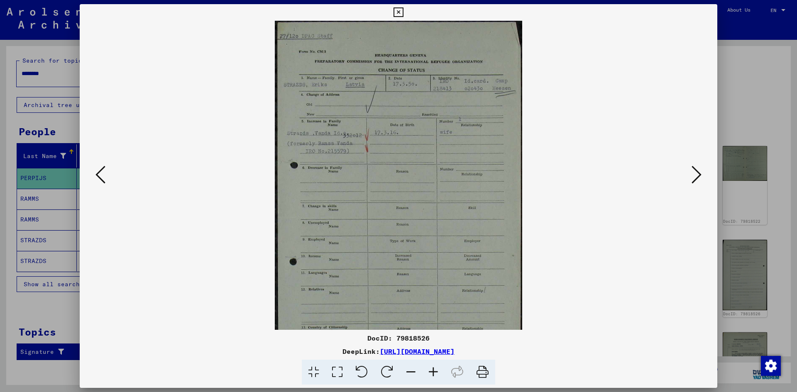
click at [434, 365] on icon at bounding box center [433, 372] width 22 height 25
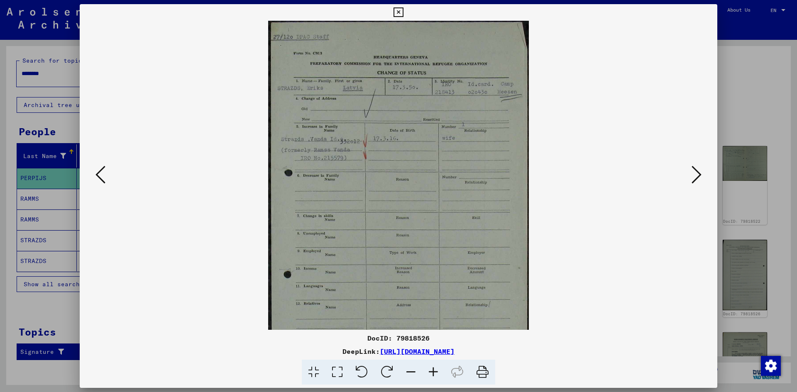
click at [434, 365] on icon at bounding box center [433, 372] width 22 height 25
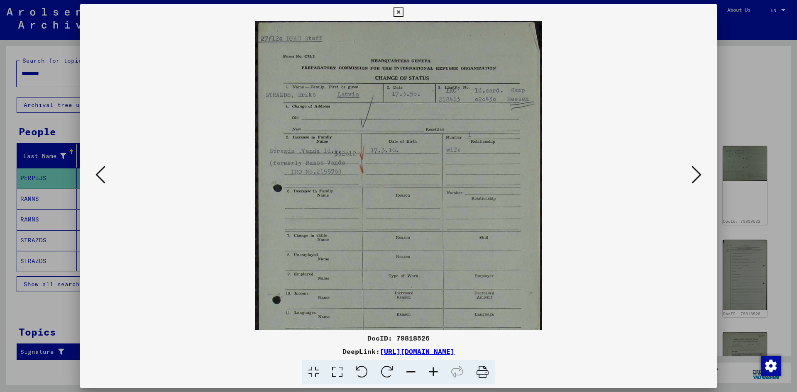
click at [434, 365] on icon at bounding box center [433, 372] width 22 height 25
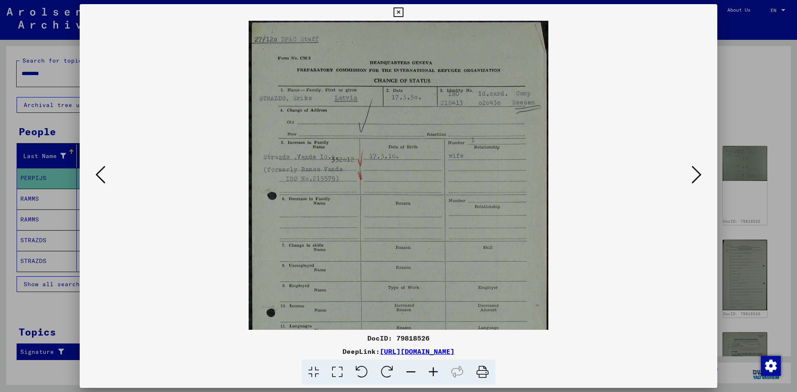
click at [434, 365] on icon at bounding box center [433, 372] width 22 height 25
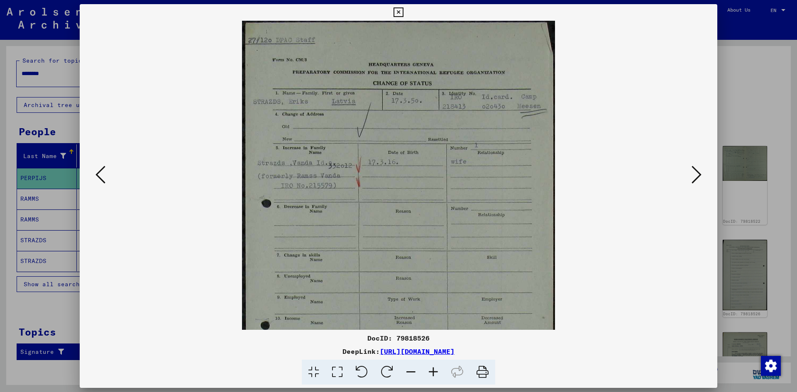
click at [433, 364] on icon at bounding box center [433, 372] width 22 height 25
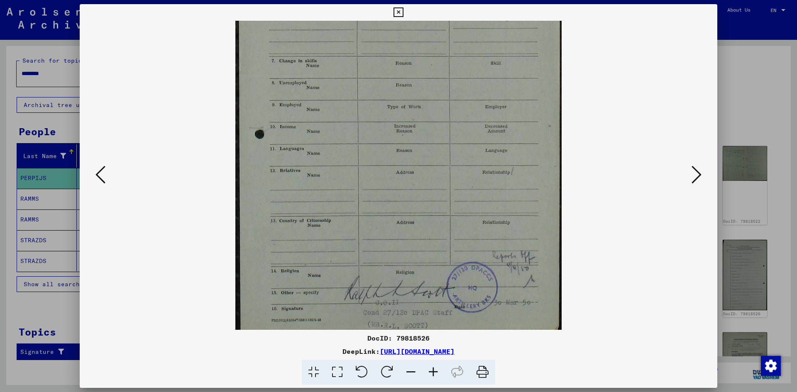
drag, startPoint x: 275, startPoint y: 234, endPoint x: 272, endPoint y: 30, distance: 204.1
click at [272, 30] on img at bounding box center [398, 75] width 326 height 517
drag, startPoint x: 314, startPoint y: 171, endPoint x: 312, endPoint y: 149, distance: 22.1
click at [312, 149] on img at bounding box center [398, 71] width 326 height 517
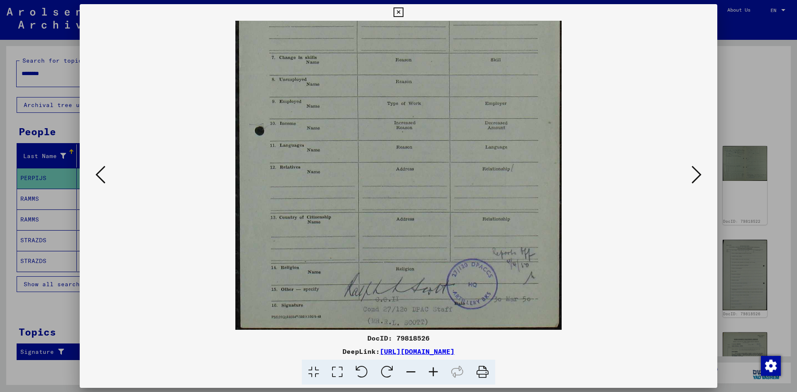
click at [692, 184] on icon at bounding box center [696, 175] width 10 height 20
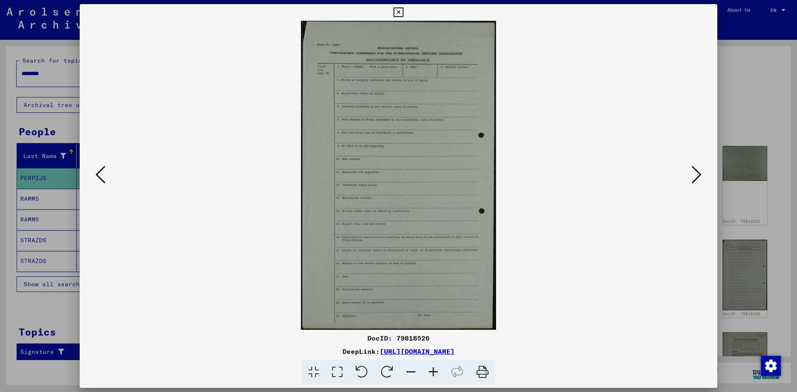
click at [692, 184] on icon at bounding box center [696, 175] width 10 height 20
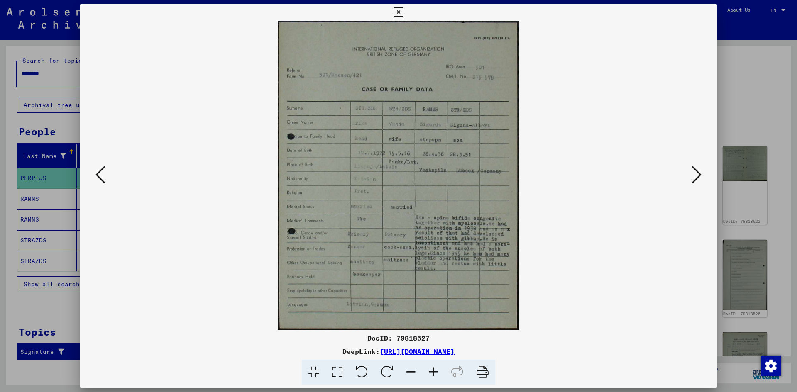
click at [434, 372] on icon at bounding box center [433, 372] width 22 height 25
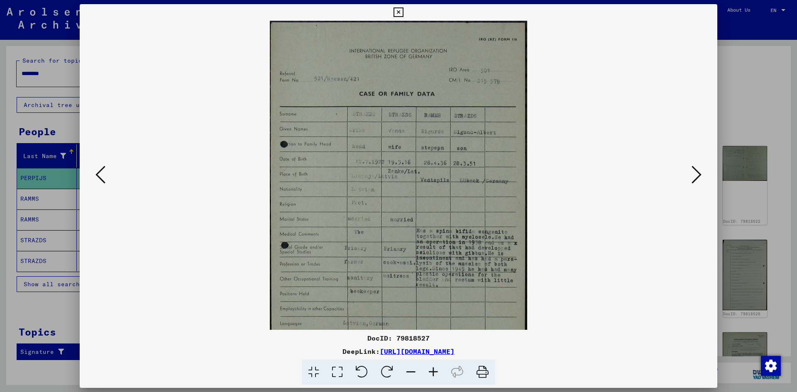
click at [434, 372] on icon at bounding box center [433, 372] width 22 height 25
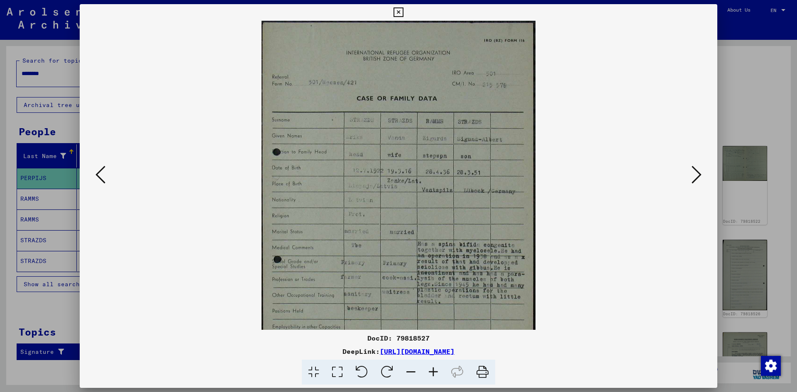
click at [434, 372] on icon at bounding box center [433, 372] width 22 height 25
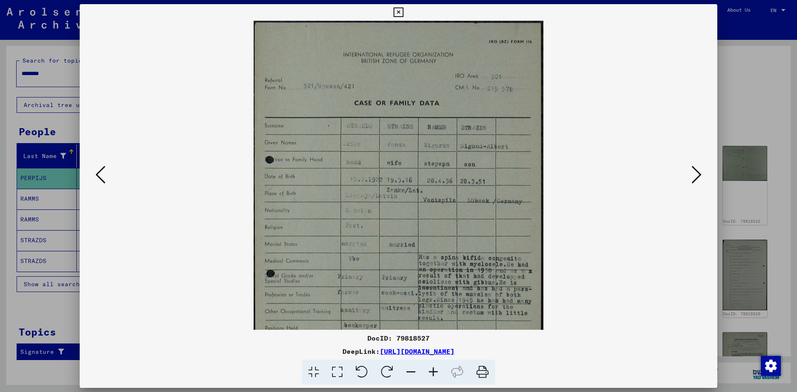
click at [434, 372] on icon at bounding box center [433, 372] width 22 height 25
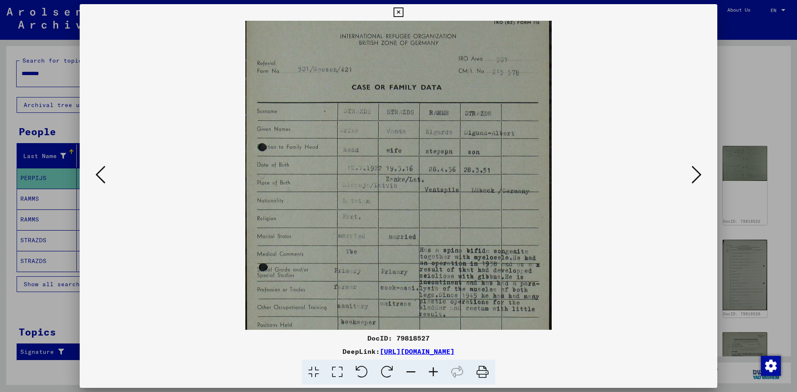
scroll to position [24, 0]
drag, startPoint x: 388, startPoint y: 261, endPoint x: 383, endPoint y: 244, distance: 18.0
click at [383, 244] on img at bounding box center [398, 192] width 306 height 392
click at [433, 377] on icon at bounding box center [433, 372] width 22 height 25
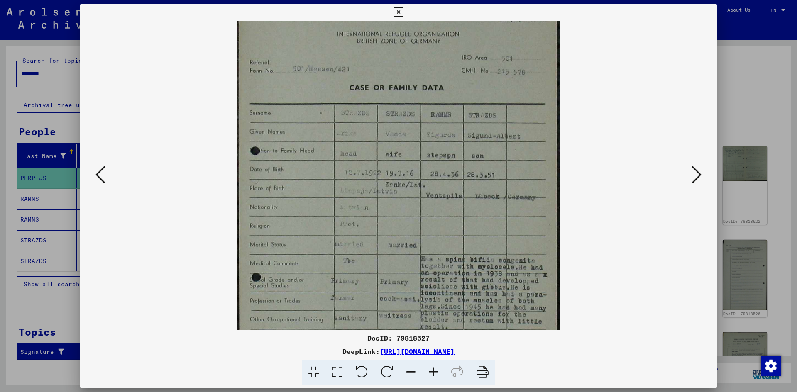
click at [433, 377] on icon at bounding box center [433, 372] width 22 height 25
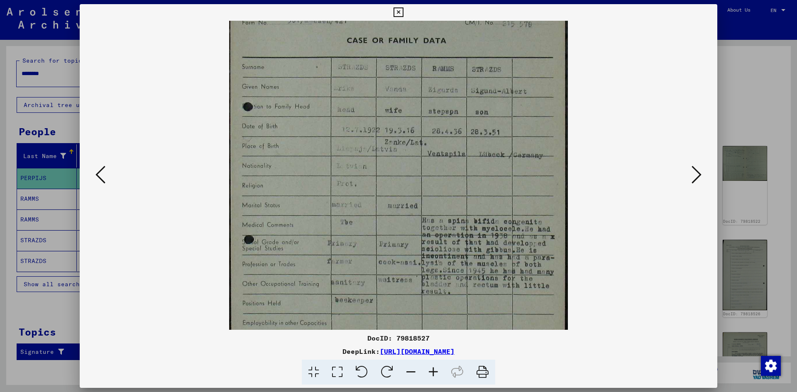
scroll to position [77, 0]
drag, startPoint x: 395, startPoint y: 264, endPoint x: 386, endPoint y: 224, distance: 40.4
click at [386, 224] on img at bounding box center [398, 161] width 339 height 434
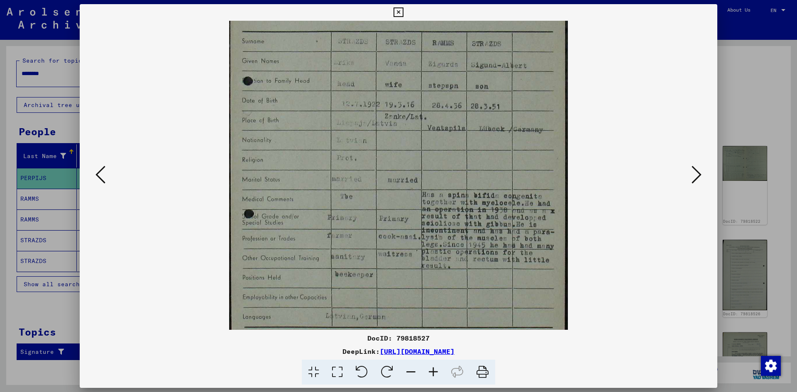
scroll to position [104, 0]
drag, startPoint x: 386, startPoint y: 226, endPoint x: 385, endPoint y: 200, distance: 26.6
click at [385, 200] on img at bounding box center [398, 134] width 339 height 434
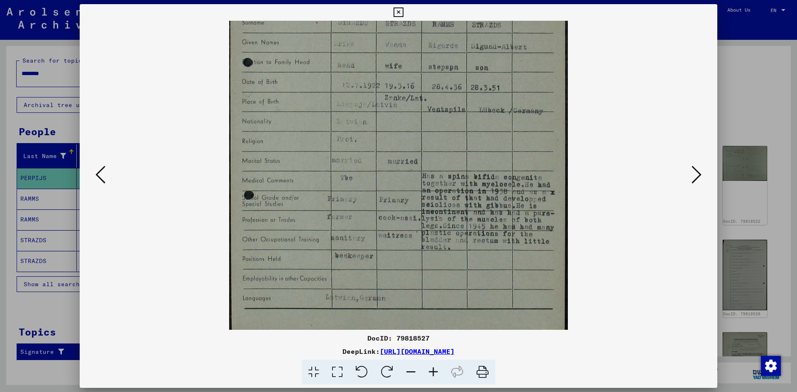
scroll to position [123, 0]
drag, startPoint x: 388, startPoint y: 276, endPoint x: 382, endPoint y: 257, distance: 19.9
click at [382, 257] on img at bounding box center [398, 115] width 339 height 434
drag, startPoint x: 381, startPoint y: 242, endPoint x: 378, endPoint y: 246, distance: 5.3
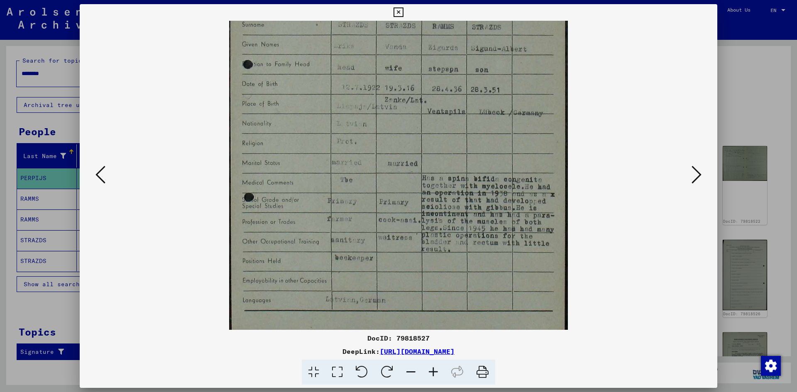
click at [378, 246] on img at bounding box center [398, 119] width 339 height 434
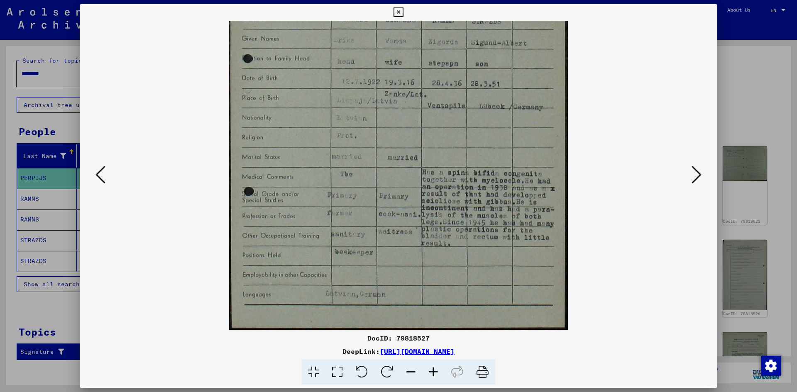
drag, startPoint x: 378, startPoint y: 246, endPoint x: 374, endPoint y: 233, distance: 13.8
click at [374, 233] on img at bounding box center [398, 113] width 339 height 434
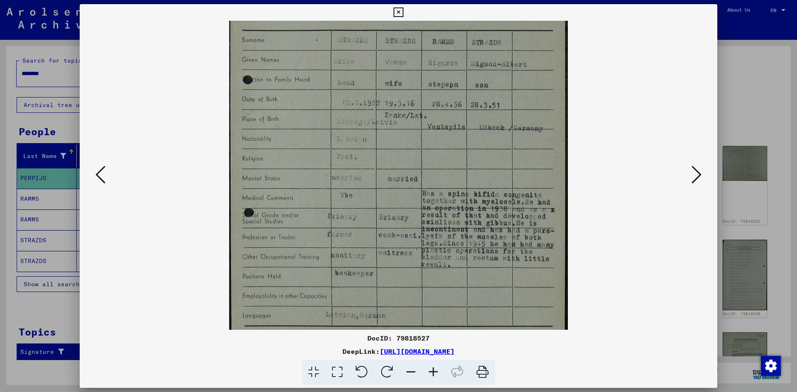
scroll to position [103, 0]
drag, startPoint x: 382, startPoint y: 263, endPoint x: 381, endPoint y: 279, distance: 16.2
click at [381, 279] on img at bounding box center [398, 135] width 339 height 434
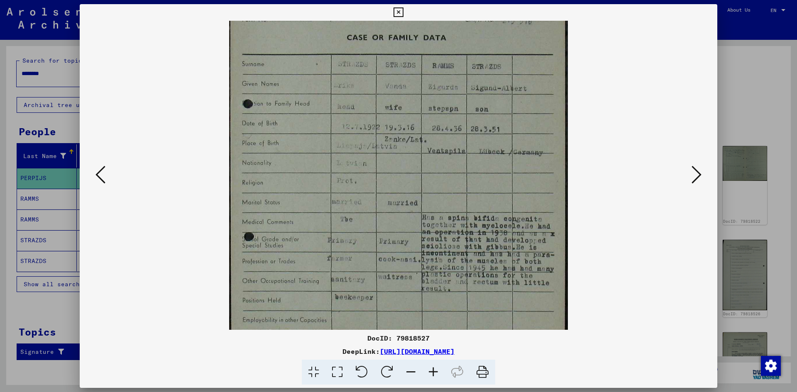
scroll to position [80, 0]
drag, startPoint x: 363, startPoint y: 259, endPoint x: 334, endPoint y: 283, distance: 37.2
click at [334, 283] on img at bounding box center [398, 158] width 339 height 434
click at [432, 374] on icon at bounding box center [433, 372] width 22 height 25
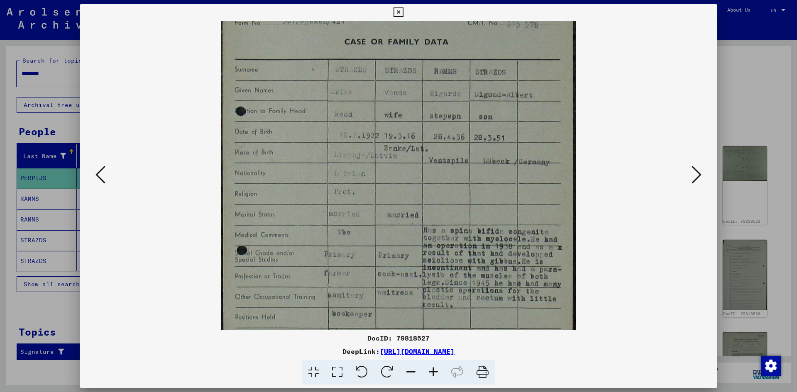
click at [432, 373] on icon at bounding box center [433, 372] width 22 height 25
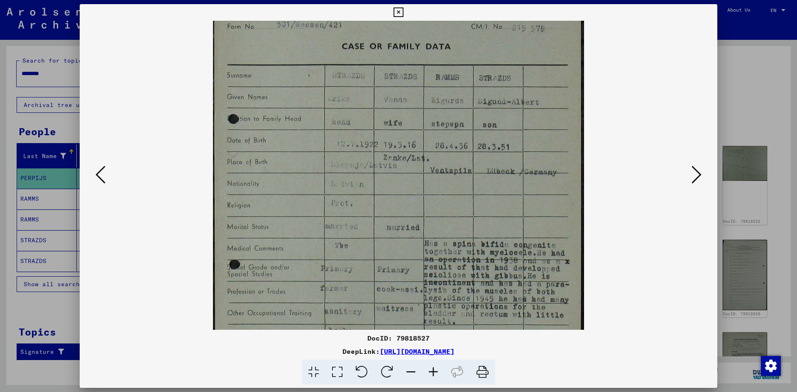
click at [432, 373] on icon at bounding box center [433, 372] width 22 height 25
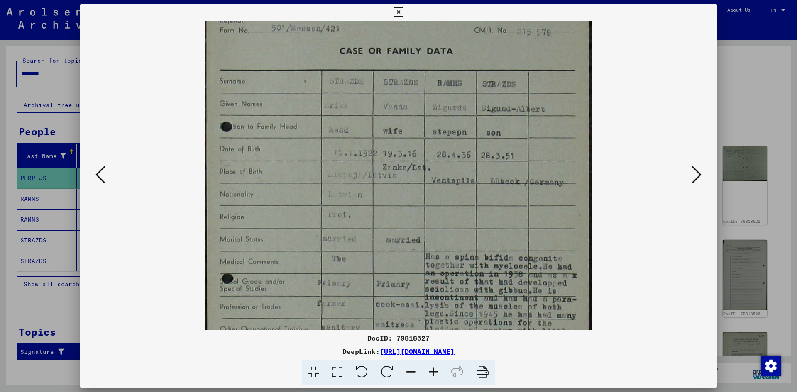
click at [432, 373] on icon at bounding box center [433, 372] width 22 height 25
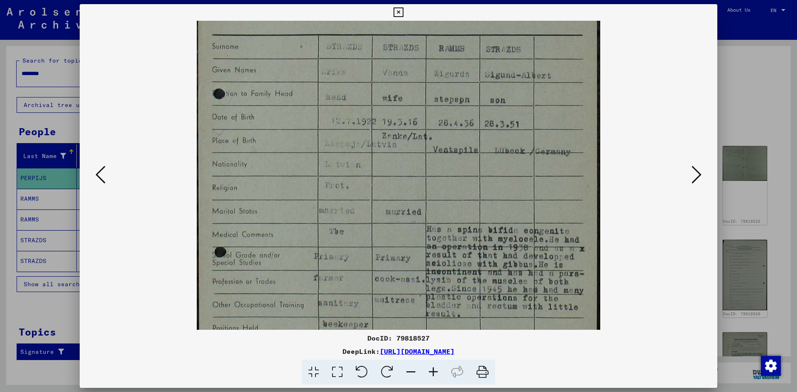
scroll to position [122, 0]
drag, startPoint x: 395, startPoint y: 276, endPoint x: 394, endPoint y: 237, distance: 39.0
click at [394, 237] on img at bounding box center [398, 157] width 403 height 517
click at [169, 366] on div at bounding box center [398, 372] width 631 height 25
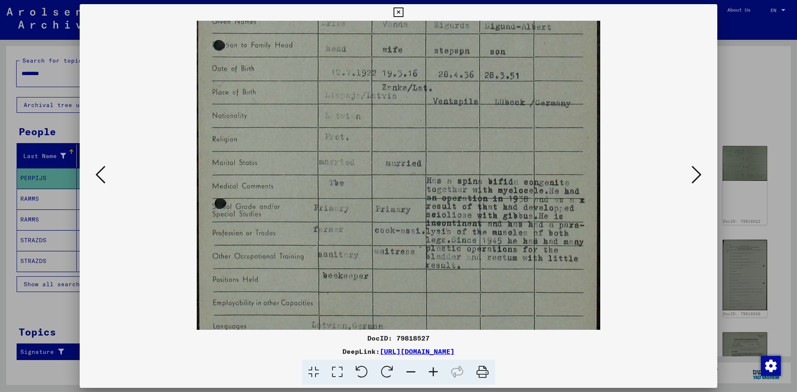
drag, startPoint x: 254, startPoint y: 238, endPoint x: 261, endPoint y: 189, distance: 49.9
click at [233, 190] on img at bounding box center [398, 110] width 403 height 517
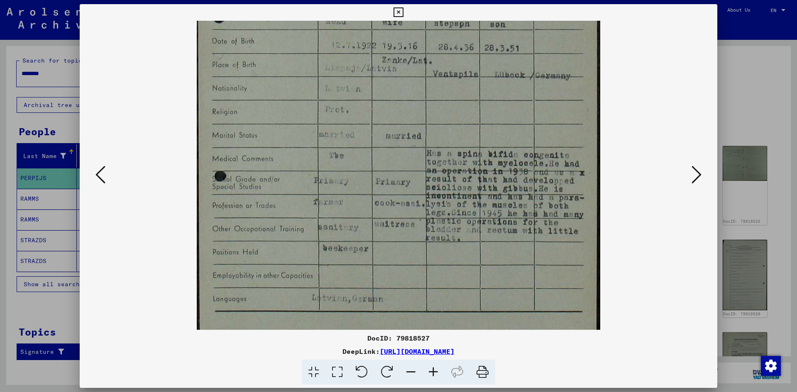
scroll to position [189, 0]
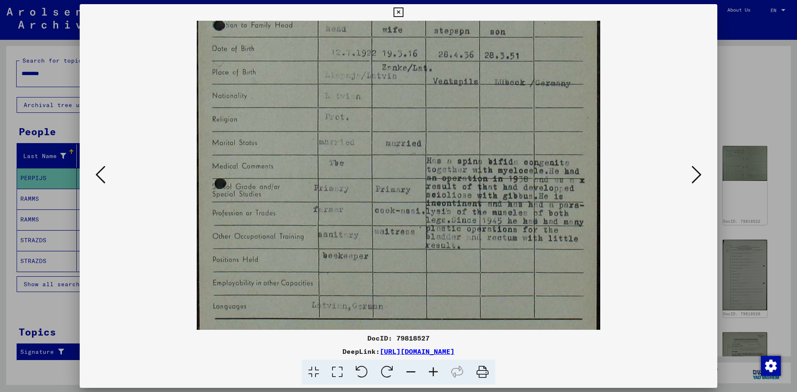
drag, startPoint x: 288, startPoint y: 195, endPoint x: 297, endPoint y: 86, distance: 108.7
click at [241, 176] on img at bounding box center [398, 90] width 403 height 517
click at [119, 244] on div at bounding box center [398, 175] width 581 height 309
click at [697, 168] on icon at bounding box center [696, 175] width 10 height 20
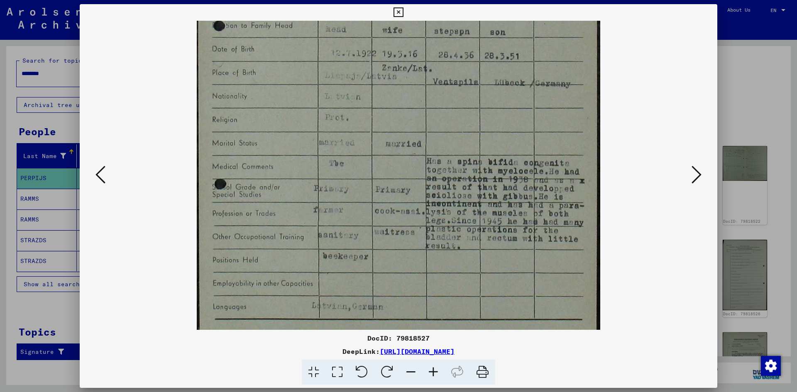
scroll to position [0, 0]
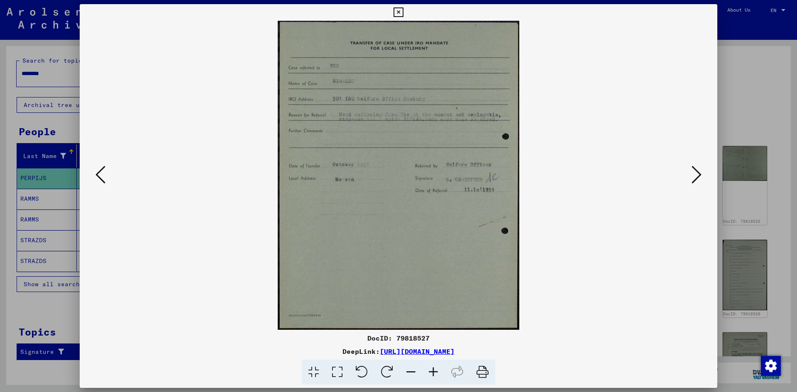
click at [693, 167] on icon at bounding box center [696, 175] width 10 height 20
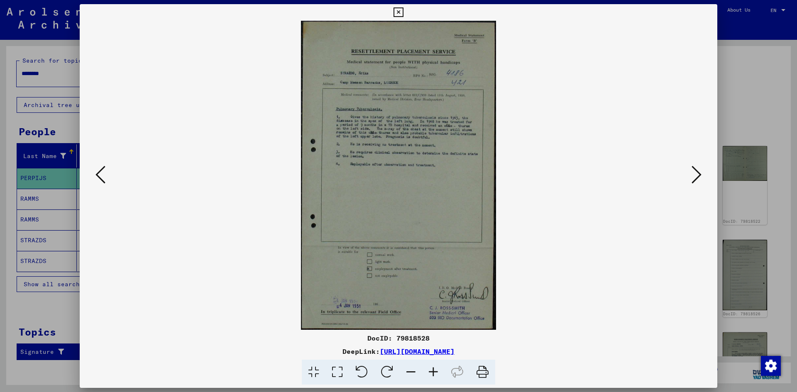
click at [434, 373] on icon at bounding box center [433, 372] width 22 height 25
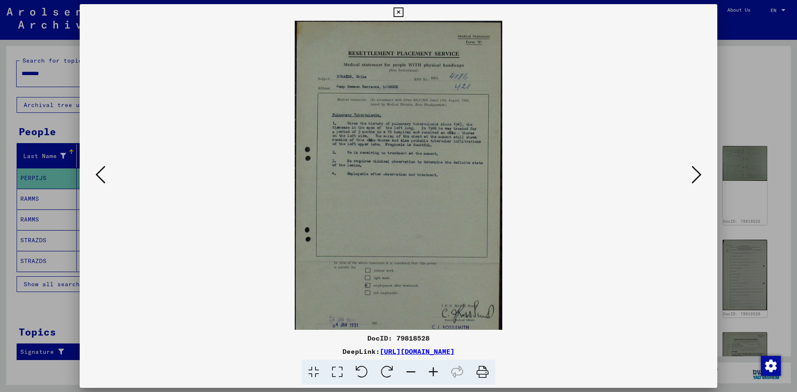
click at [433, 373] on icon at bounding box center [433, 372] width 22 height 25
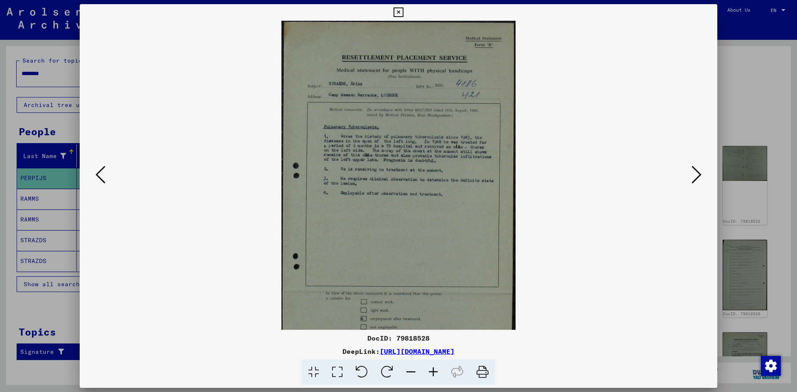
click at [433, 373] on icon at bounding box center [433, 372] width 22 height 25
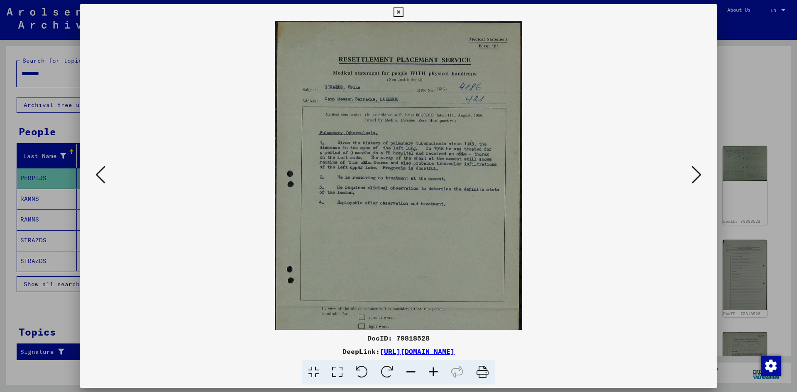
click at [433, 373] on icon at bounding box center [433, 372] width 22 height 25
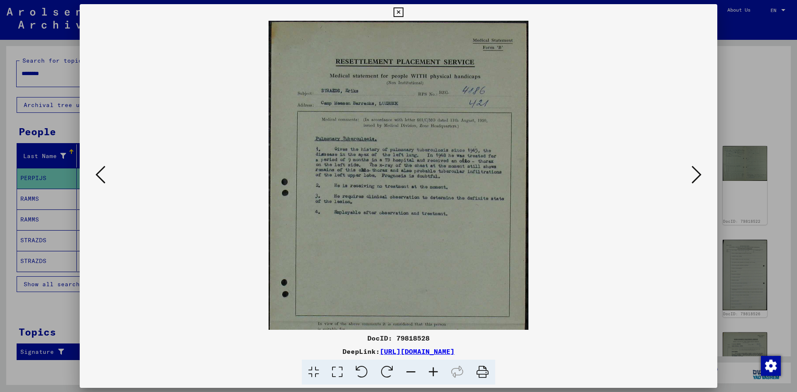
click at [433, 373] on icon at bounding box center [433, 372] width 22 height 25
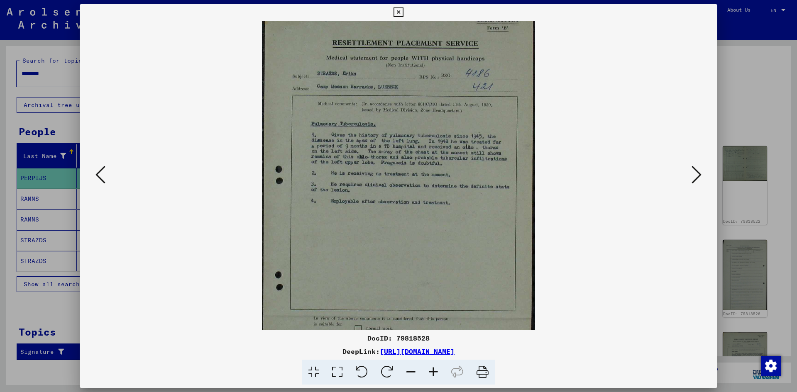
scroll to position [38, 0]
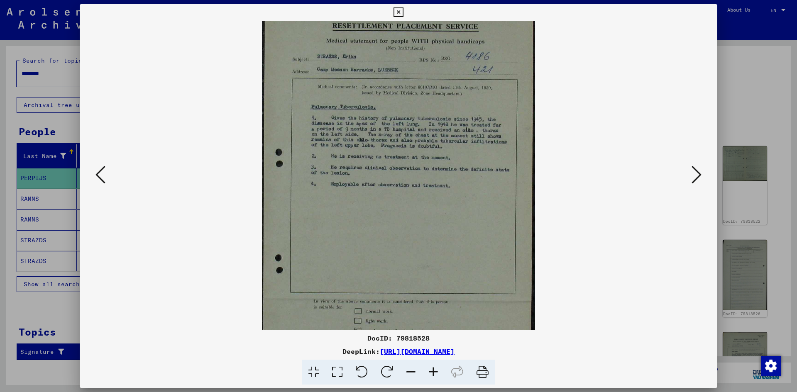
drag, startPoint x: 412, startPoint y: 259, endPoint x: 387, endPoint y: 221, distance: 45.5
click at [387, 221] on img at bounding box center [398, 200] width 273 height 434
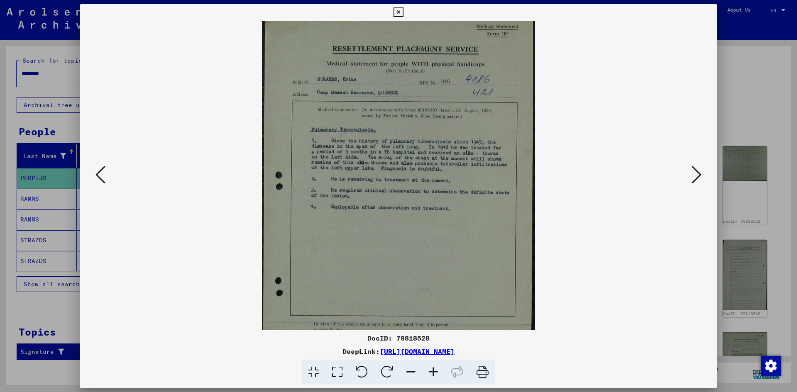
scroll to position [13, 0]
drag, startPoint x: 366, startPoint y: 214, endPoint x: 338, endPoint y: 239, distance: 37.9
click at [338, 239] on img at bounding box center [398, 225] width 273 height 434
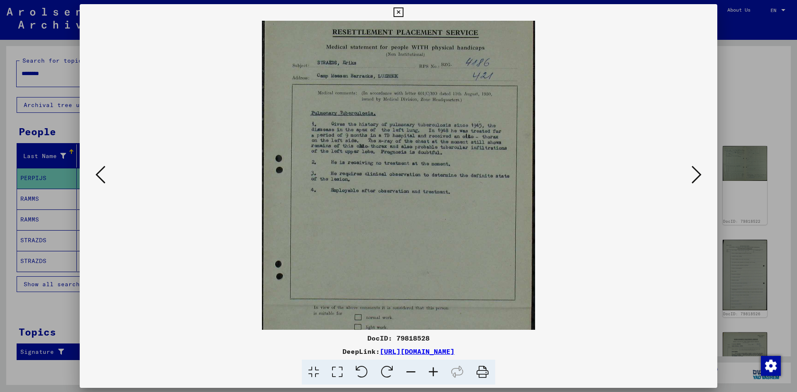
scroll to position [34, 0]
drag, startPoint x: 337, startPoint y: 240, endPoint x: 328, endPoint y: 219, distance: 22.5
click at [328, 219] on img at bounding box center [398, 204] width 273 height 434
click at [432, 375] on icon at bounding box center [433, 372] width 22 height 25
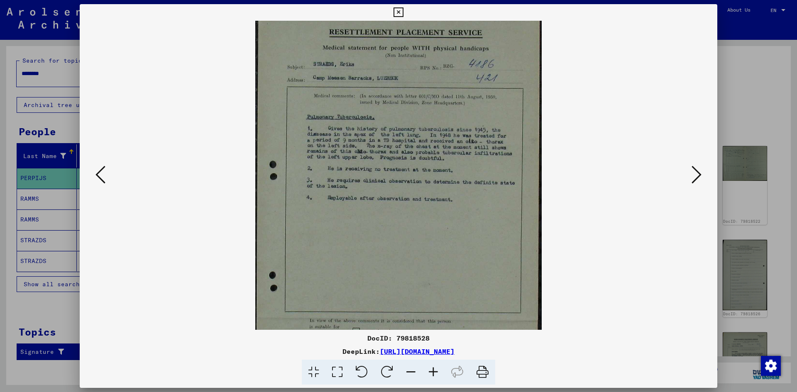
click at [432, 375] on icon at bounding box center [433, 372] width 22 height 25
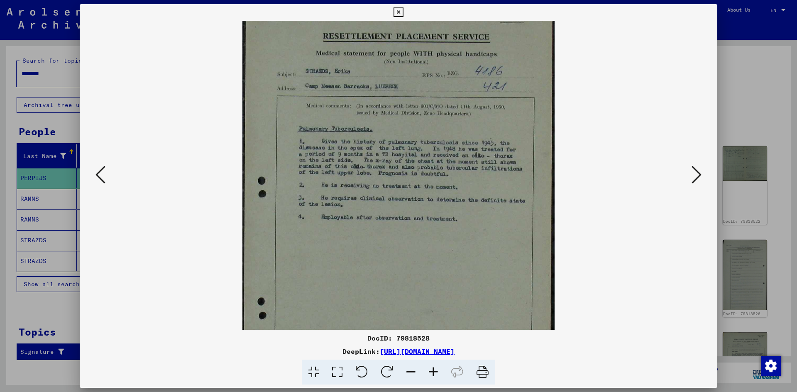
click at [432, 375] on icon at bounding box center [433, 372] width 22 height 25
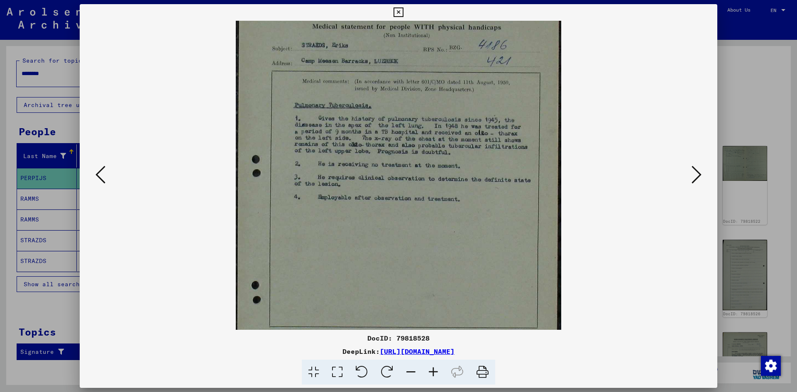
scroll to position [68, 0]
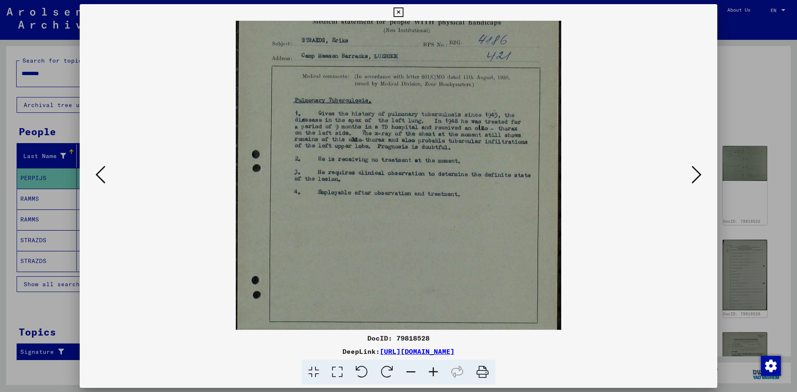
drag, startPoint x: 380, startPoint y: 232, endPoint x: 358, endPoint y: 197, distance: 41.3
click at [358, 197] on img at bounding box center [398, 211] width 325 height 517
click at [207, 337] on div "DocID: 79818528" at bounding box center [398, 338] width 637 height 10
click at [696, 180] on icon at bounding box center [696, 175] width 10 height 20
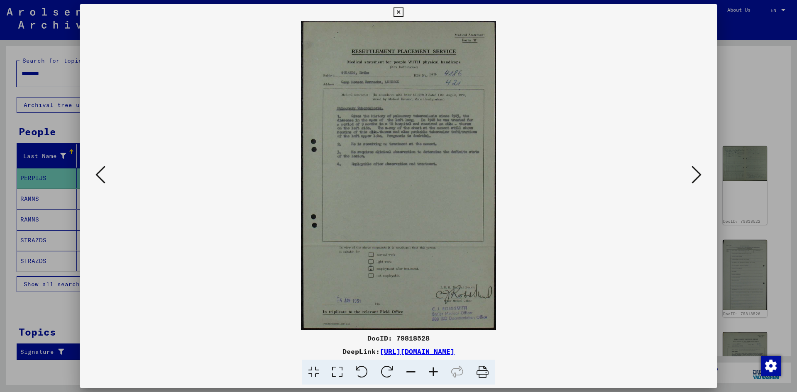
click at [690, 181] on button at bounding box center [696, 175] width 15 height 24
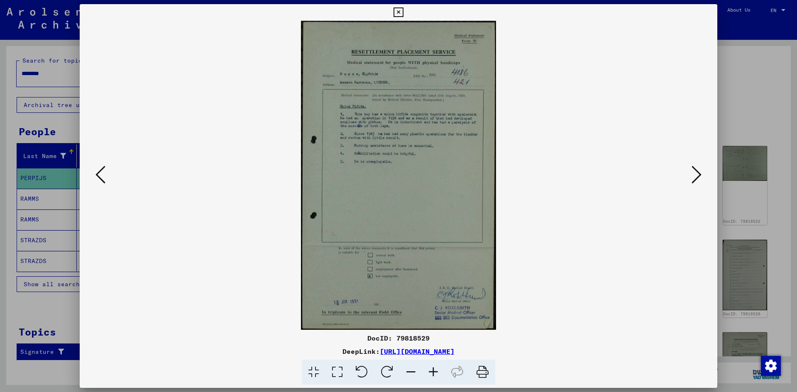
click at [433, 373] on icon at bounding box center [433, 372] width 22 height 25
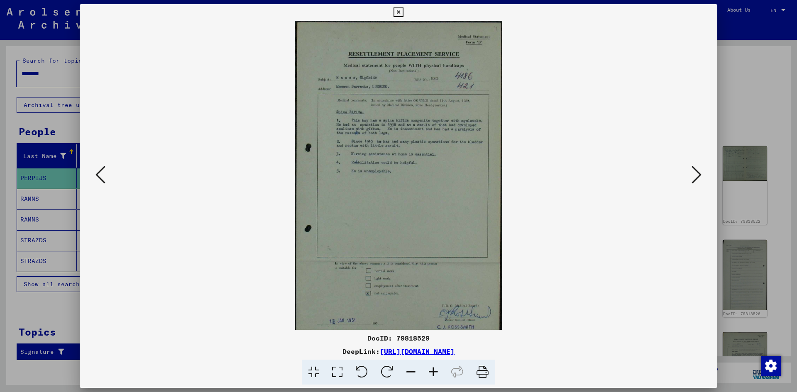
click at [433, 373] on icon at bounding box center [433, 372] width 22 height 25
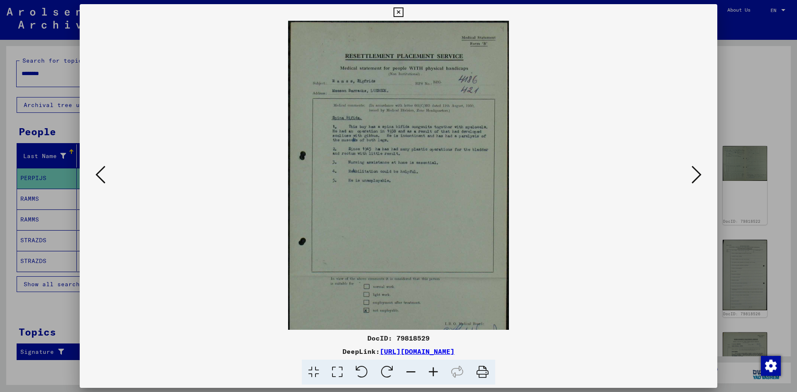
click at [433, 373] on icon at bounding box center [433, 372] width 22 height 25
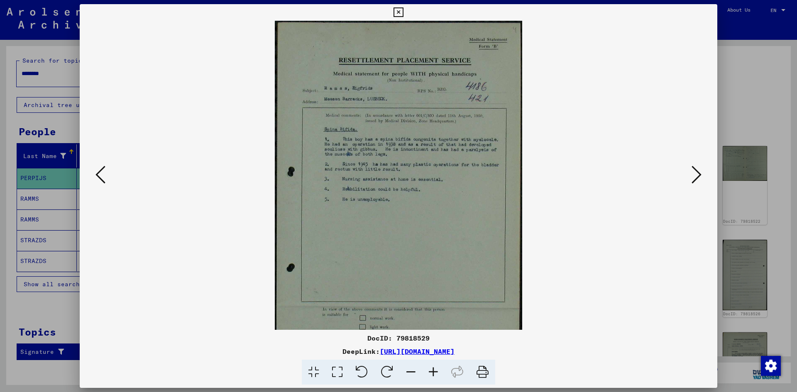
click at [433, 373] on icon at bounding box center [433, 372] width 22 height 25
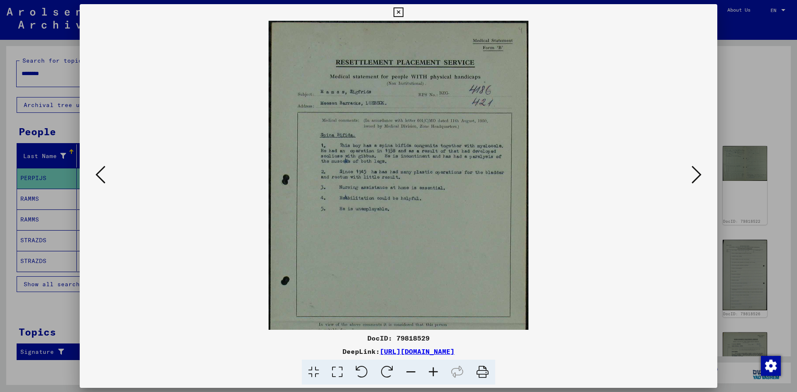
click at [433, 373] on icon at bounding box center [433, 372] width 22 height 25
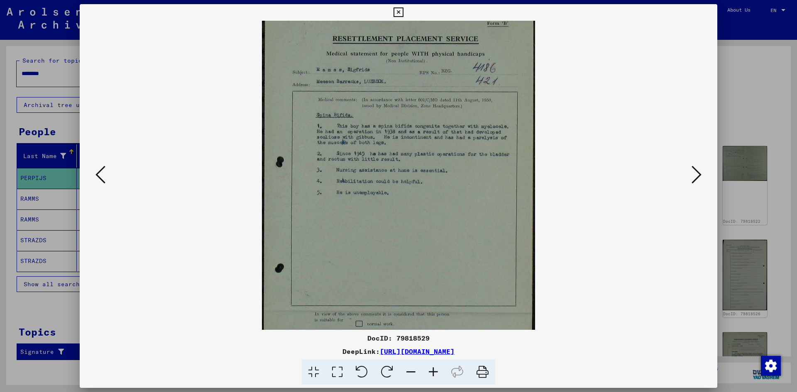
scroll to position [27, 0]
drag, startPoint x: 405, startPoint y: 259, endPoint x: 397, endPoint y: 245, distance: 16.5
click at [397, 245] on img at bounding box center [398, 210] width 273 height 434
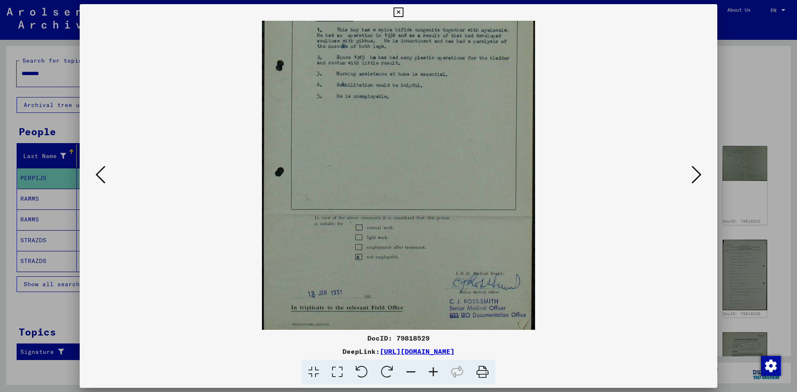
scroll to position [124, 0]
drag, startPoint x: 383, startPoint y: 235, endPoint x: 357, endPoint y: 115, distance: 122.5
click at [357, 115] on img at bounding box center [398, 113] width 273 height 434
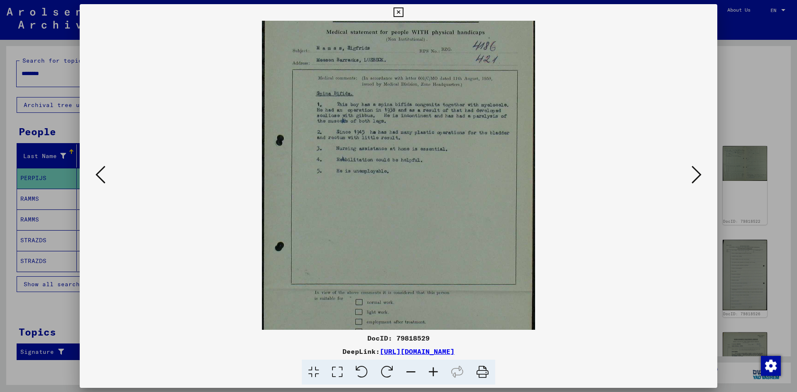
scroll to position [0, 0]
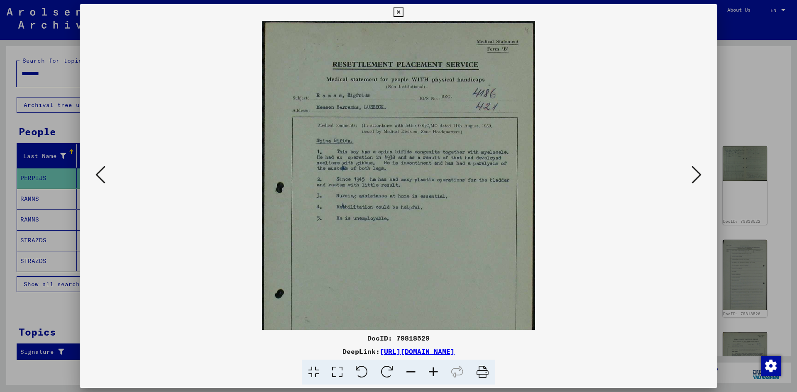
drag, startPoint x: 427, startPoint y: 125, endPoint x: 408, endPoint y: 254, distance: 130.0
click at [408, 254] on img at bounding box center [398, 238] width 273 height 434
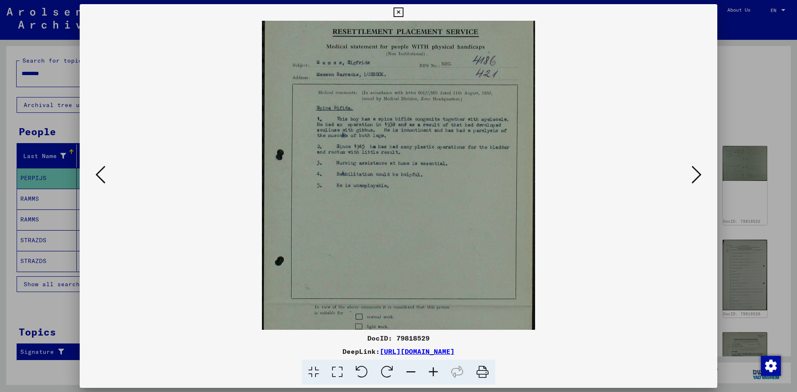
scroll to position [29, 0]
drag, startPoint x: 410, startPoint y: 252, endPoint x: 402, endPoint y: 223, distance: 30.3
click at [402, 223] on img at bounding box center [398, 209] width 273 height 434
click at [702, 180] on button at bounding box center [696, 175] width 15 height 24
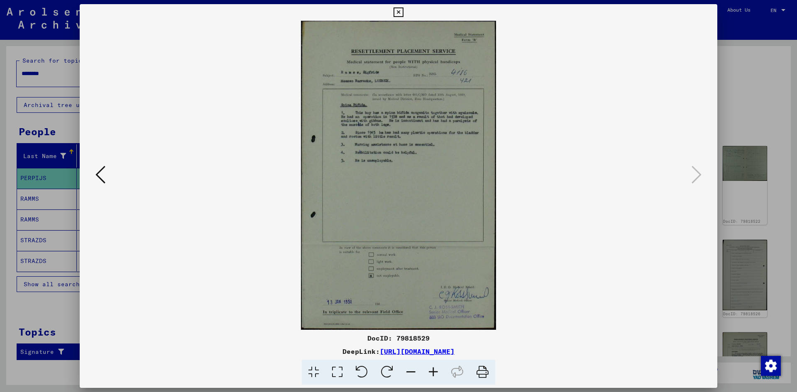
scroll to position [0, 0]
click at [739, 115] on div at bounding box center [398, 196] width 797 height 392
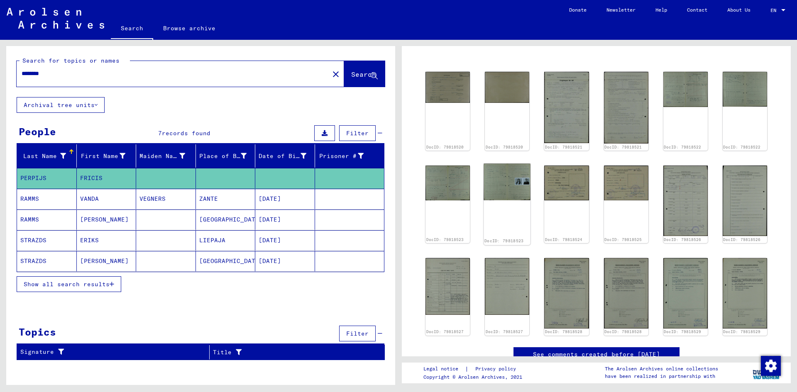
scroll to position [85, 0]
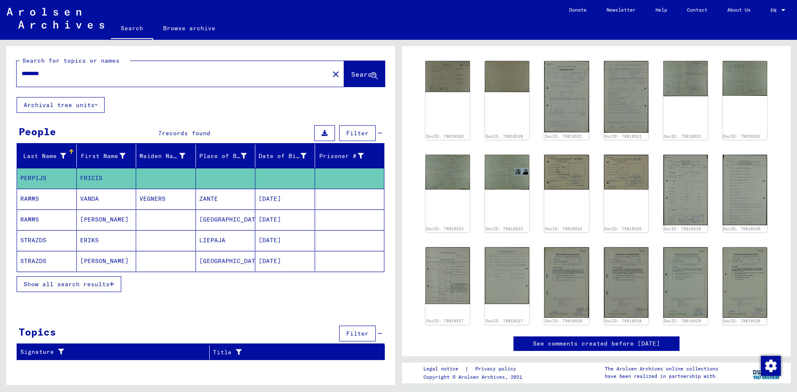
click at [570, 339] on link "See comments created before [DATE]" at bounding box center [596, 343] width 127 height 9
drag, startPoint x: 223, startPoint y: 219, endPoint x: 227, endPoint y: 220, distance: 4.2
click at [227, 220] on mat-cell "[GEOGRAPHIC_DATA]" at bounding box center [226, 220] width 60 height 20
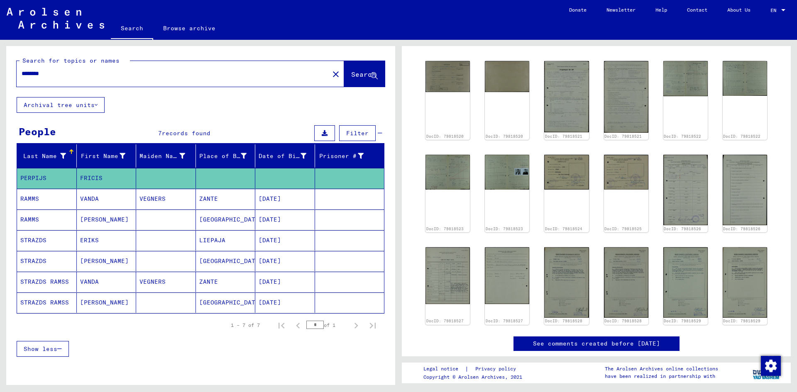
drag, startPoint x: 235, startPoint y: 218, endPoint x: 227, endPoint y: 219, distance: 8.0
click at [227, 219] on mat-cell "[GEOGRAPHIC_DATA]" at bounding box center [226, 220] width 60 height 20
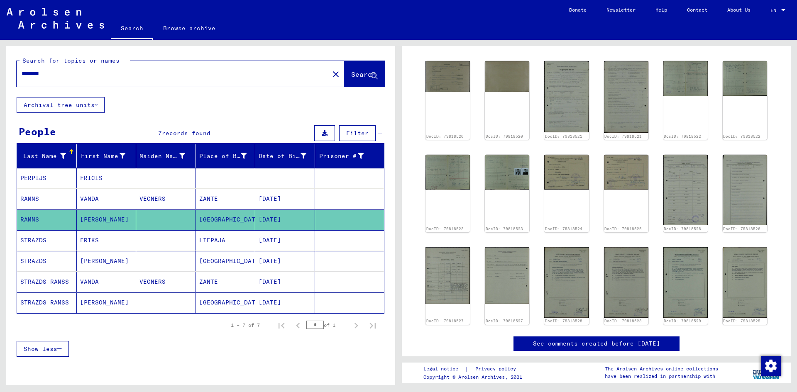
drag, startPoint x: 226, startPoint y: 240, endPoint x: 192, endPoint y: 245, distance: 34.4
click at [192, 245] on mat-row "[PERSON_NAME] [DATE]" at bounding box center [200, 240] width 367 height 21
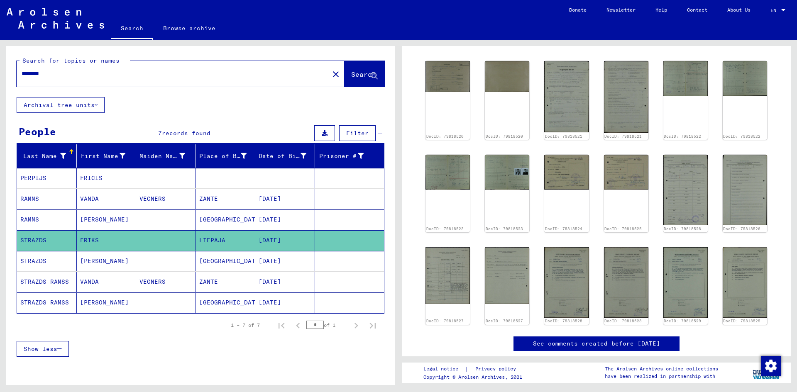
copy mat-row "LIEPAJA"
click at [197, 315] on div "1 – 7 of 7 * of 1" at bounding box center [201, 325] width 368 height 23
click at [347, 302] on mat-cell at bounding box center [349, 303] width 69 height 20
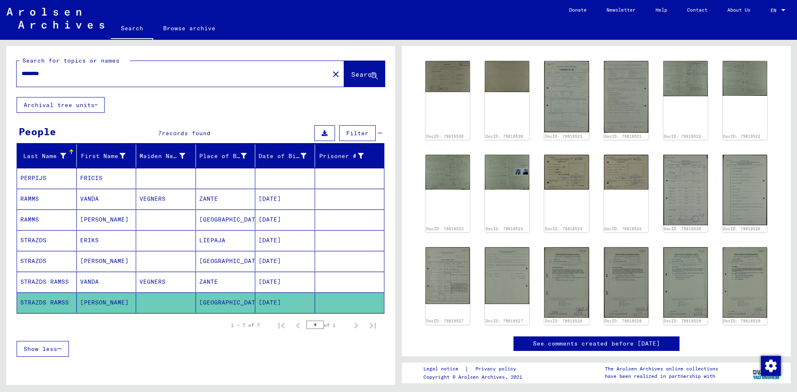
click at [334, 280] on mat-cell at bounding box center [349, 282] width 69 height 20
